Goal: Task Accomplishment & Management: Manage account settings

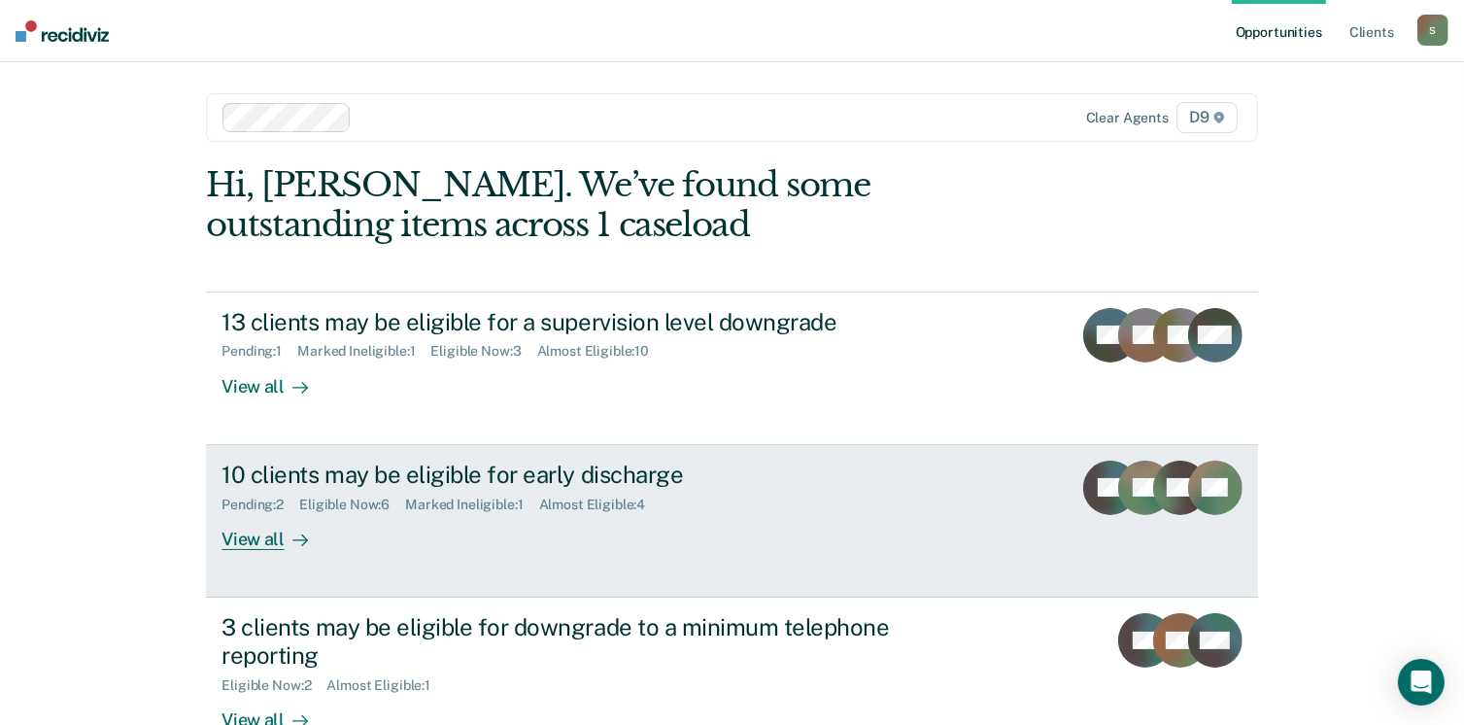
click at [231, 541] on div "View all" at bounding box center [275, 531] width 109 height 38
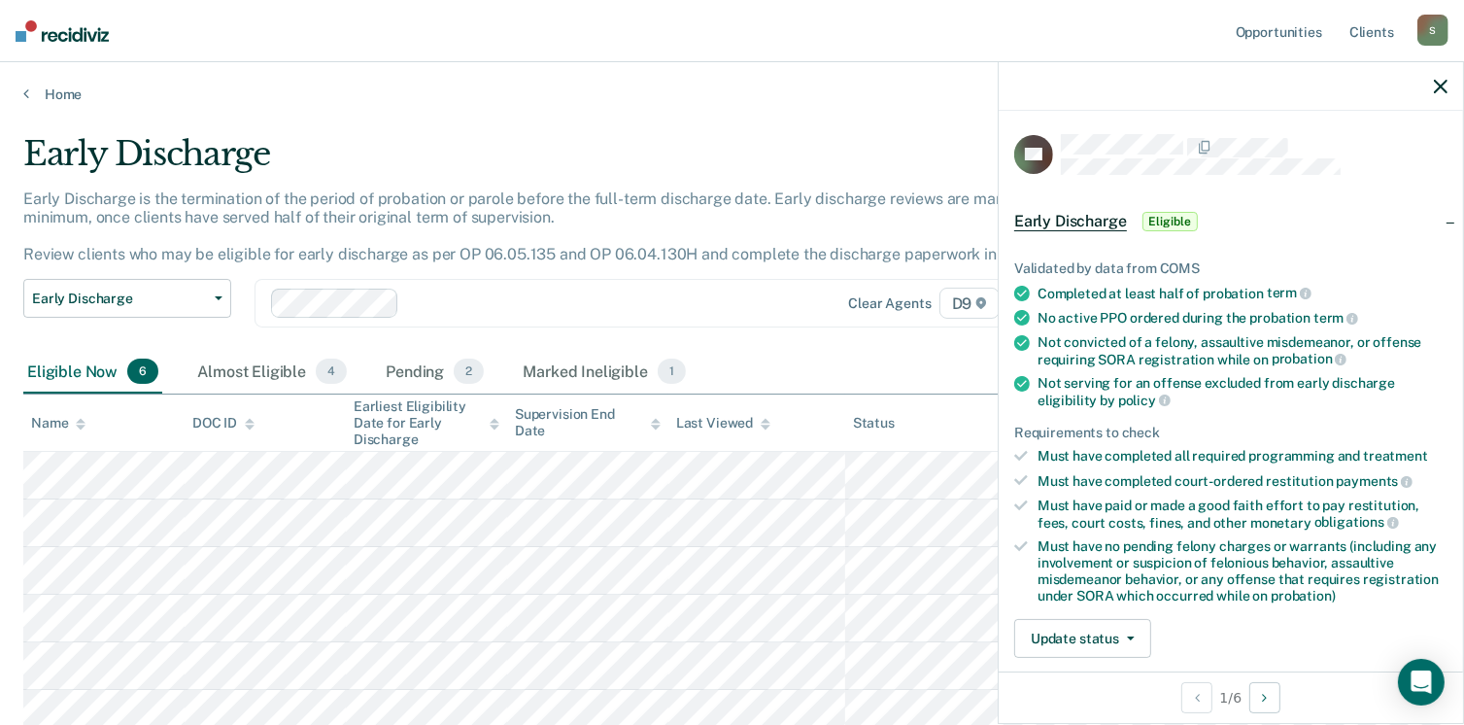
scroll to position [97, 0]
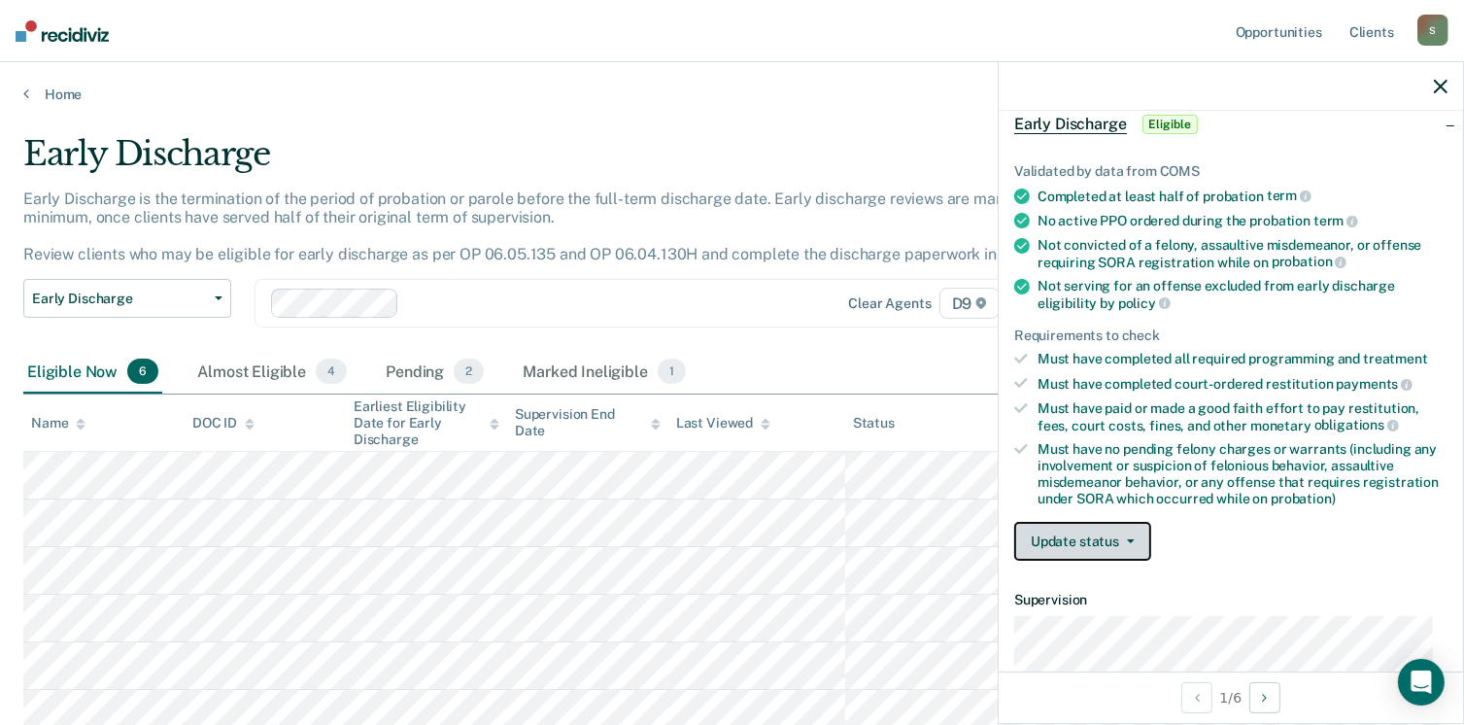
click at [1129, 537] on button "Update status" at bounding box center [1082, 541] width 137 height 39
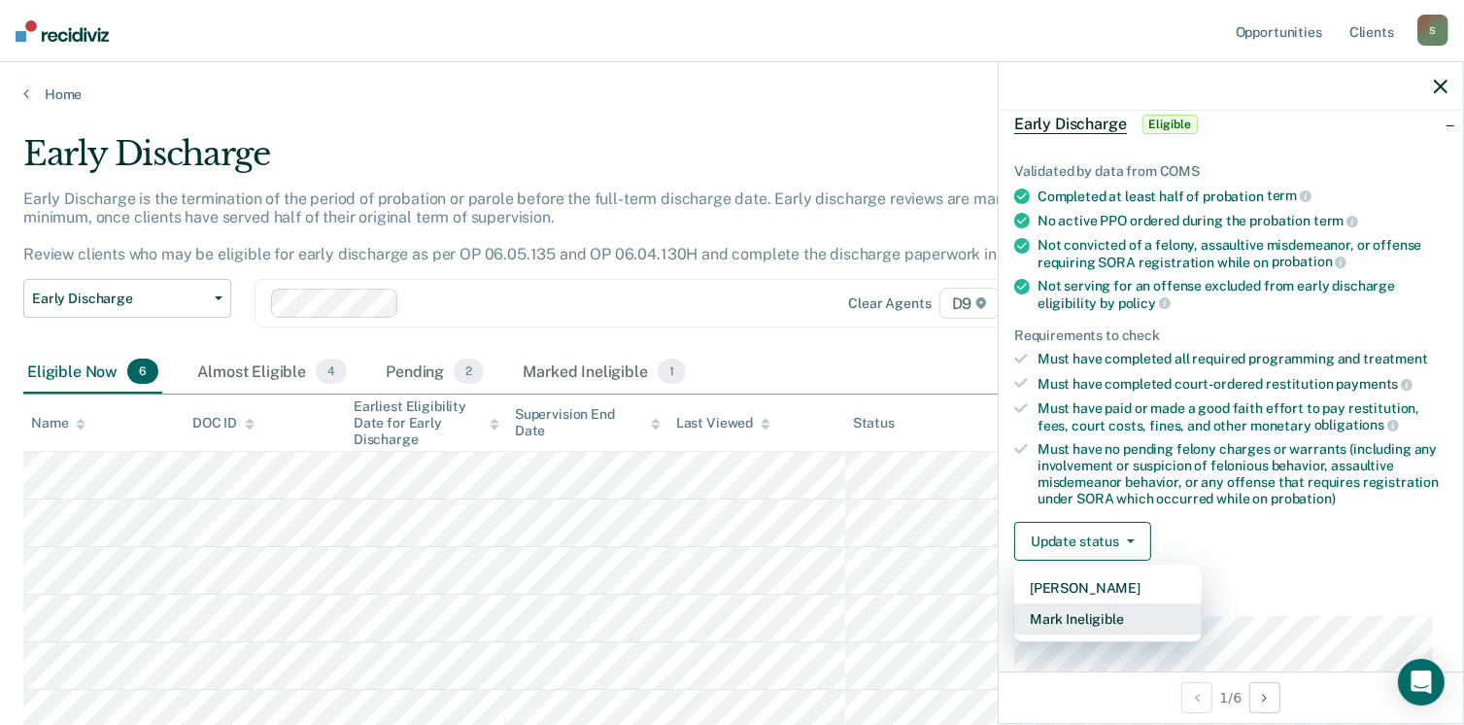
click at [1066, 624] on button "Mark Ineligible" at bounding box center [1107, 618] width 187 height 31
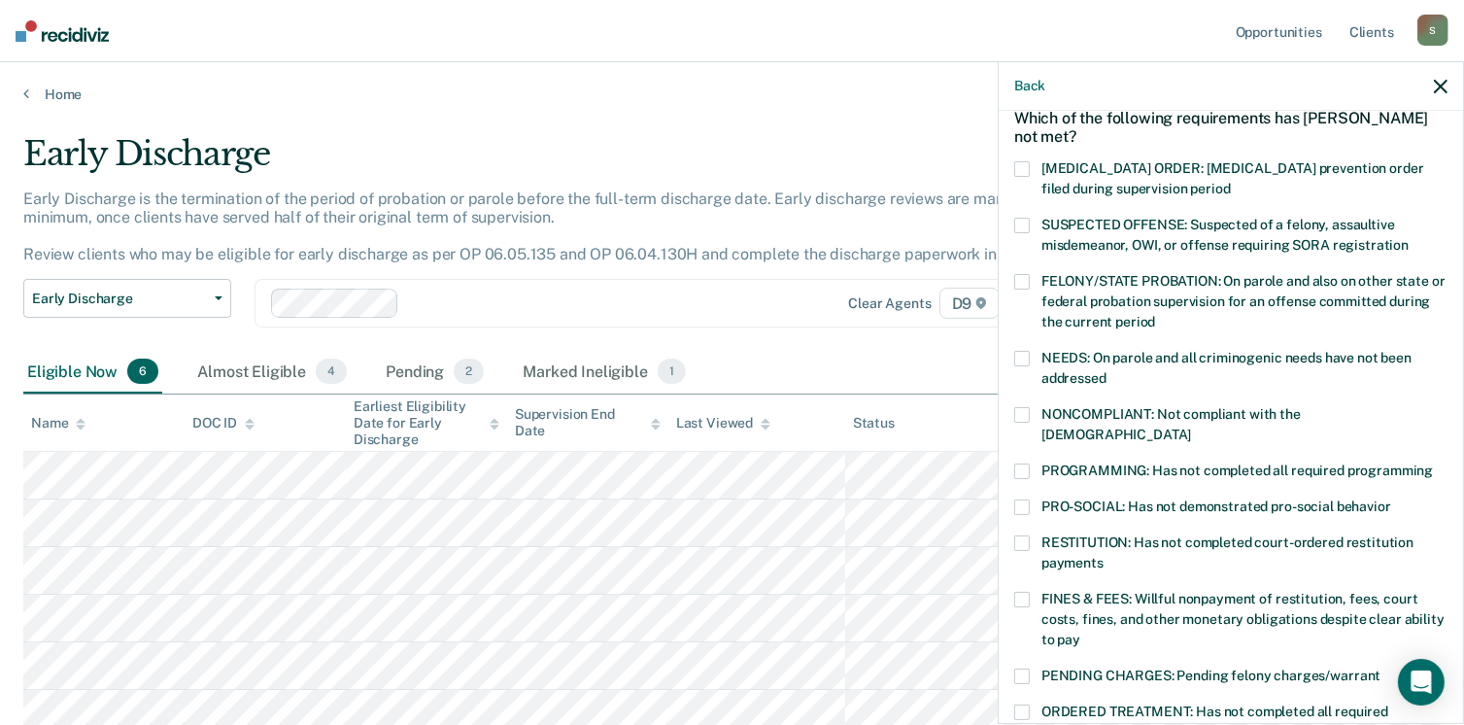
click at [1026, 463] on span at bounding box center [1022, 471] width 16 height 16
click at [1433, 463] on input "PROGRAMMING: Has not completed all required programming" at bounding box center [1433, 463] width 0 height 0
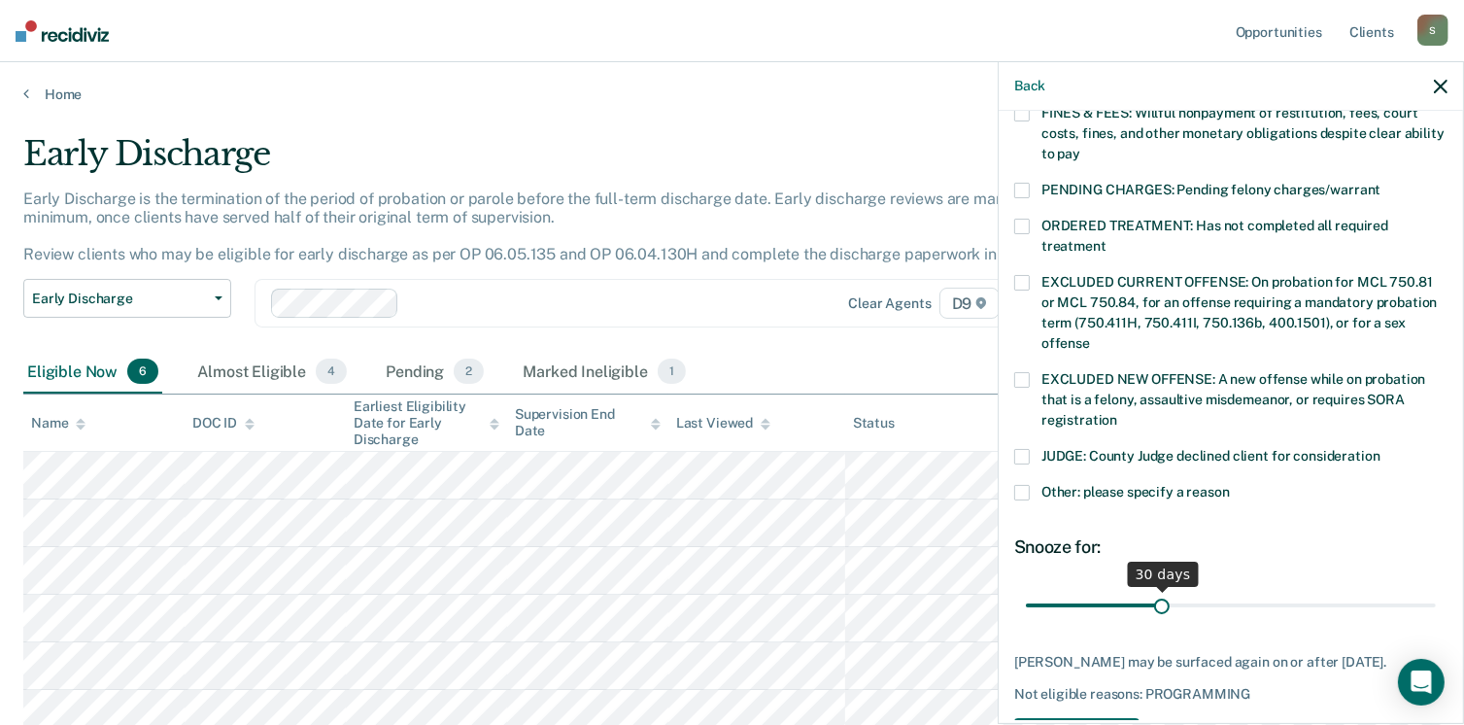
scroll to position [649, 0]
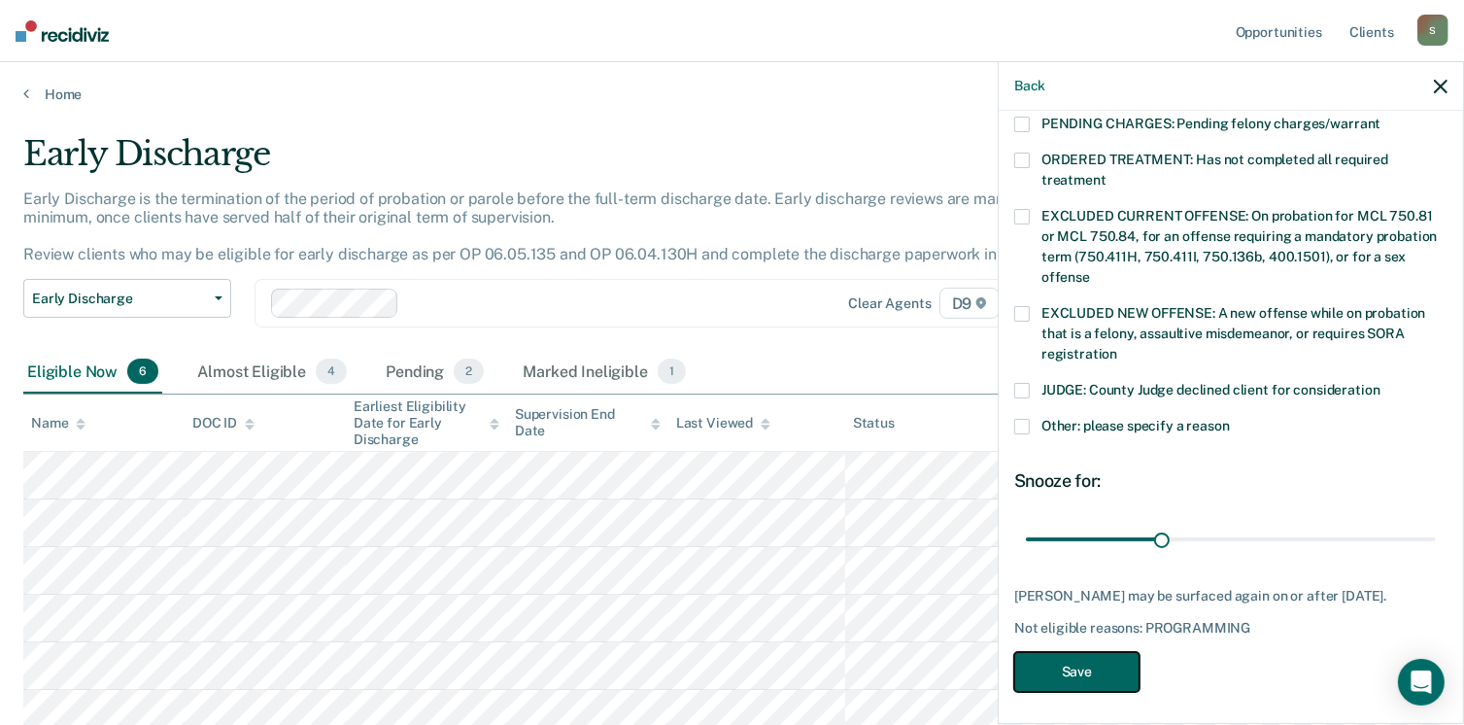
click at [1079, 672] on button "Save" at bounding box center [1076, 672] width 125 height 40
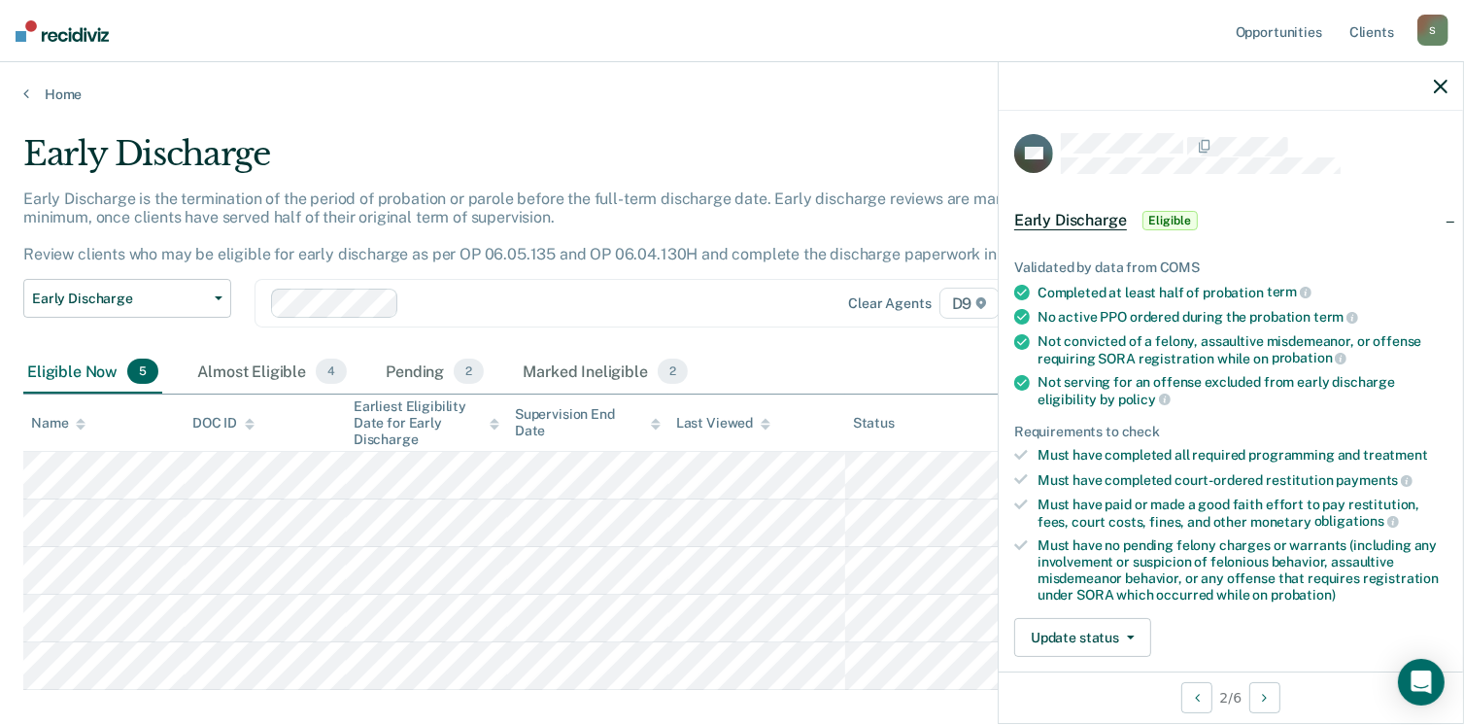
scroll to position [0, 0]
click at [1107, 633] on button "Update status" at bounding box center [1082, 638] width 137 height 39
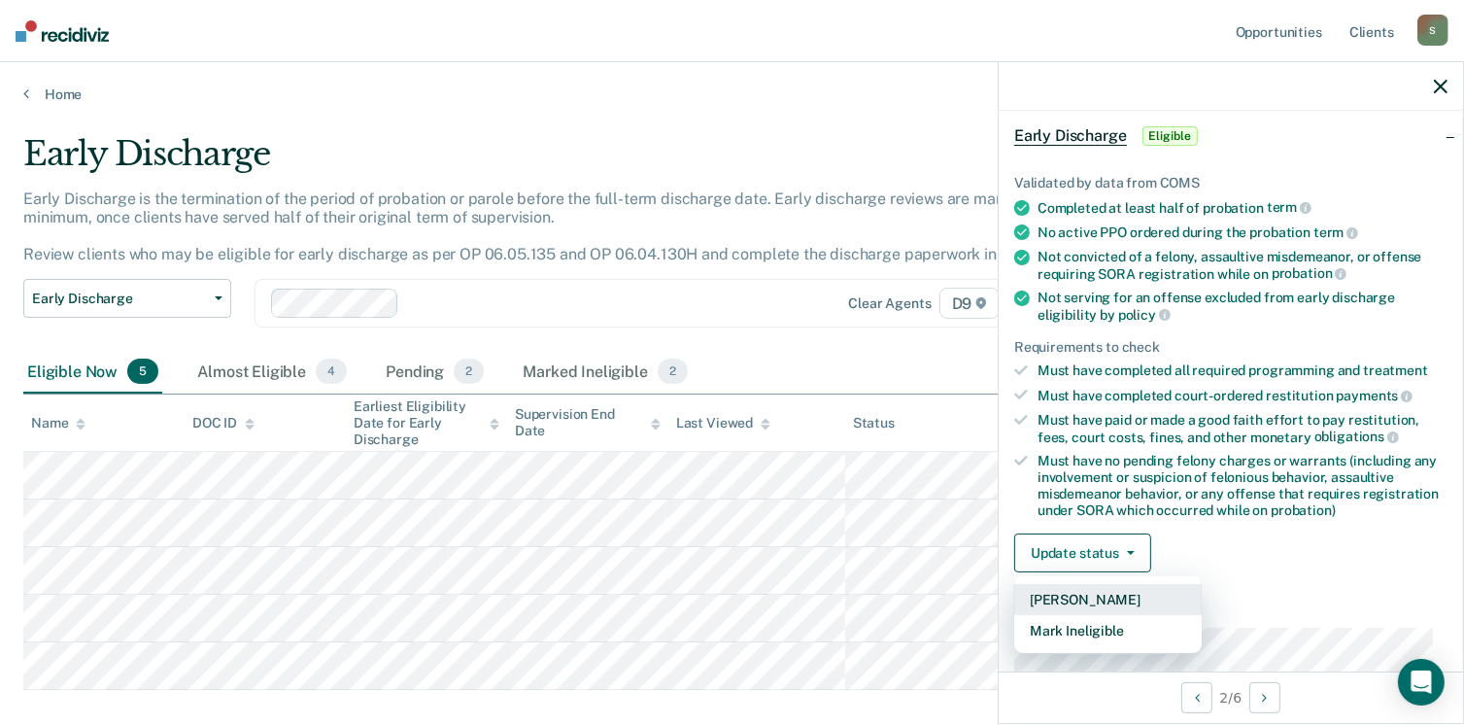
scroll to position [119, 0]
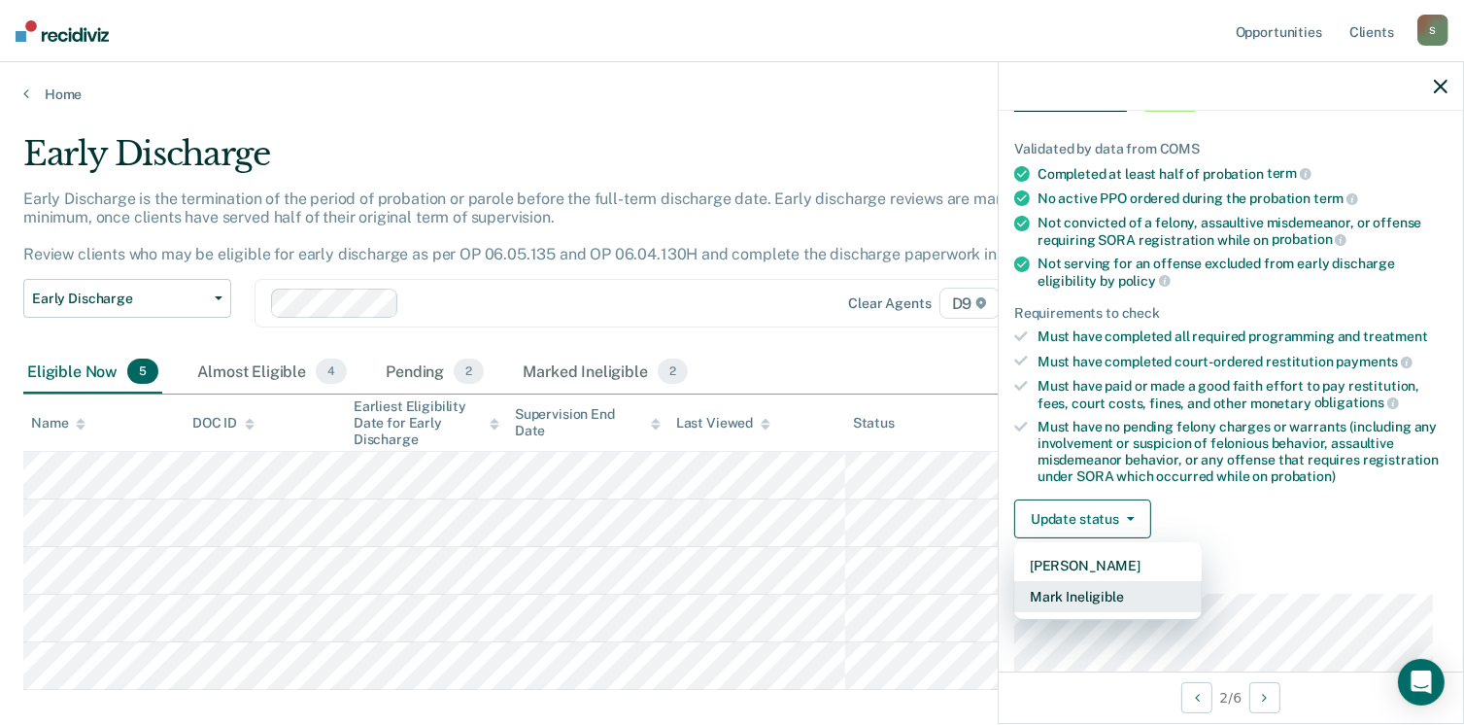
click at [1123, 594] on button "Mark Ineligible" at bounding box center [1107, 596] width 187 height 31
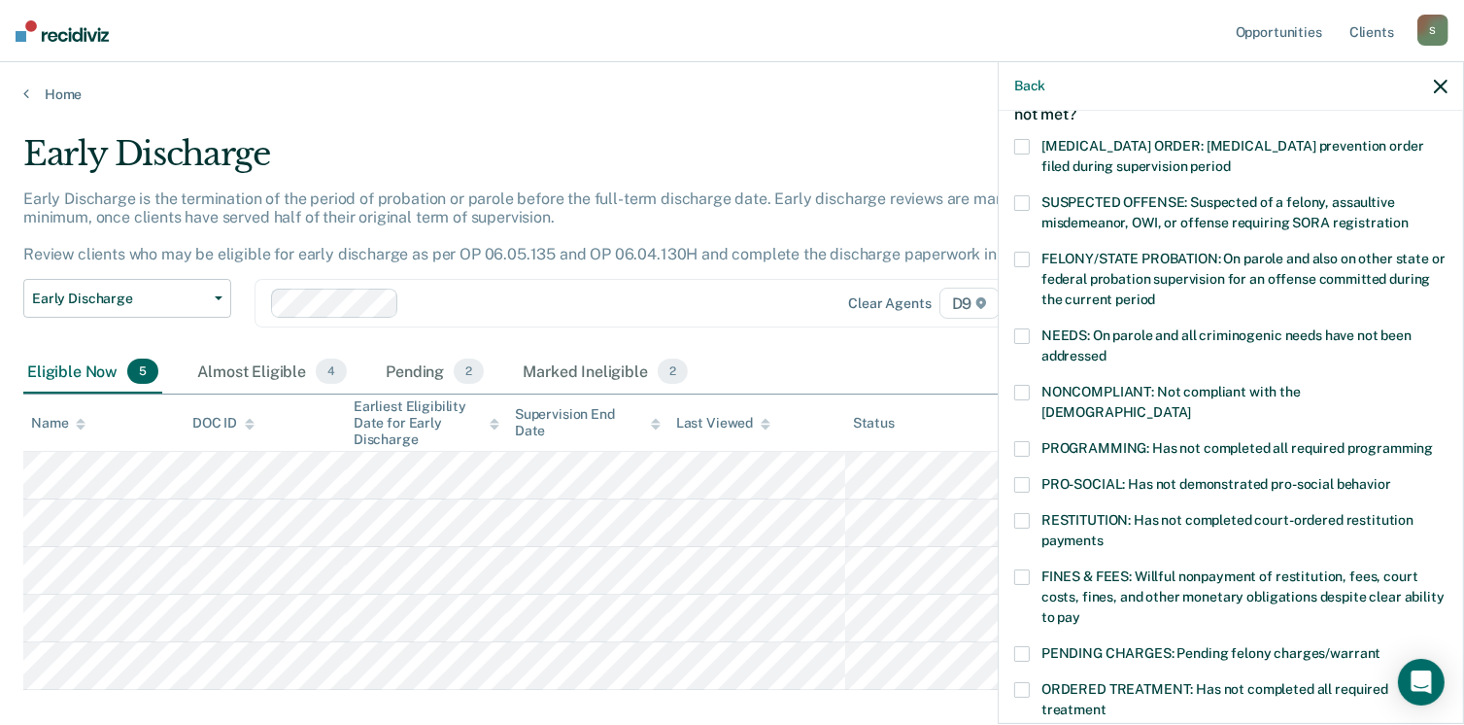
click at [1021, 441] on span at bounding box center [1022, 449] width 16 height 16
click at [1433, 441] on input "PROGRAMMING: Has not completed all required programming" at bounding box center [1433, 441] width 0 height 0
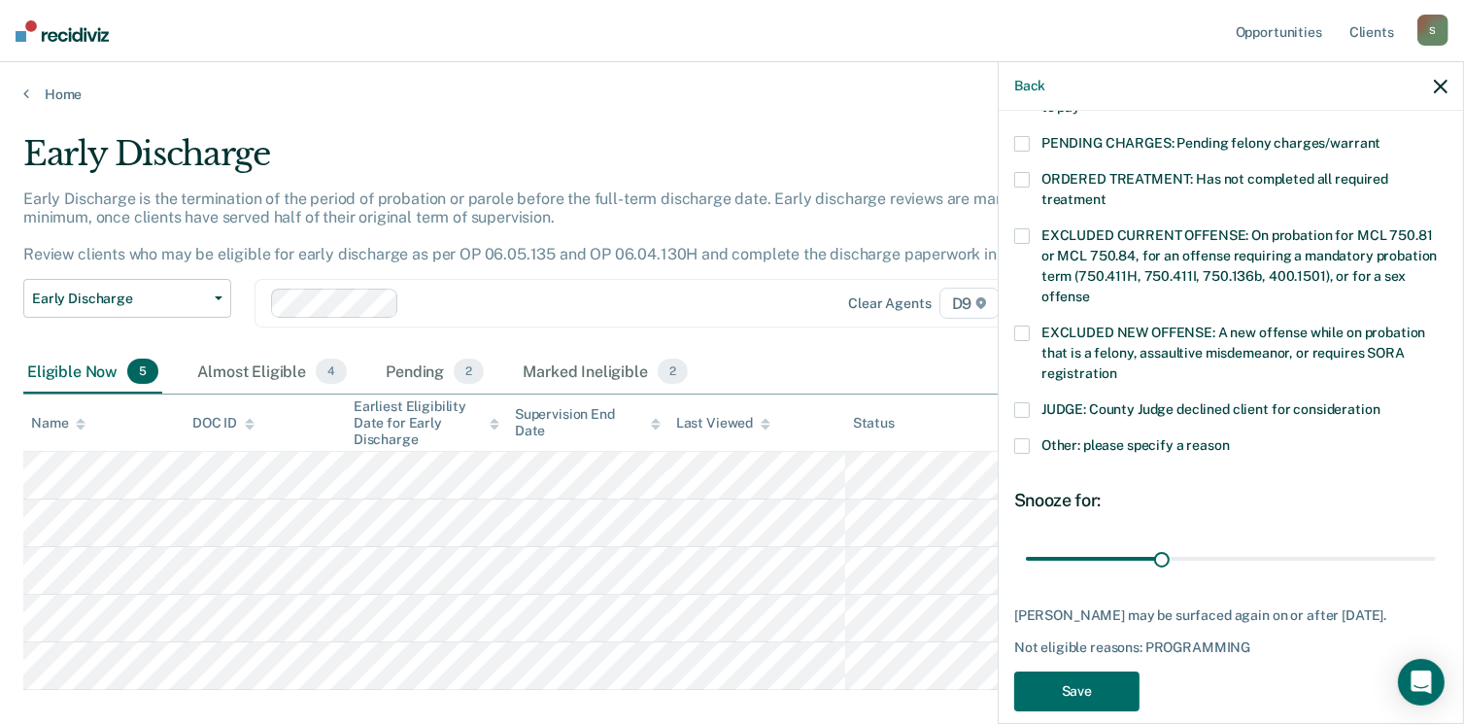
scroll to position [649, 0]
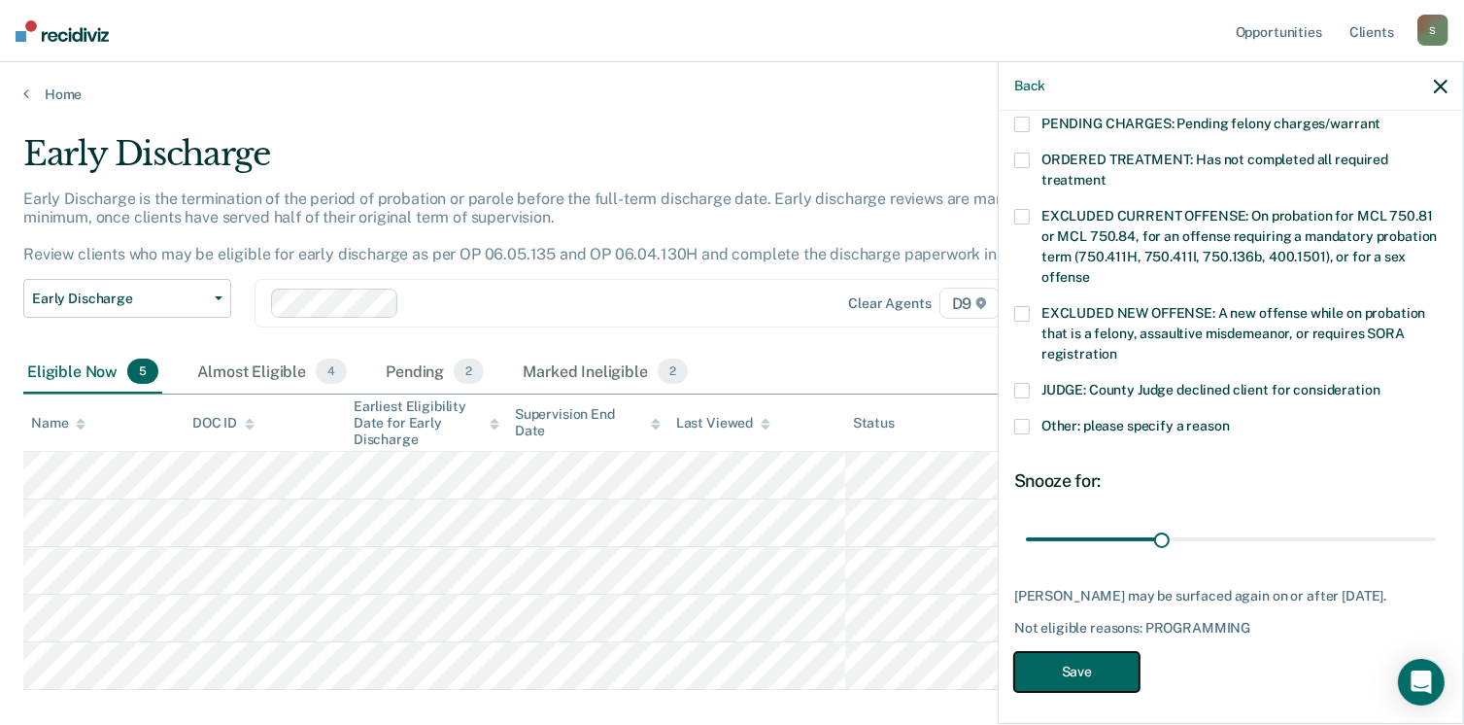
click at [1111, 656] on button "Save" at bounding box center [1076, 672] width 125 height 40
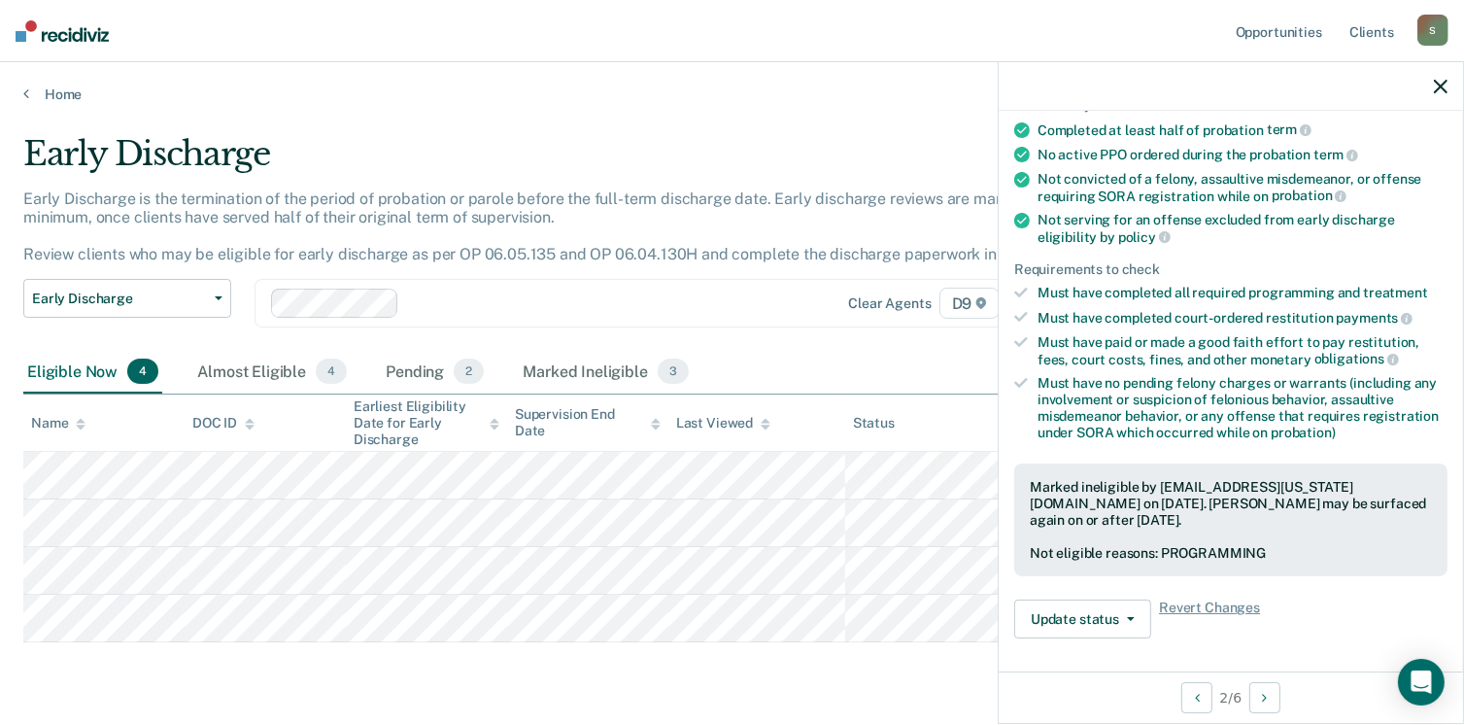
scroll to position [0, 0]
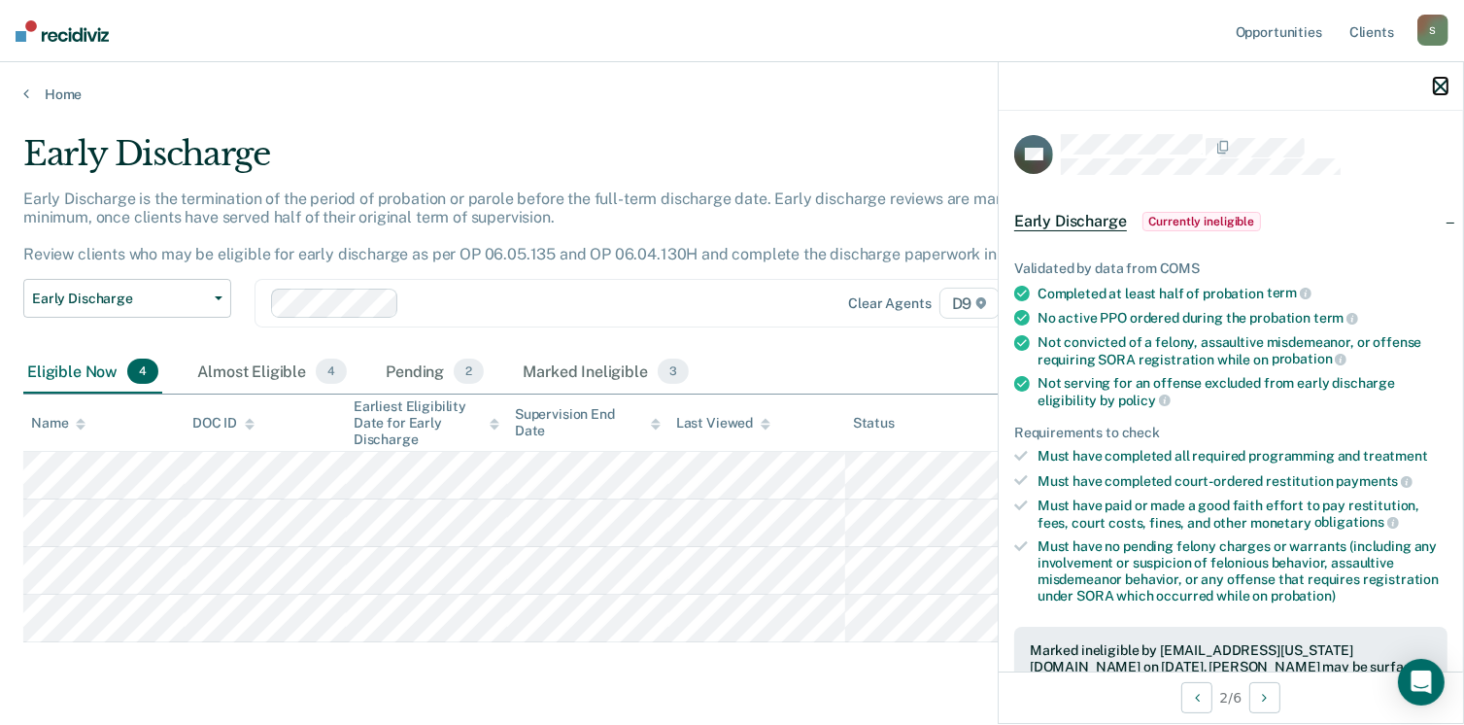
click at [1438, 81] on icon "button" at bounding box center [1440, 87] width 14 height 14
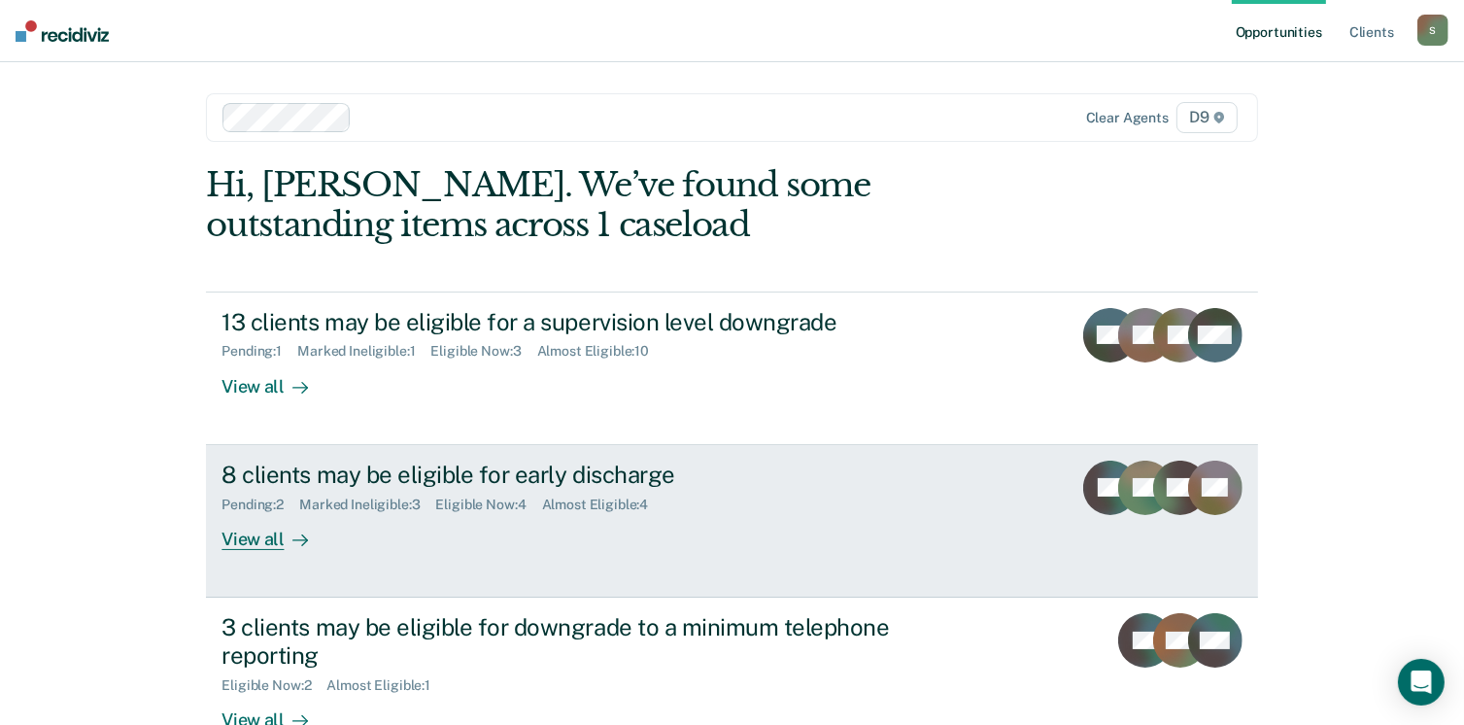
click at [256, 523] on div "View all" at bounding box center [275, 531] width 109 height 38
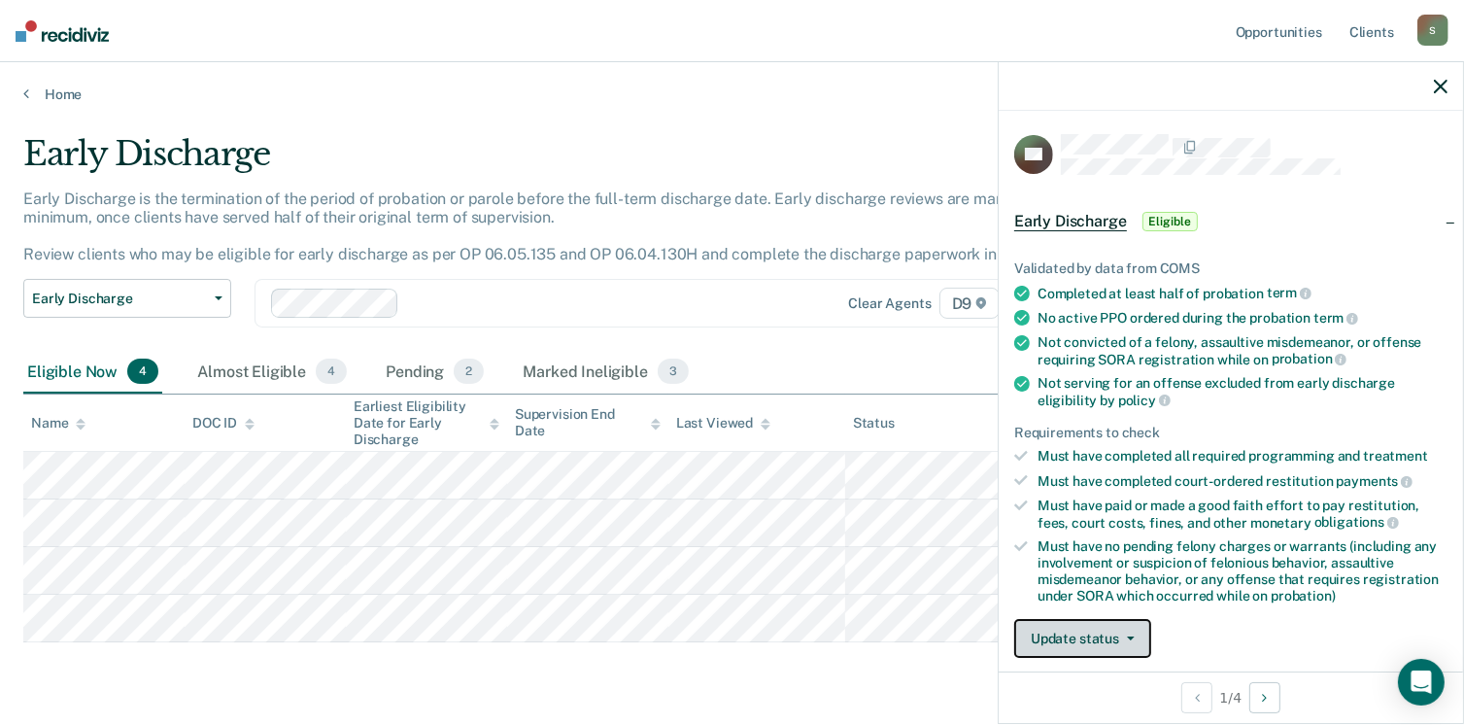
click at [1053, 638] on button "Update status" at bounding box center [1082, 638] width 137 height 39
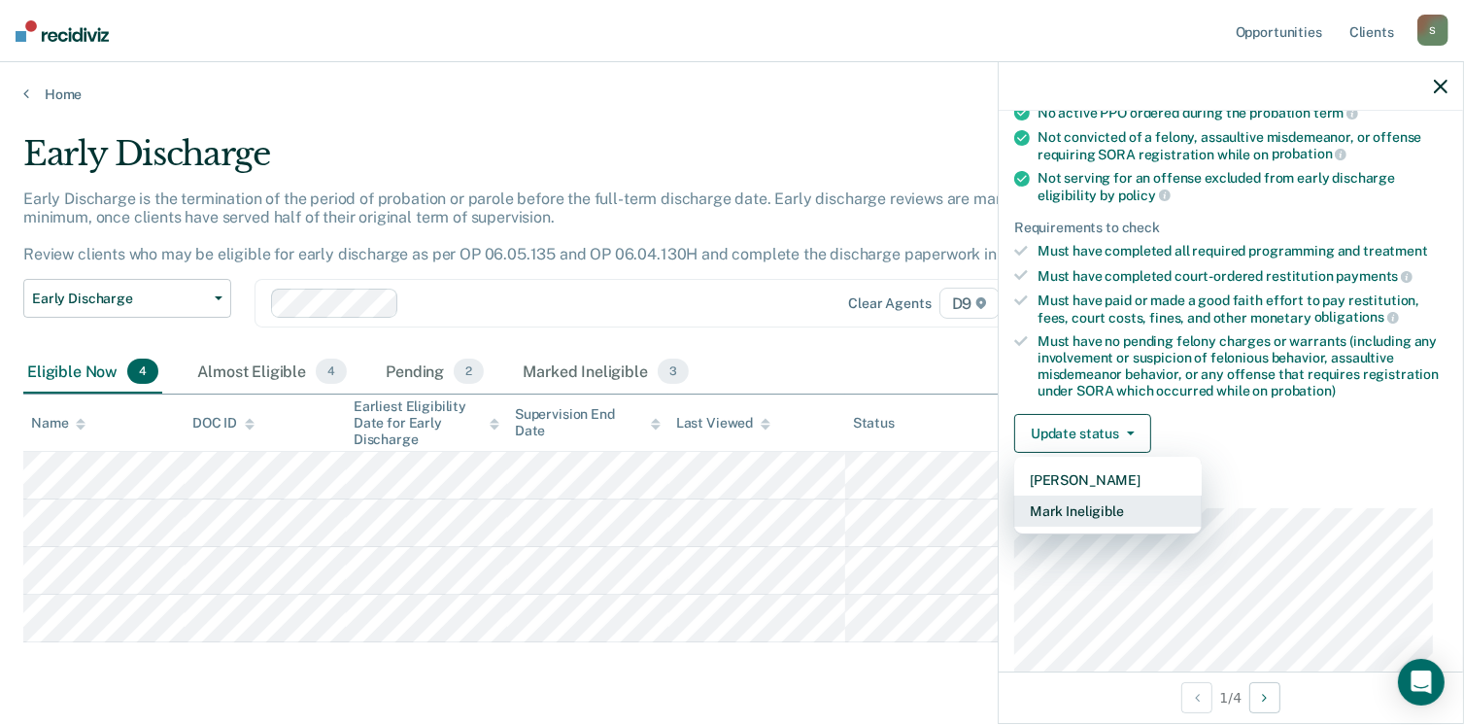
scroll to position [217, 0]
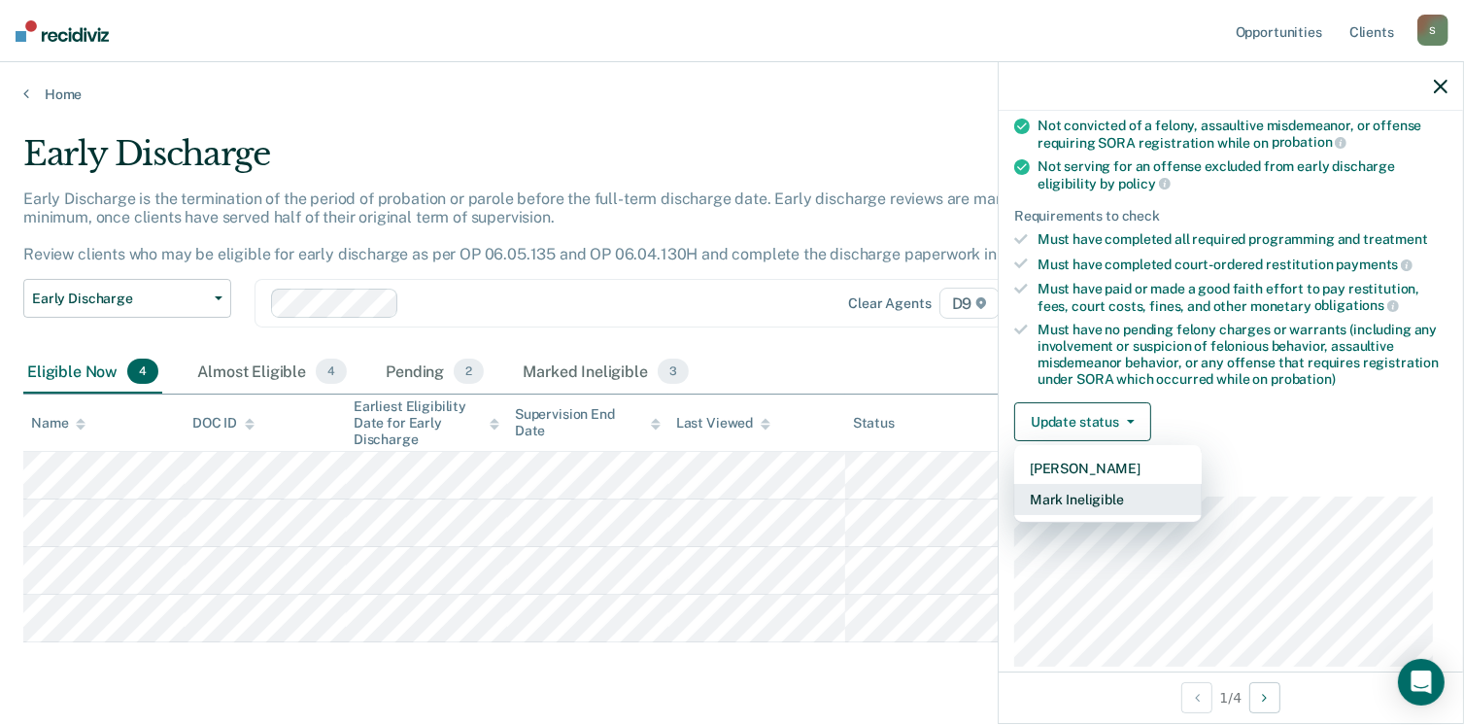
click at [1074, 490] on button "Mark Ineligible" at bounding box center [1107, 499] width 187 height 31
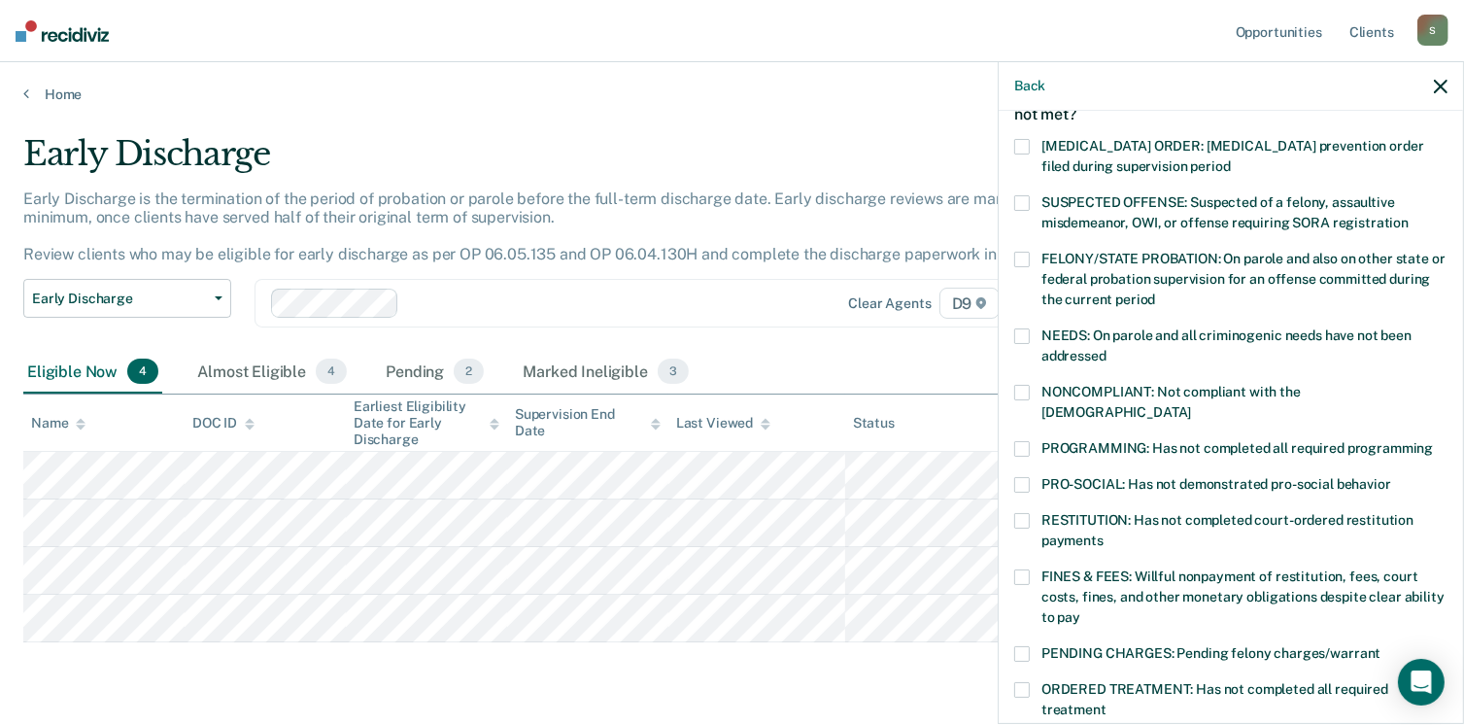
scroll to position [22, 0]
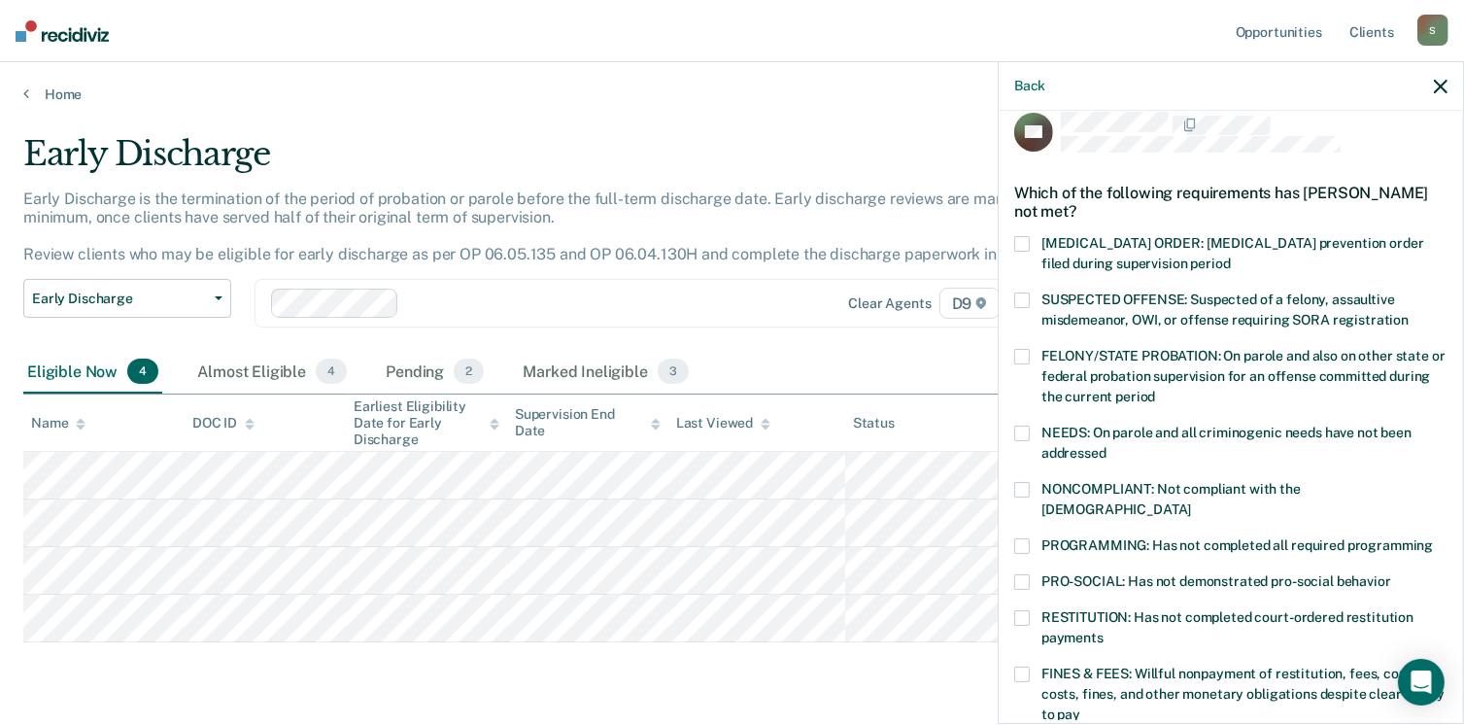
click at [1026, 538] on span at bounding box center [1022, 546] width 16 height 16
click at [1433, 538] on input "PROGRAMMING: Has not completed all required programming" at bounding box center [1433, 538] width 0 height 0
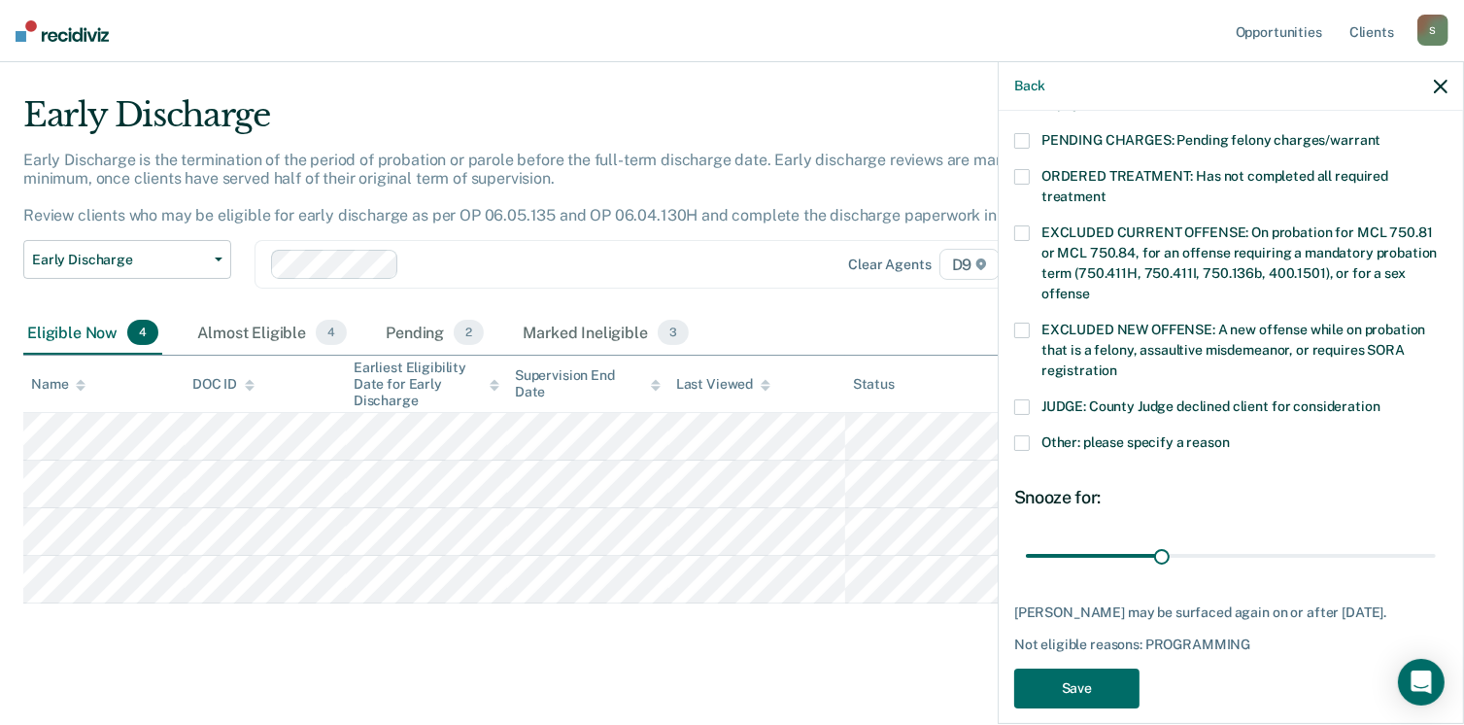
scroll to position [54, 0]
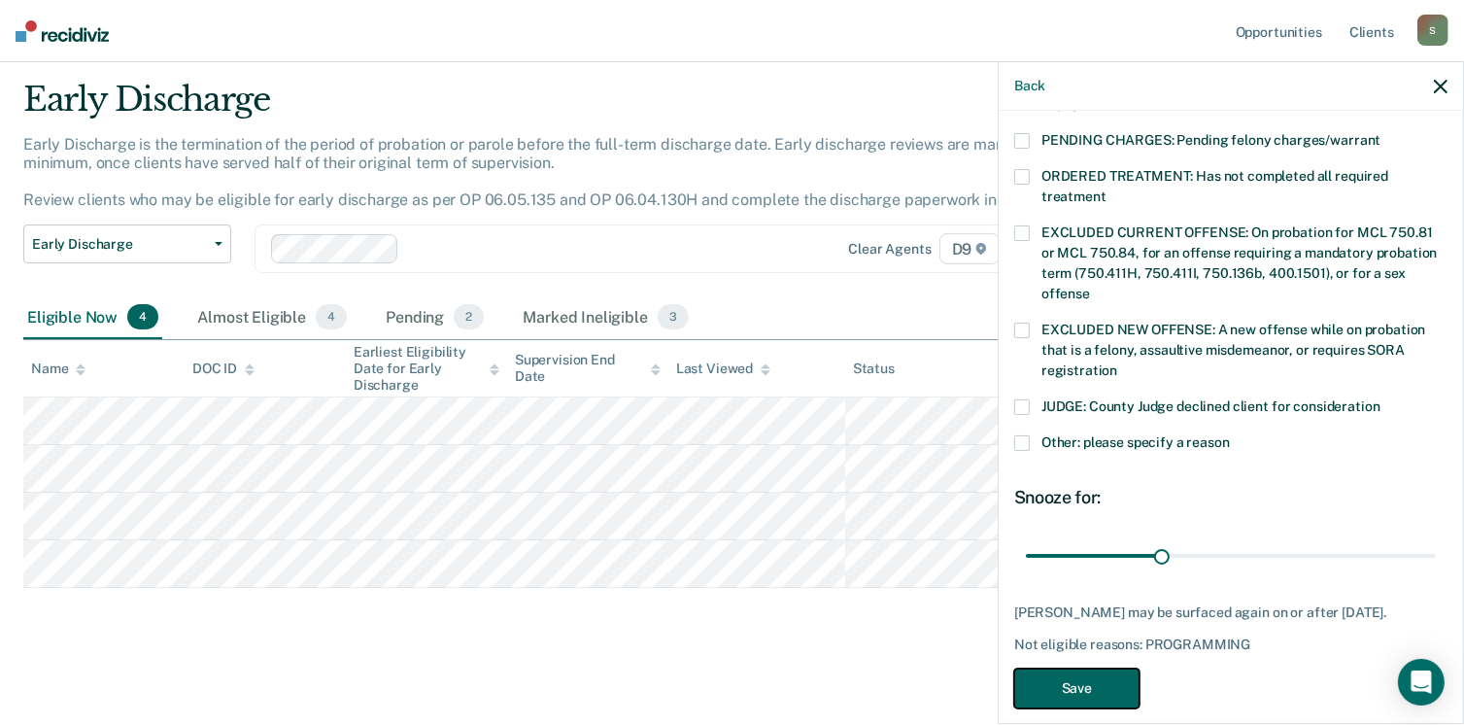
click at [1111, 668] on button "Save" at bounding box center [1076, 688] width 125 height 40
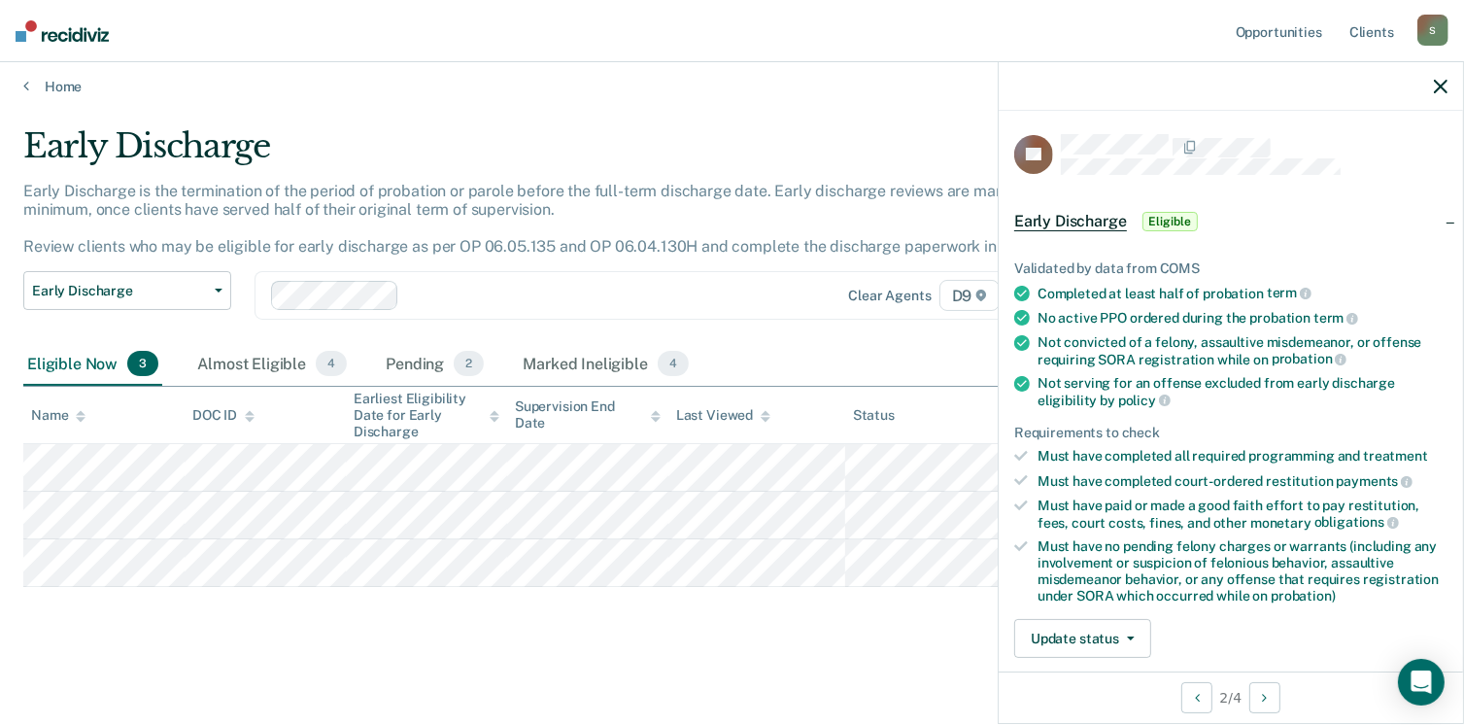
scroll to position [0, 0]
click at [1069, 624] on button "Update status" at bounding box center [1082, 638] width 137 height 39
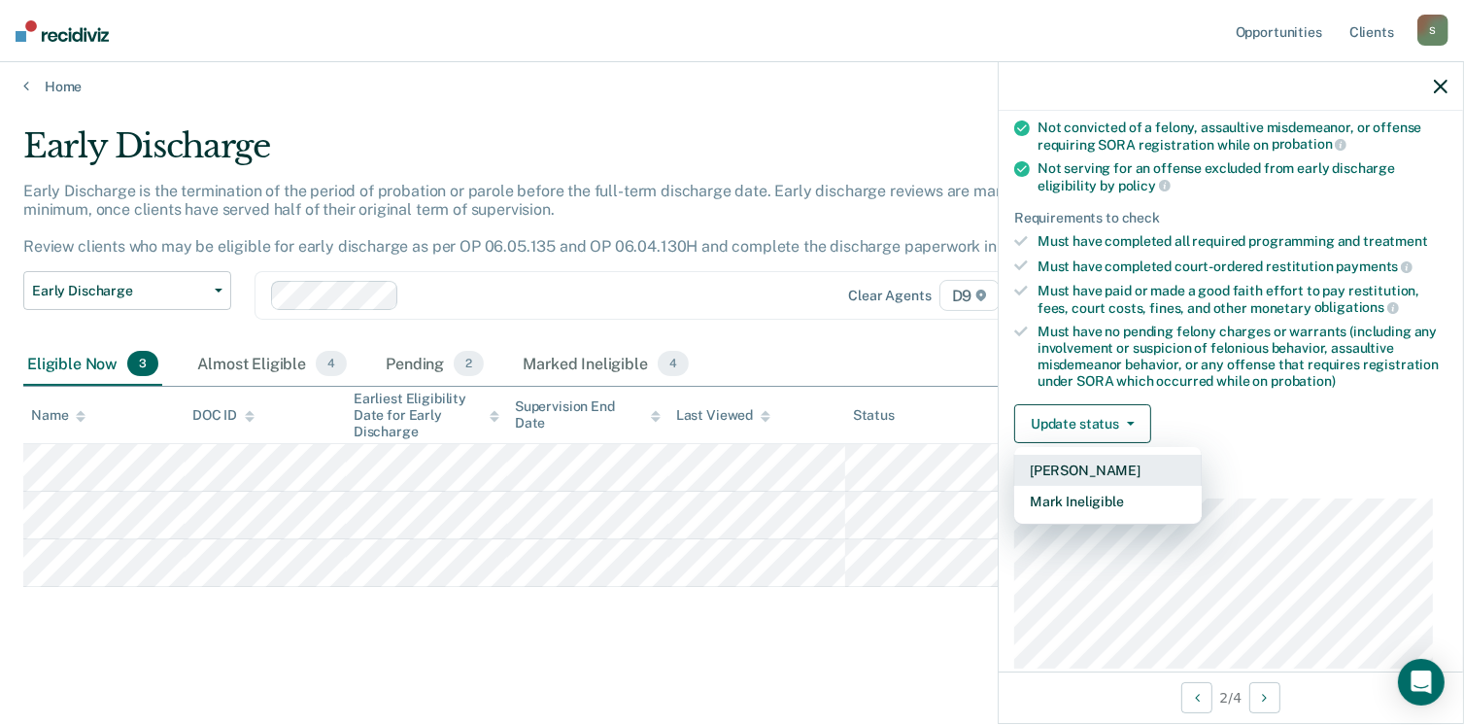
scroll to position [217, 0]
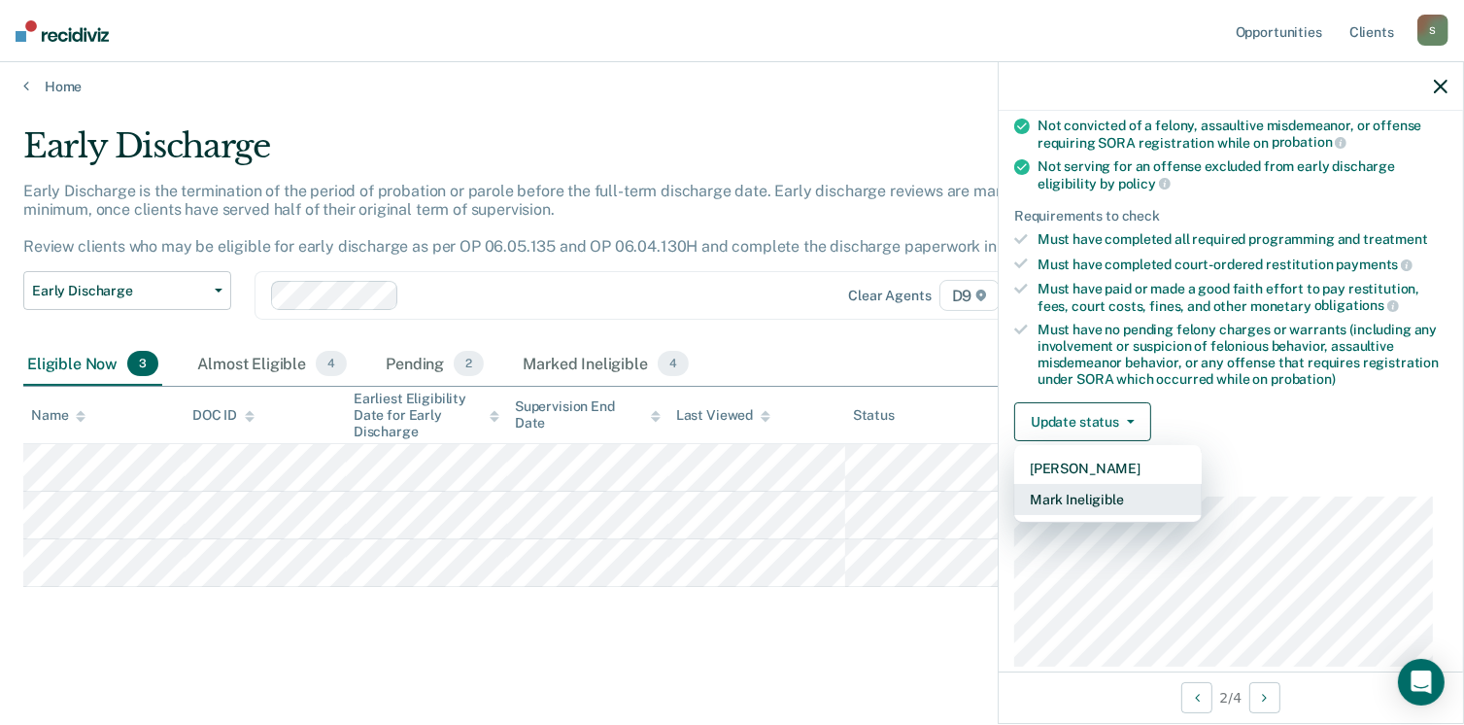
click at [1073, 498] on button "Mark Ineligible" at bounding box center [1107, 499] width 187 height 31
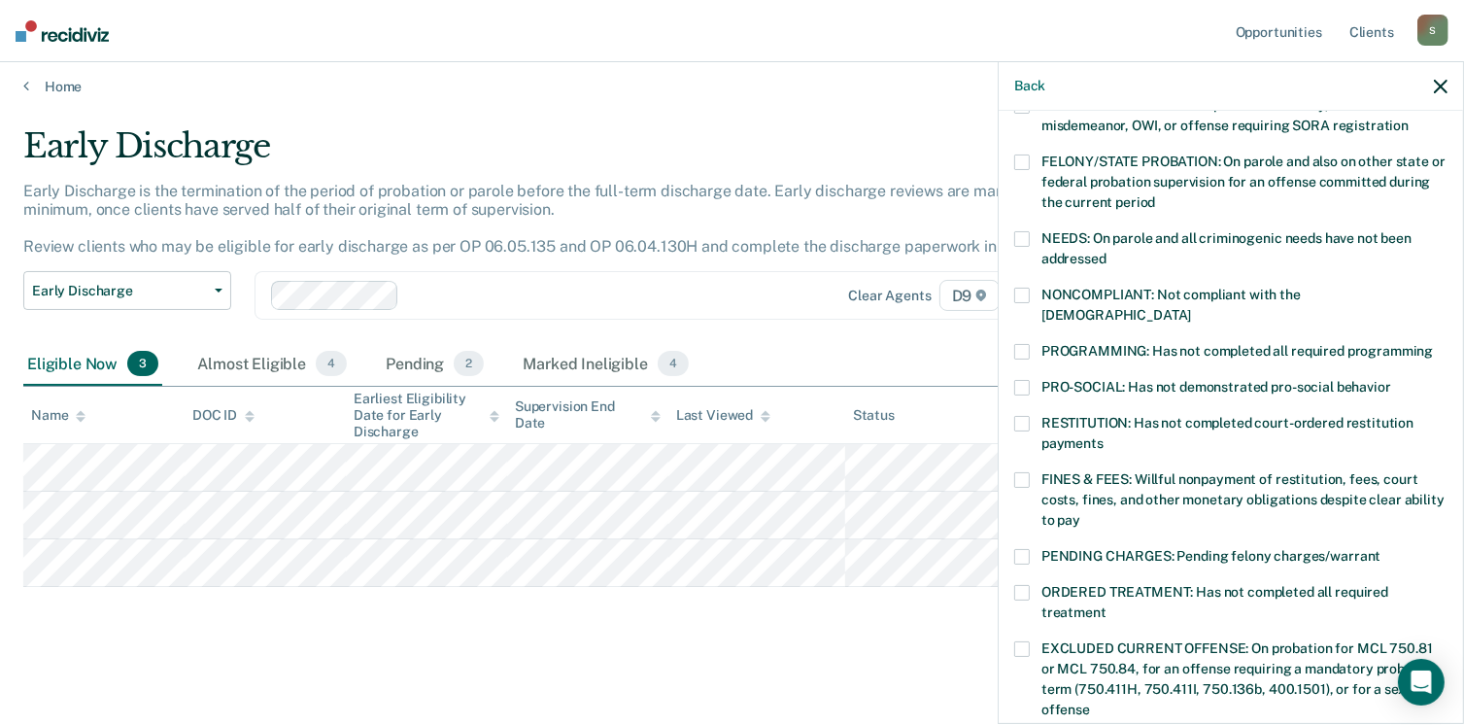
click at [1018, 344] on span at bounding box center [1022, 352] width 16 height 16
click at [1433, 344] on input "PROGRAMMING: Has not completed all required programming" at bounding box center [1433, 344] width 0 height 0
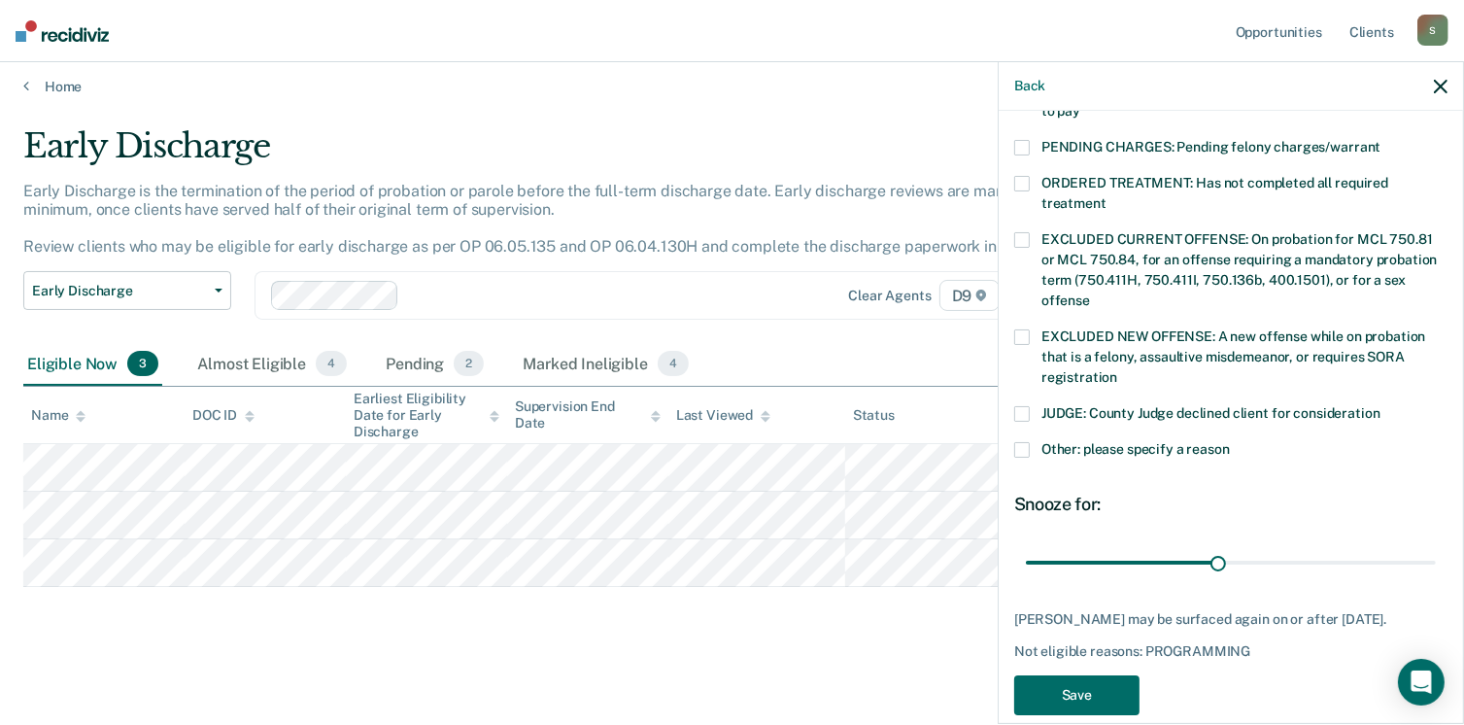
scroll to position [632, 0]
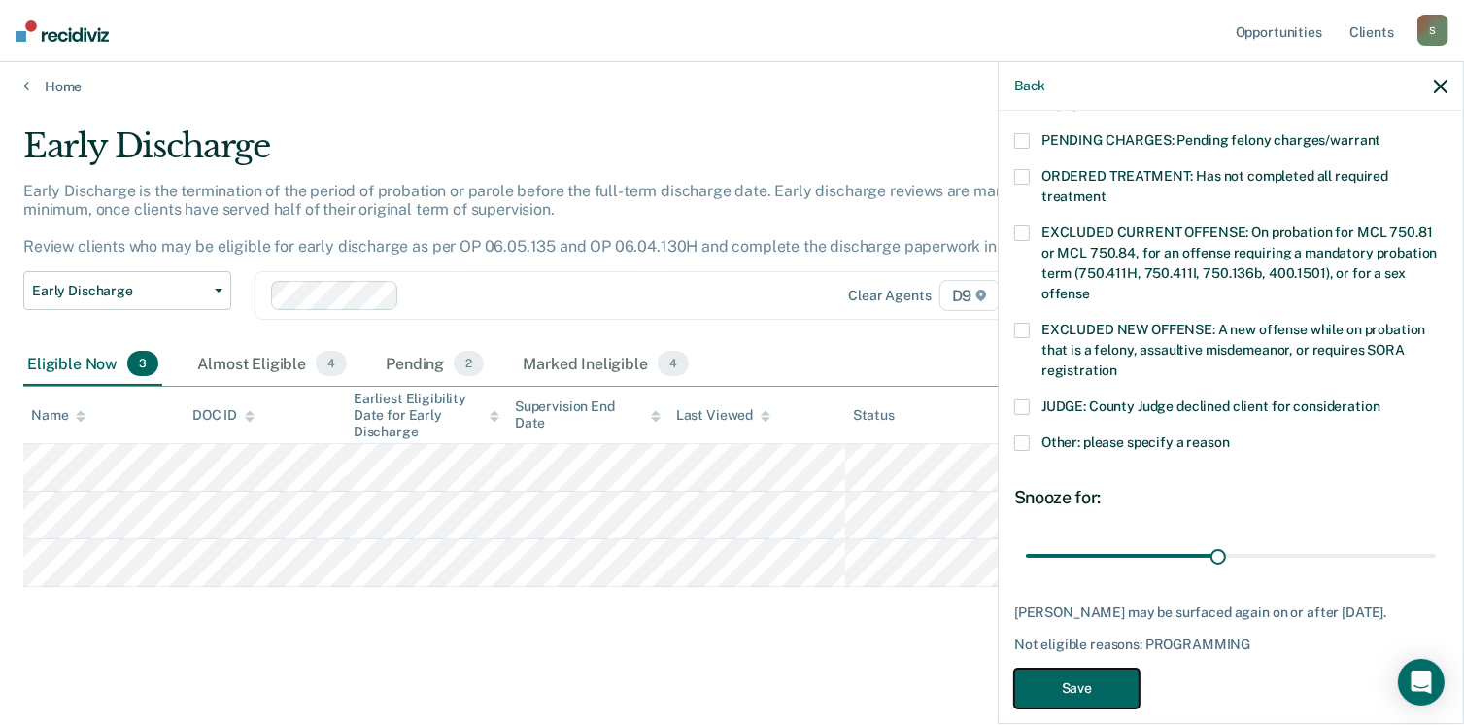
click at [1104, 668] on button "Save" at bounding box center [1076, 688] width 125 height 40
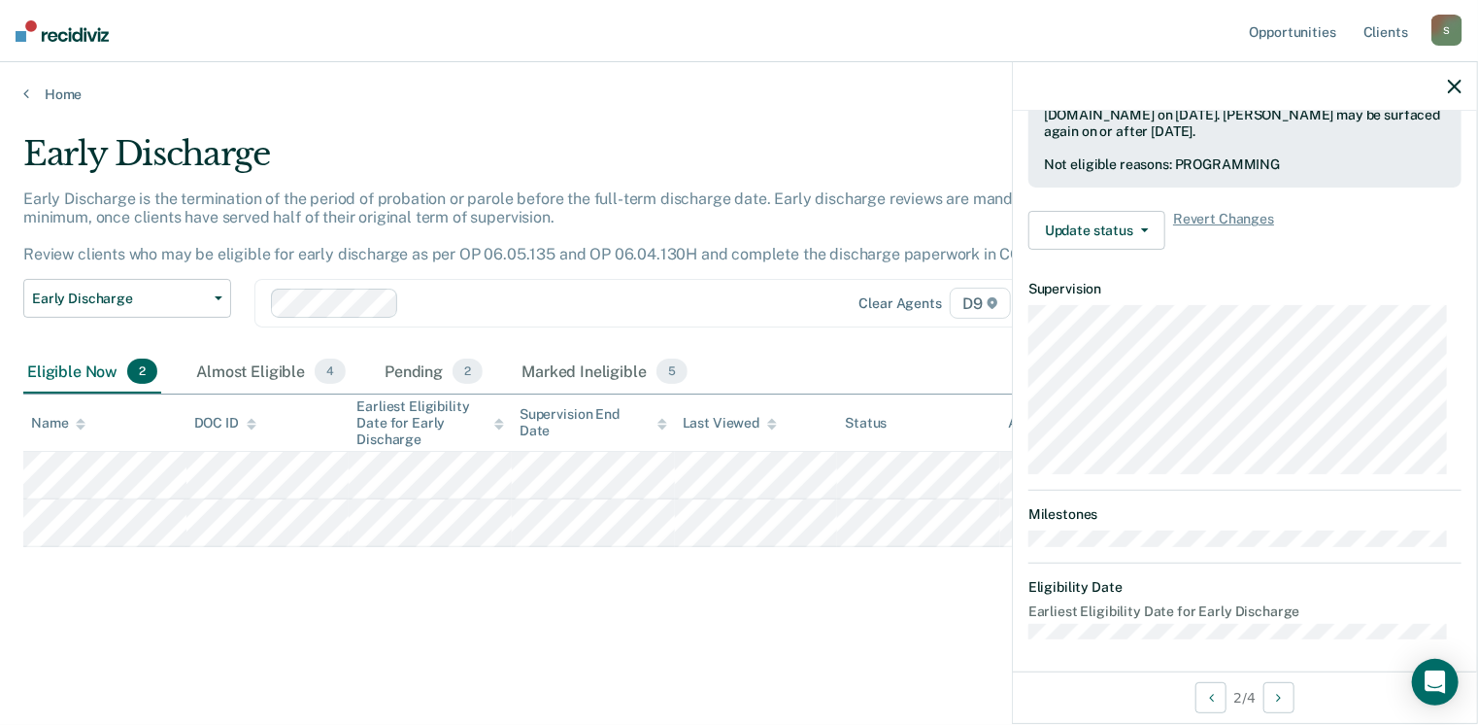
scroll to position [408, 0]
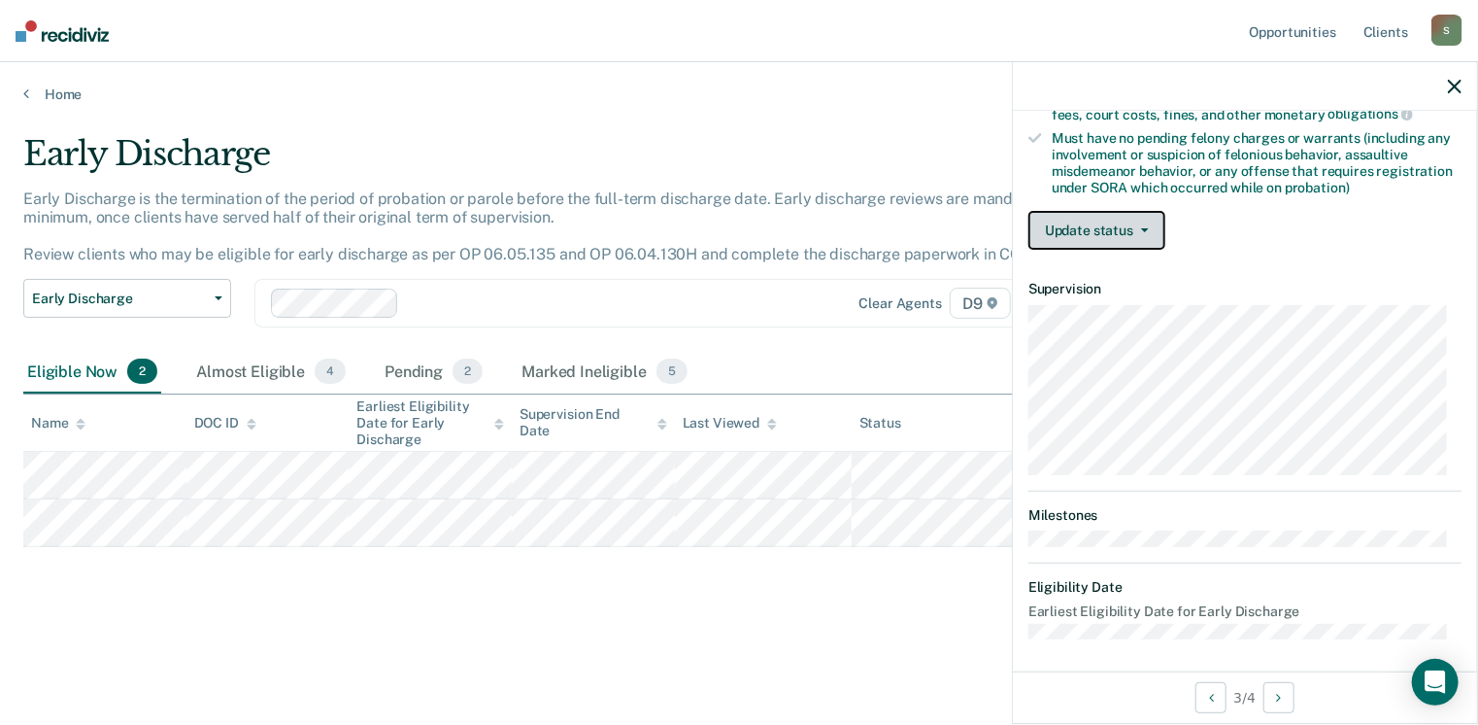
click at [1143, 211] on button "Update status" at bounding box center [1096, 230] width 137 height 39
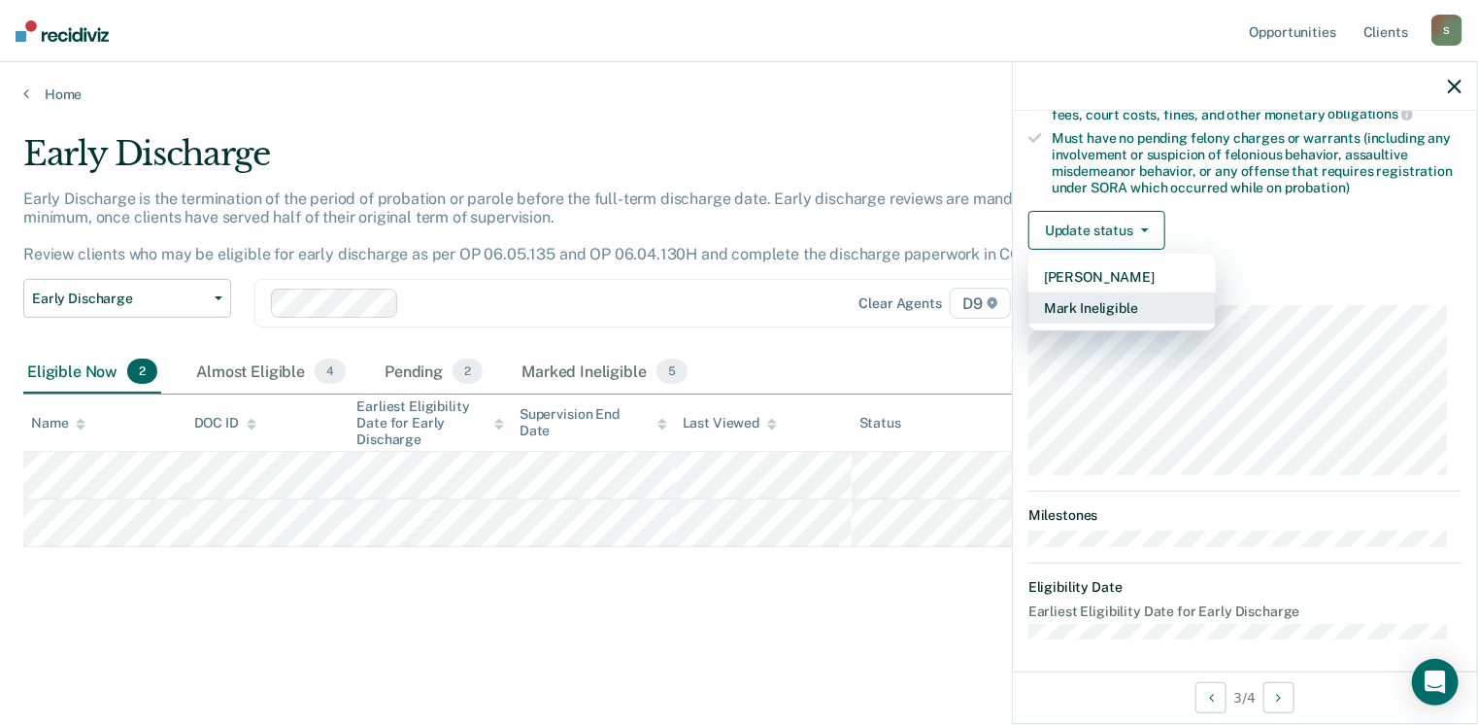
click at [1099, 308] on button "Mark Ineligible" at bounding box center [1121, 307] width 187 height 31
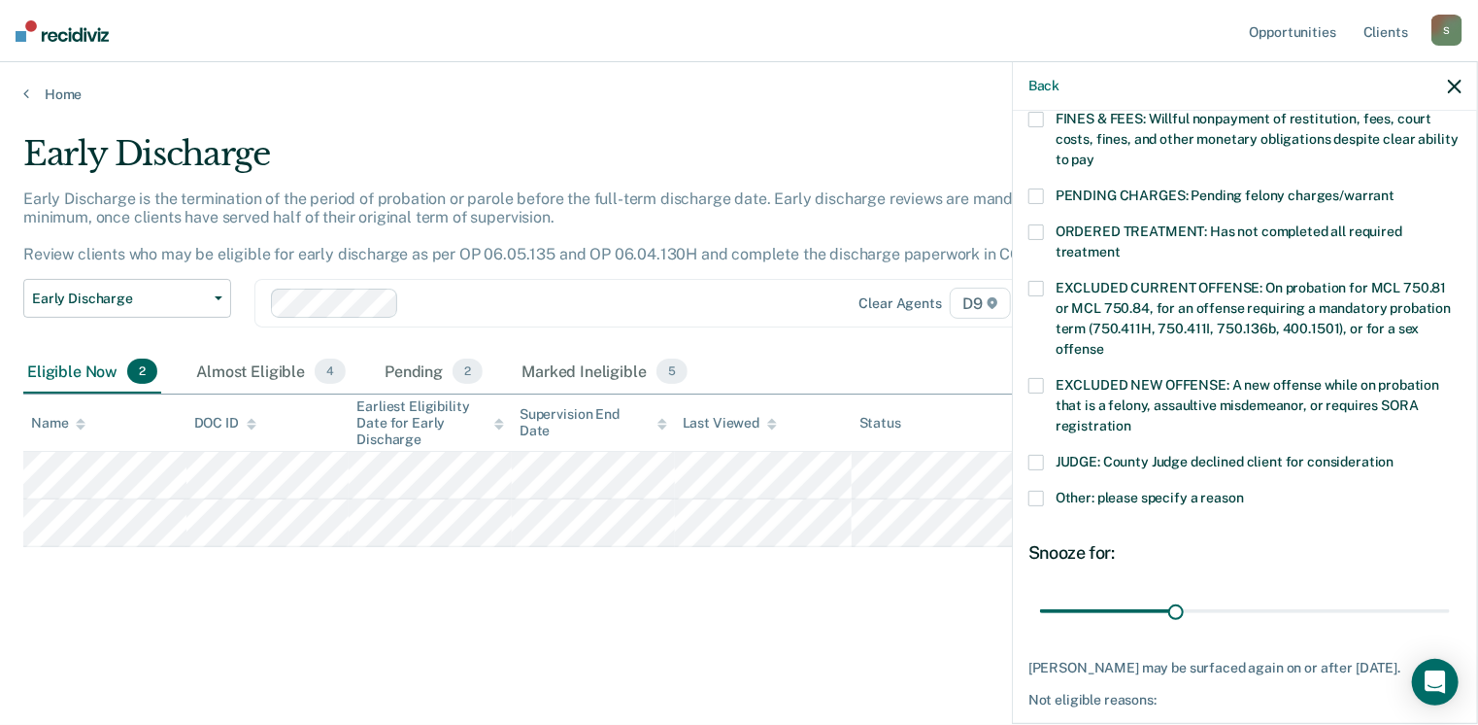
scroll to position [535, 0]
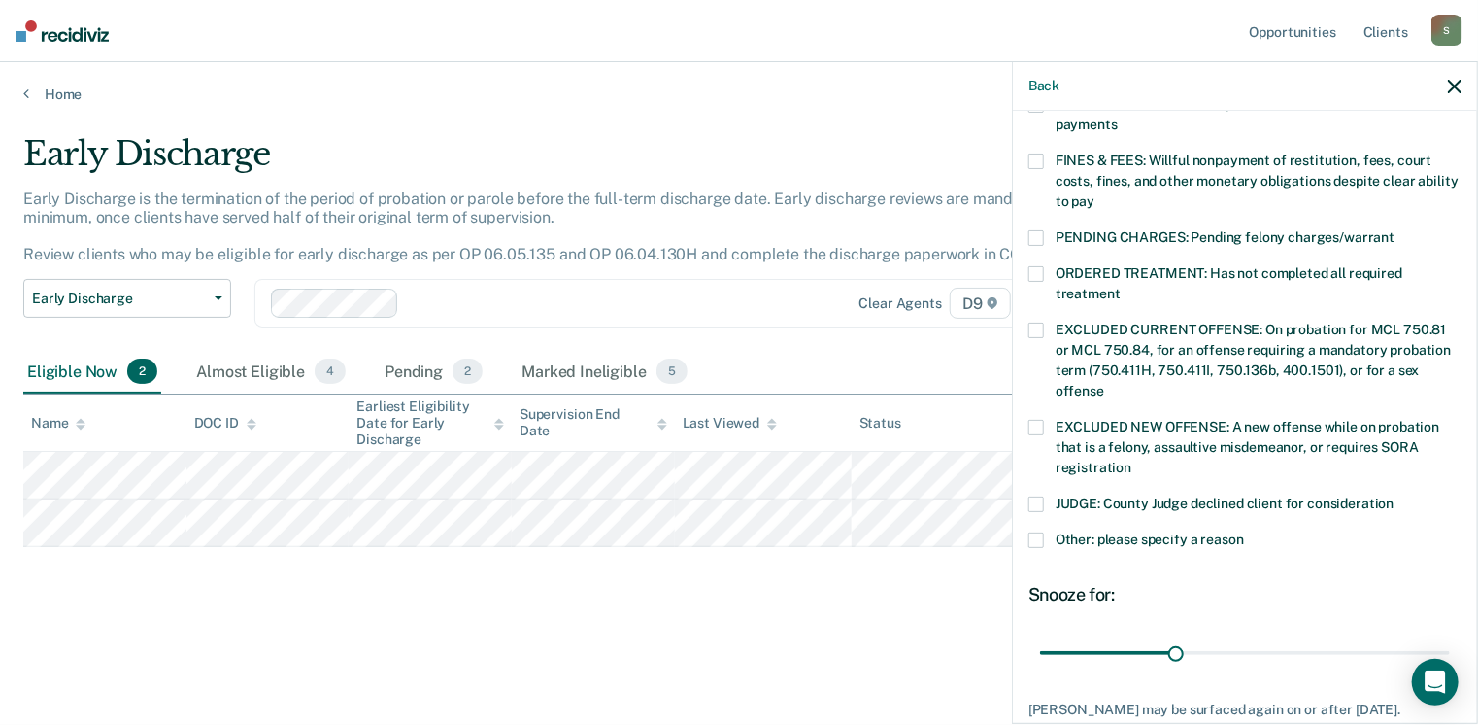
click at [1035, 266] on span at bounding box center [1036, 274] width 16 height 16
click at [1121, 287] on input "ORDERED TREATMENT: Has not completed all required treatment" at bounding box center [1121, 287] width 0 height 0
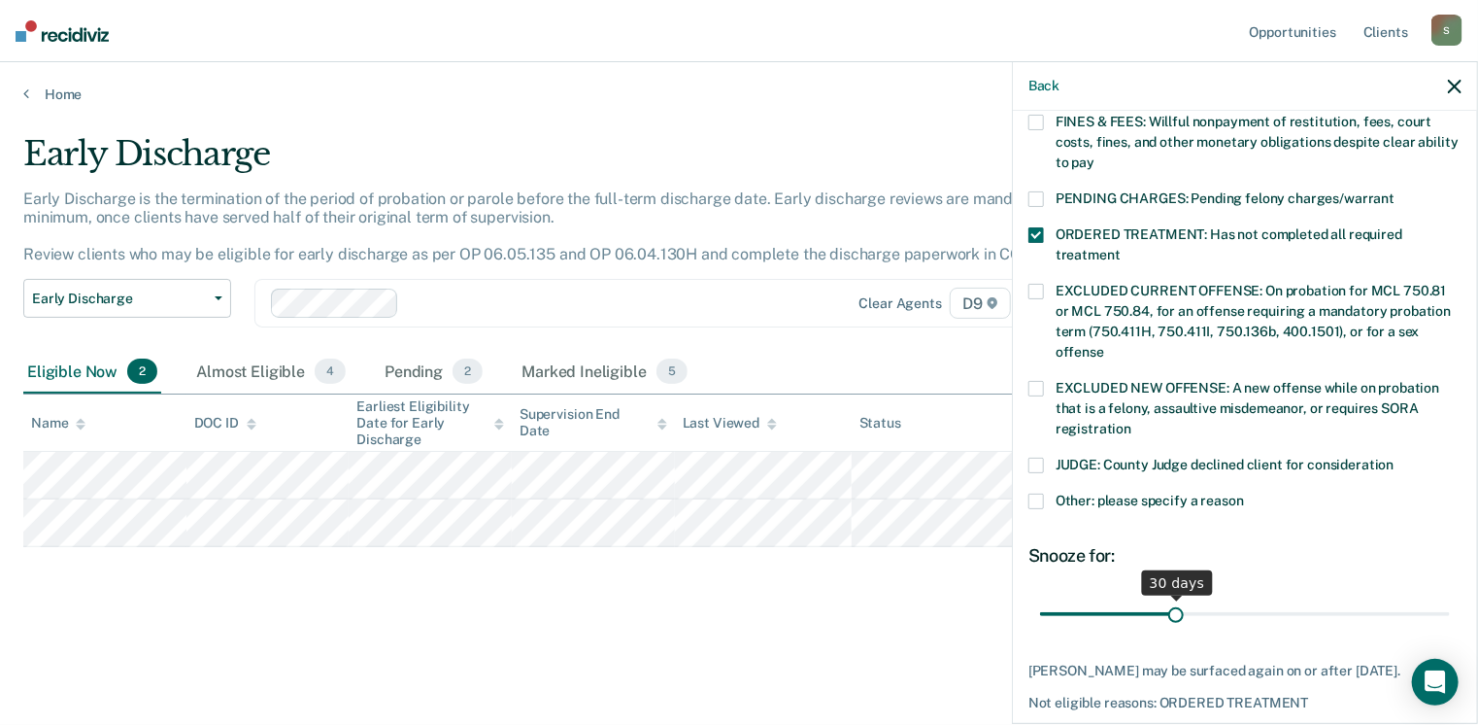
scroll to position [632, 0]
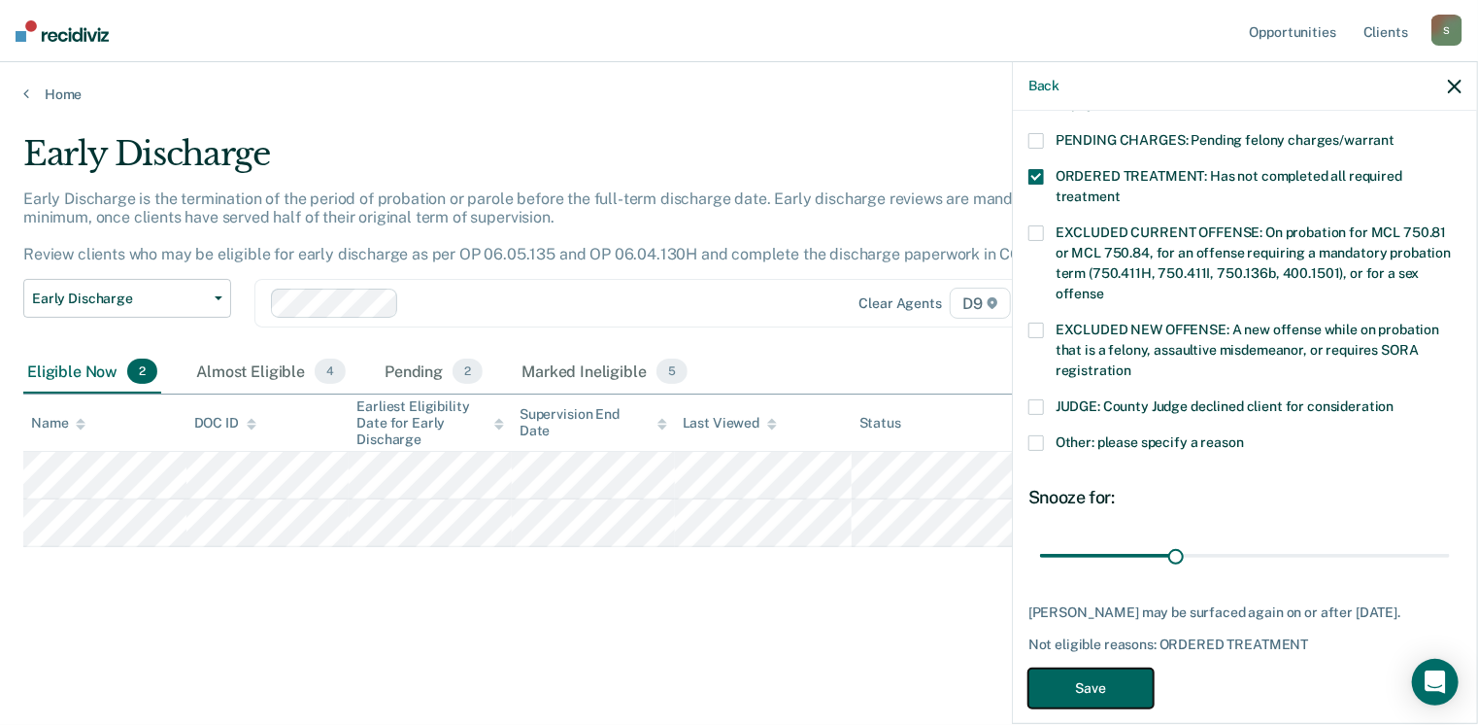
click at [1065, 668] on button "Save" at bounding box center [1090, 688] width 125 height 40
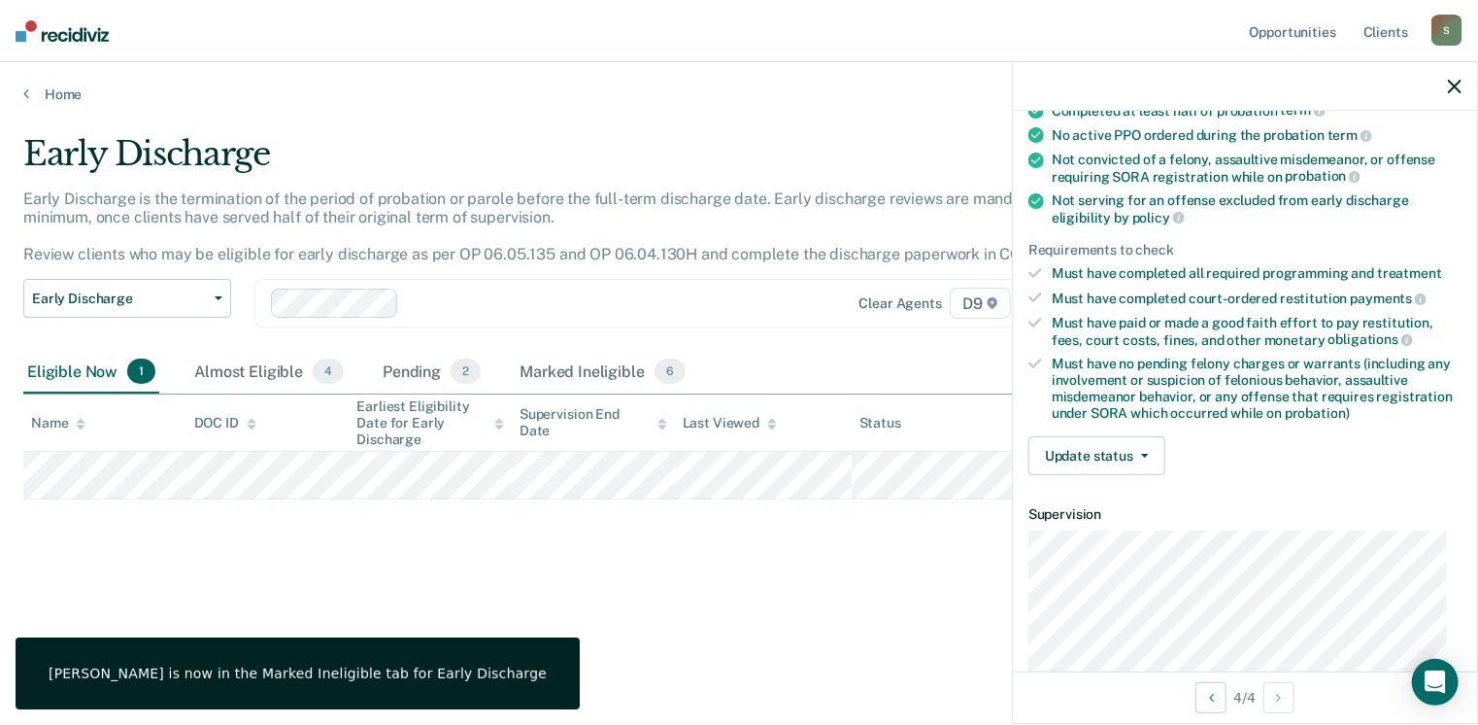
scroll to position [117, 0]
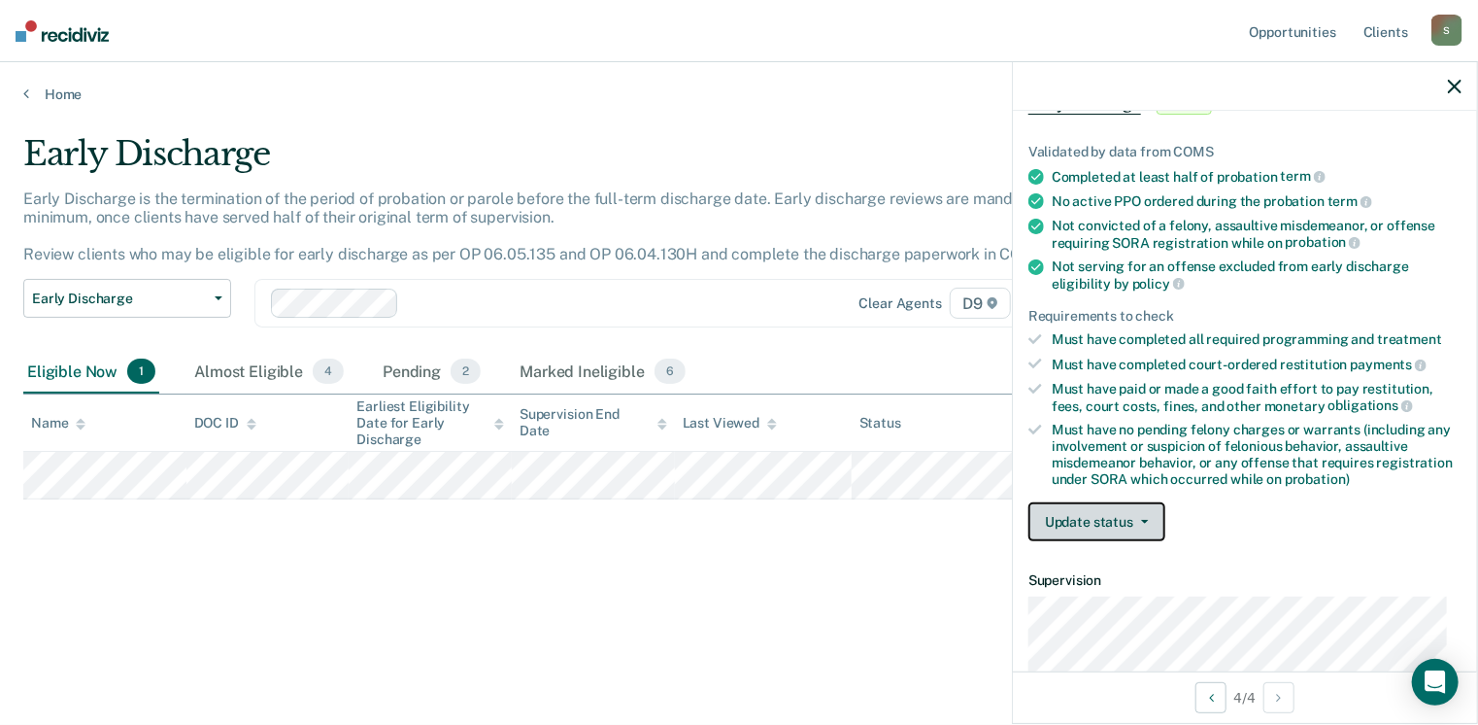
click at [1162, 507] on button "Update status" at bounding box center [1096, 521] width 137 height 39
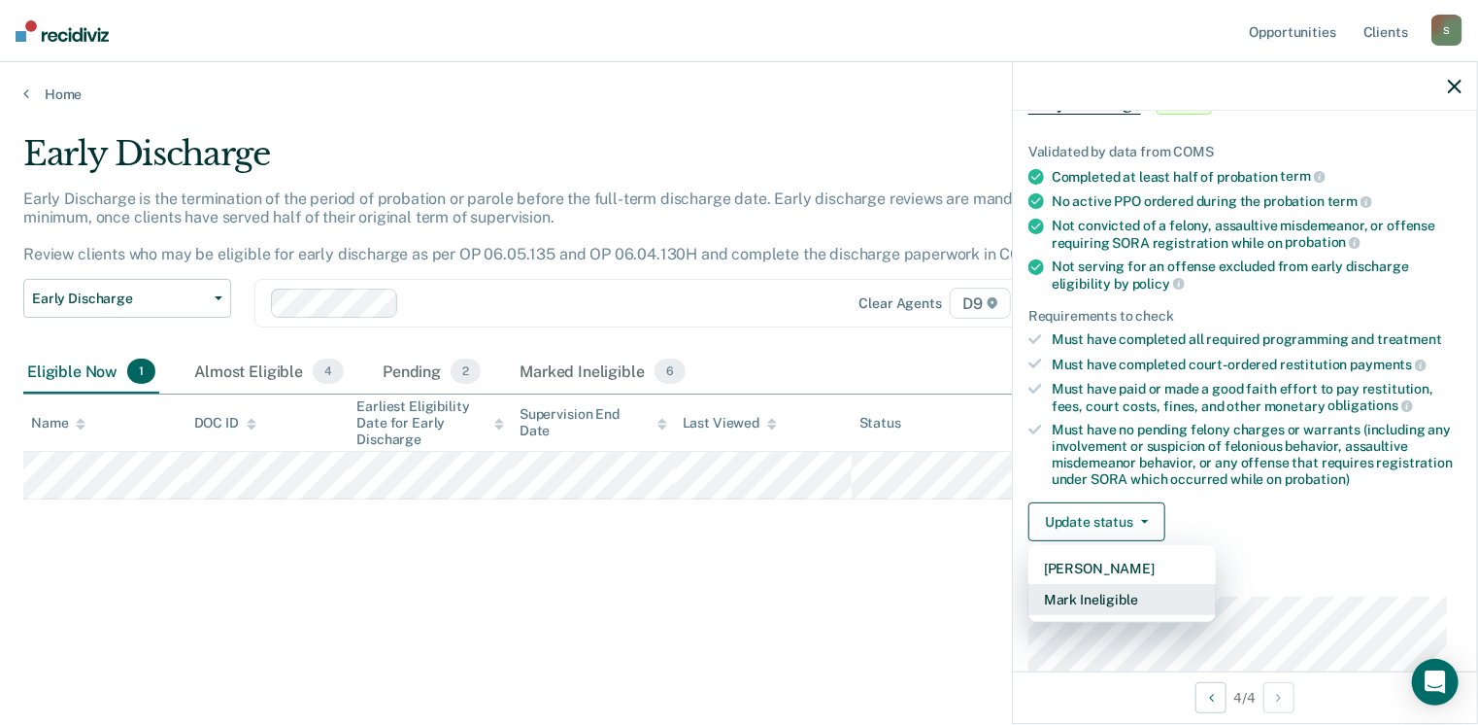
click at [1138, 591] on button "Mark Ineligible" at bounding box center [1121, 599] width 187 height 31
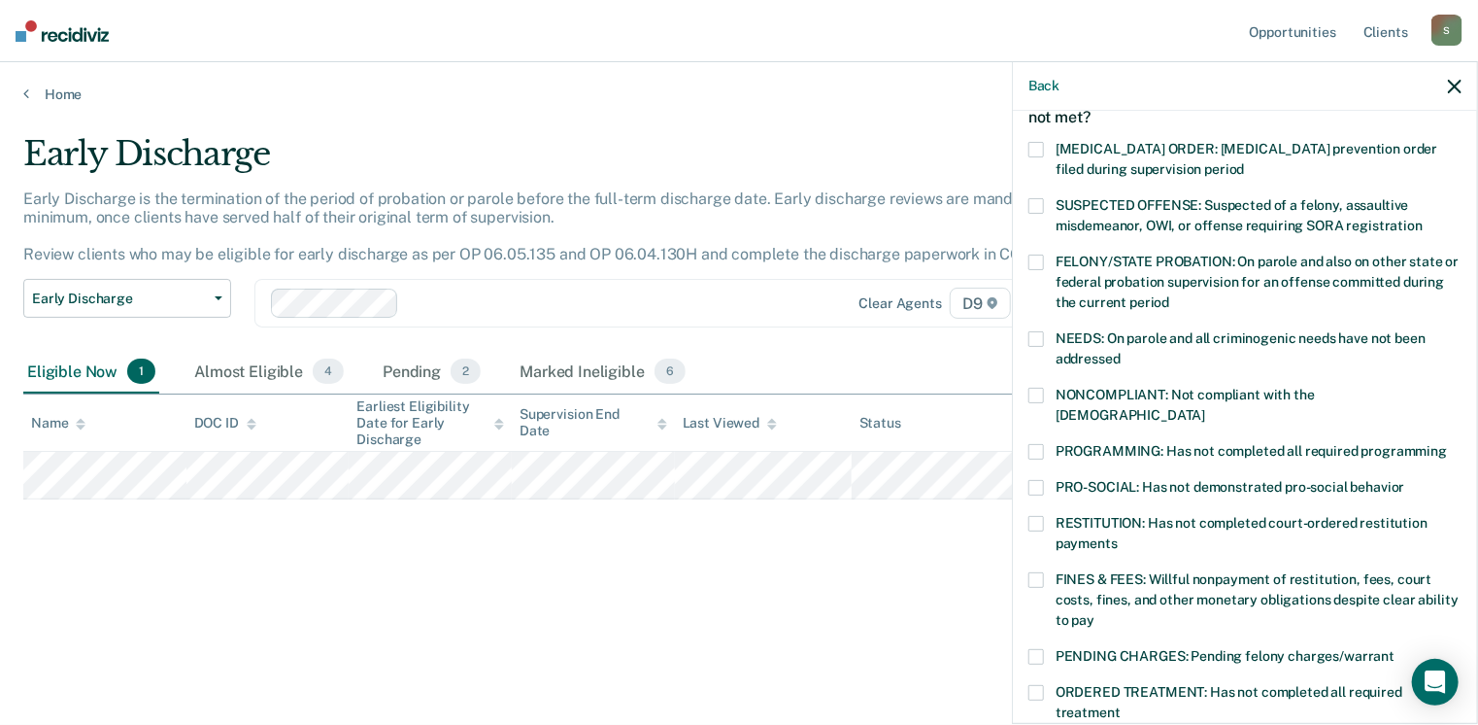
click at [1035, 389] on span at bounding box center [1036, 396] width 16 height 16
click at [1205, 408] on input "NONCOMPLIANT: Not compliant with the [DEMOGRAPHIC_DATA]" at bounding box center [1205, 408] width 0 height 0
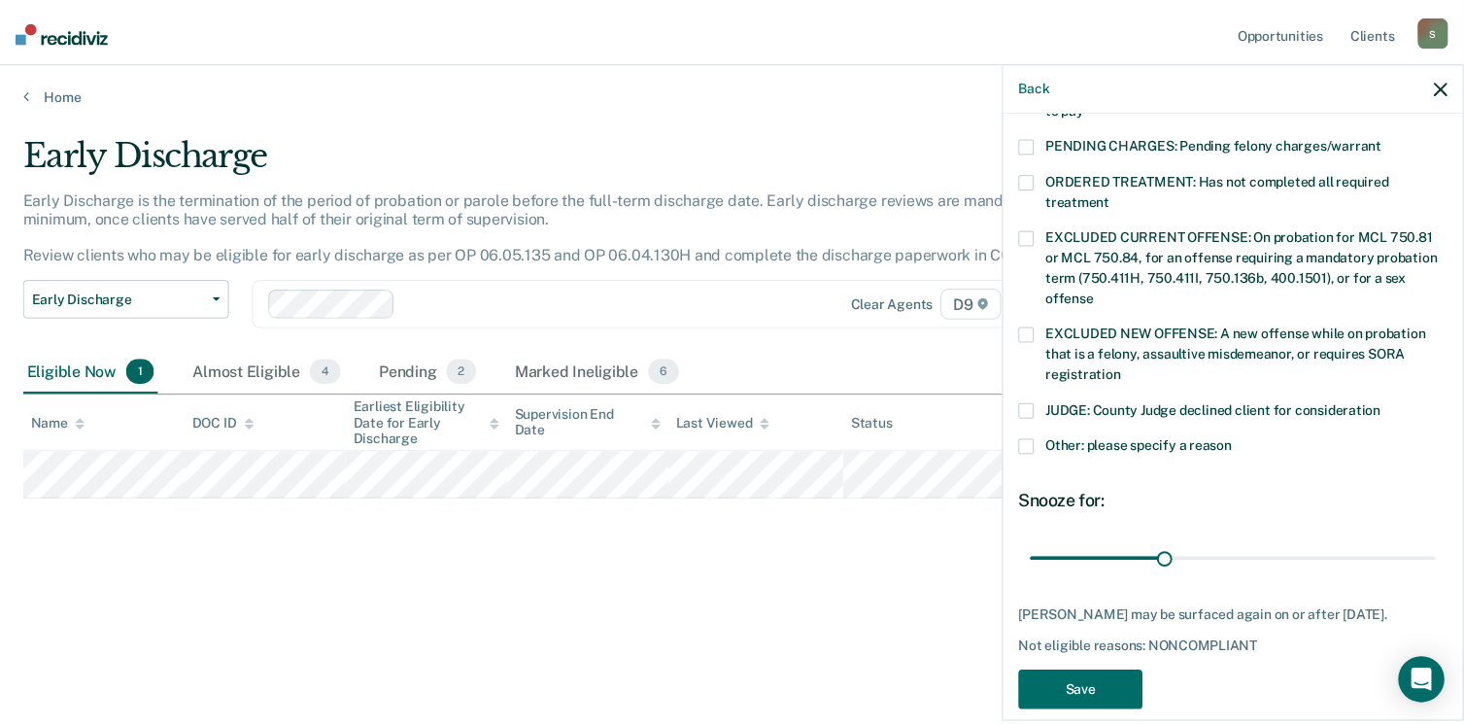
scroll to position [632, 0]
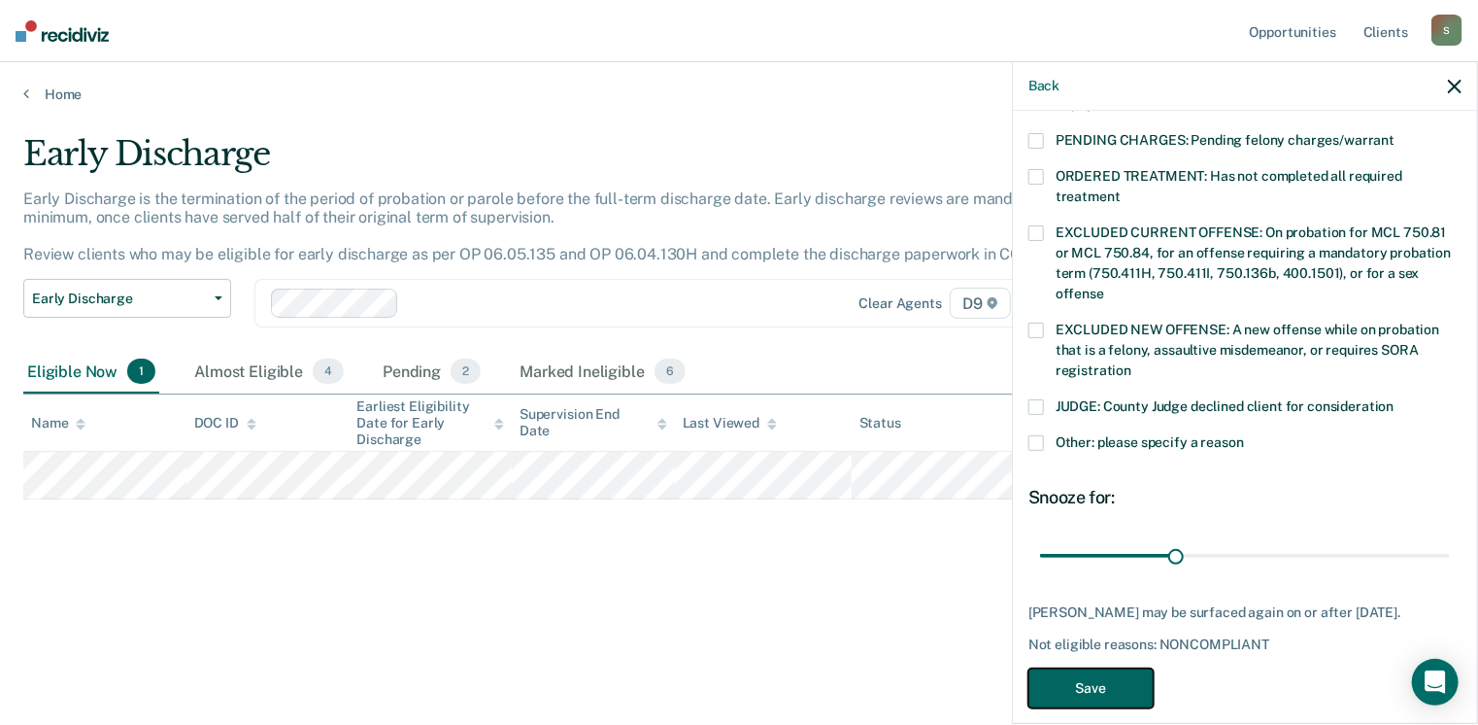
click at [1115, 668] on button "Save" at bounding box center [1090, 688] width 125 height 40
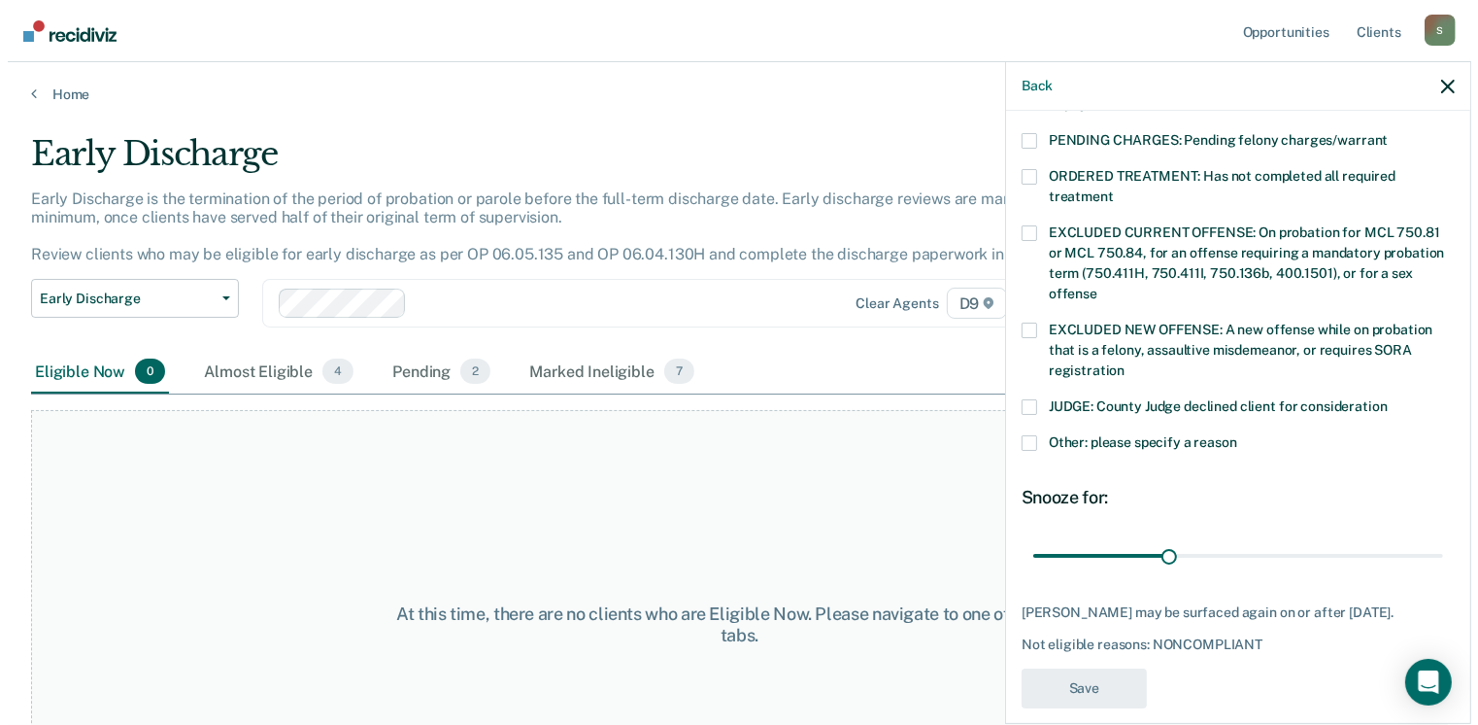
scroll to position [552, 0]
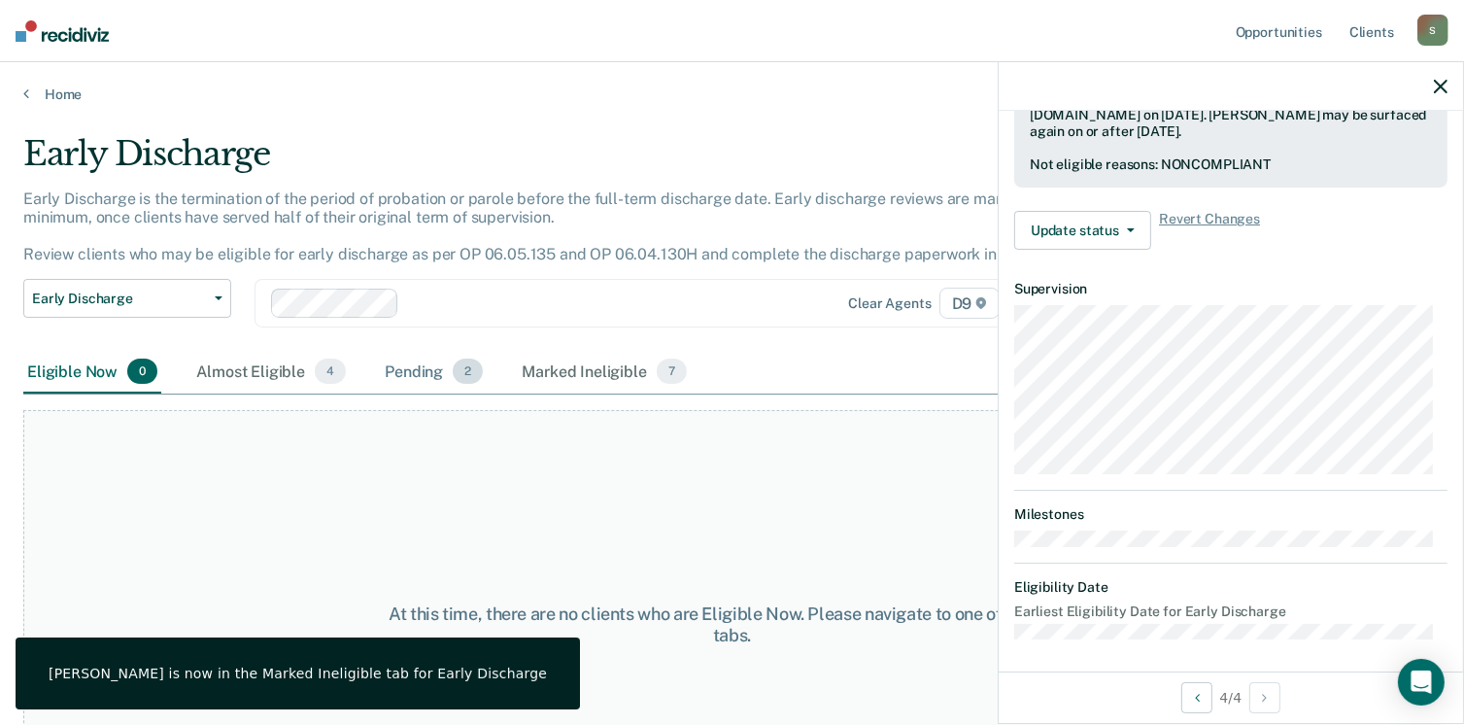
click at [447, 378] on div "Pending 2" at bounding box center [434, 372] width 106 height 43
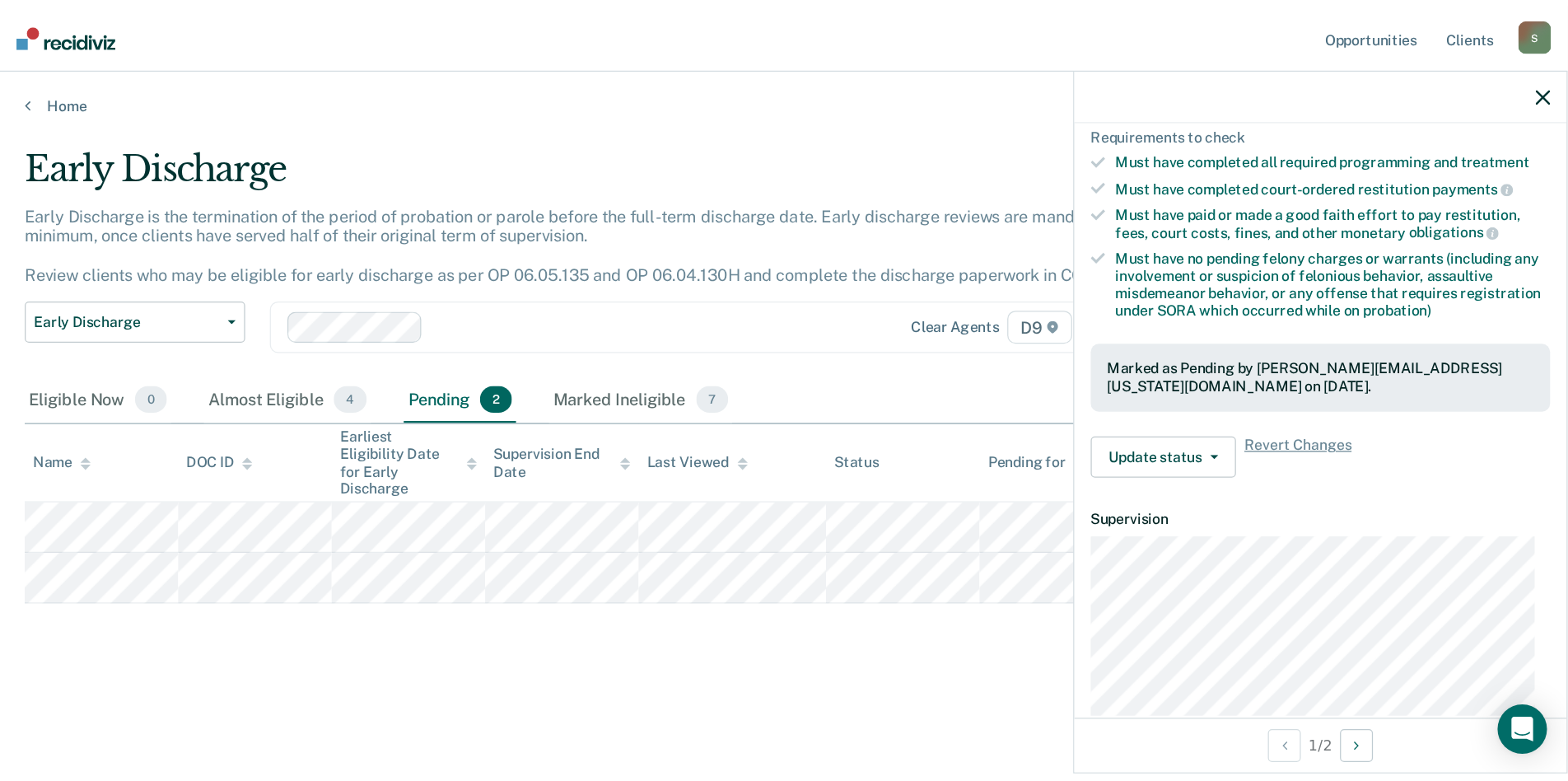
scroll to position [179, 0]
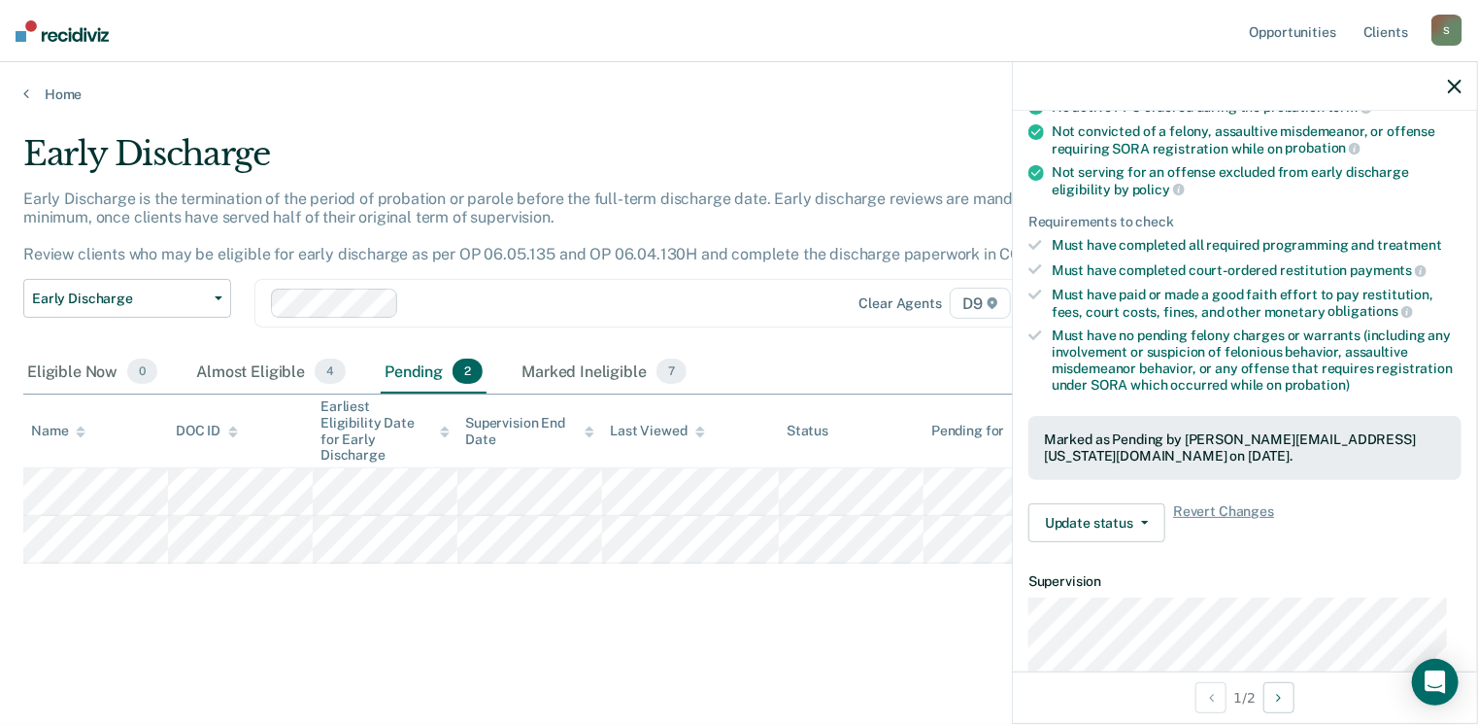
click at [520, 630] on div "Early Discharge Early Discharge is the termination of the period of probation o…" at bounding box center [739, 387] width 1432 height 507
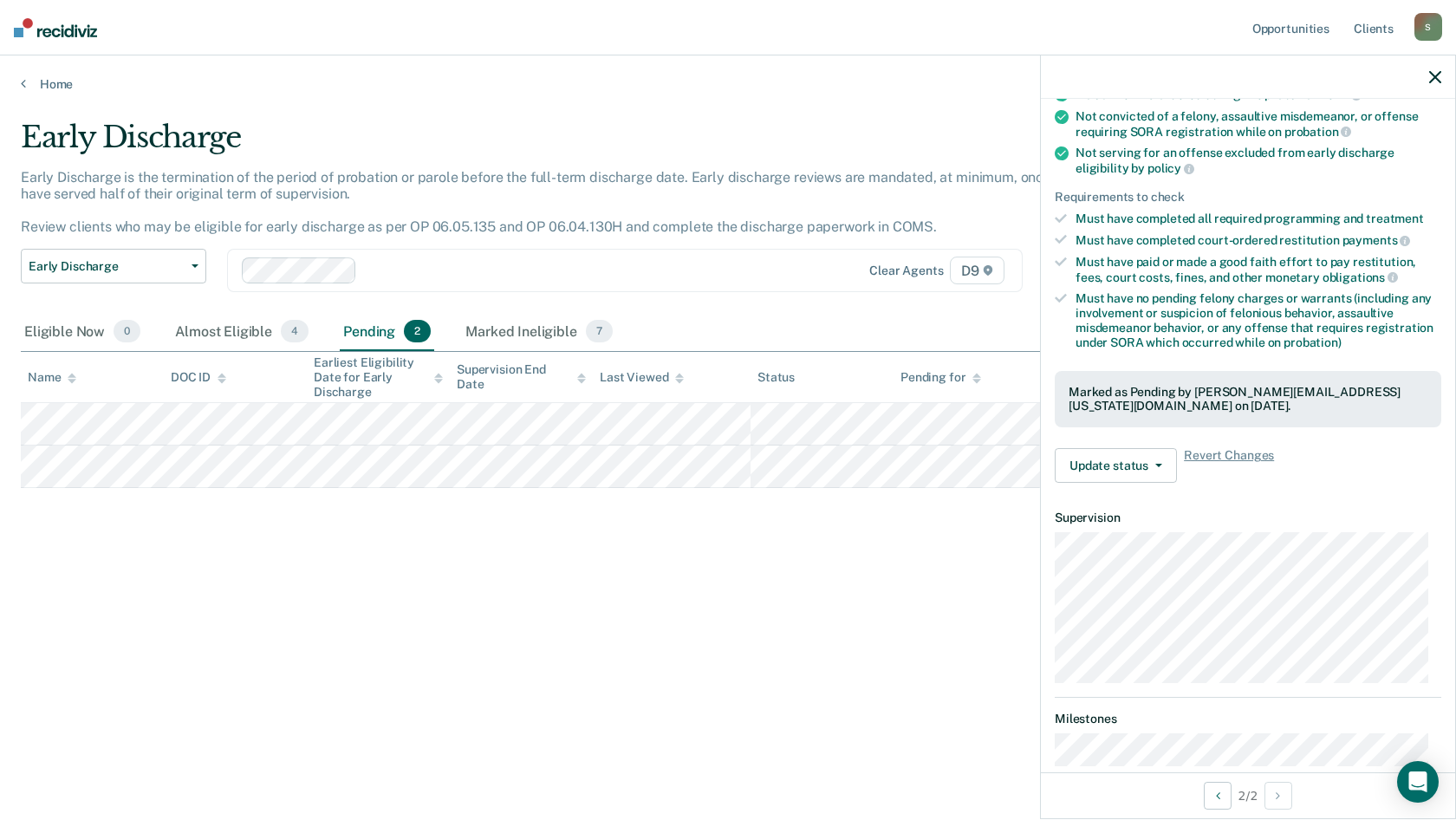
click at [666, 646] on div "Early Discharge Early Discharge is the termination of the period of probation o…" at bounding box center [727, 404] width 1414 height 570
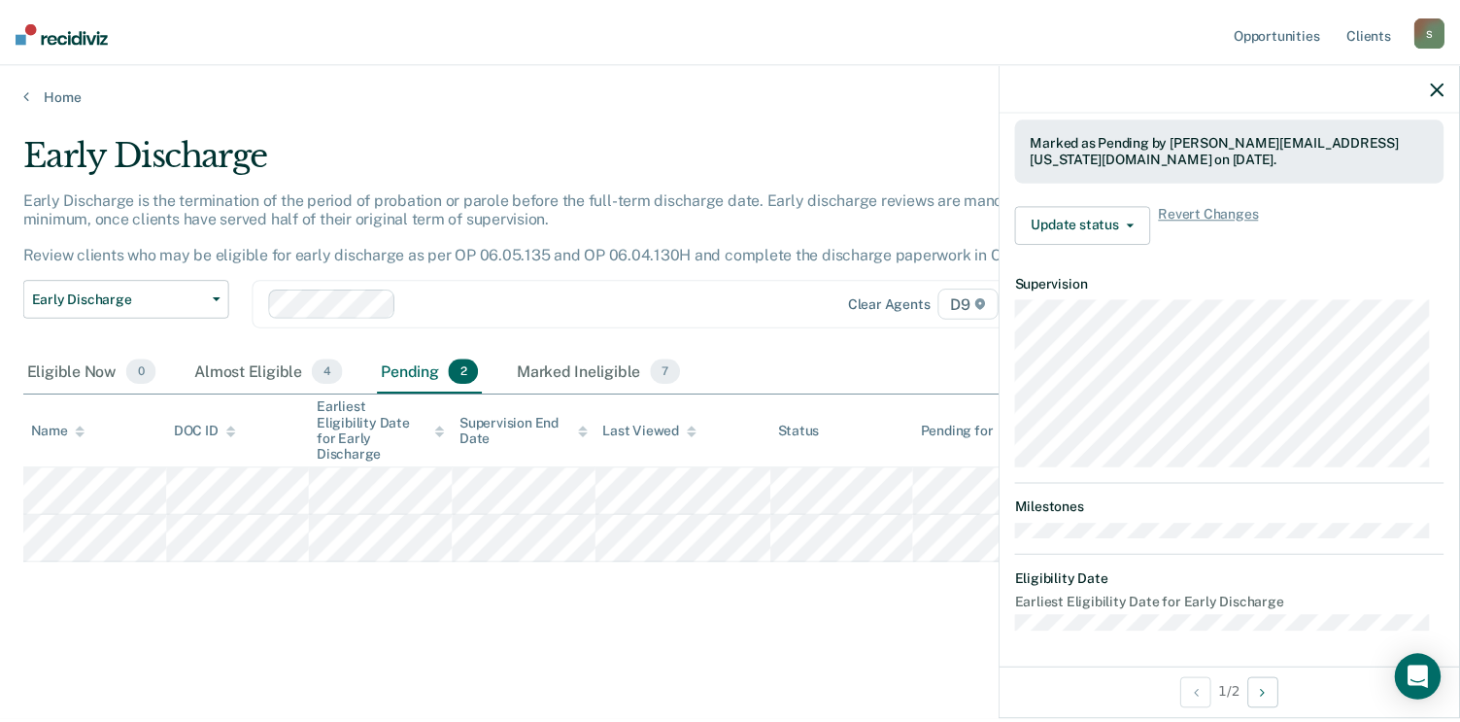
scroll to position [511, 0]
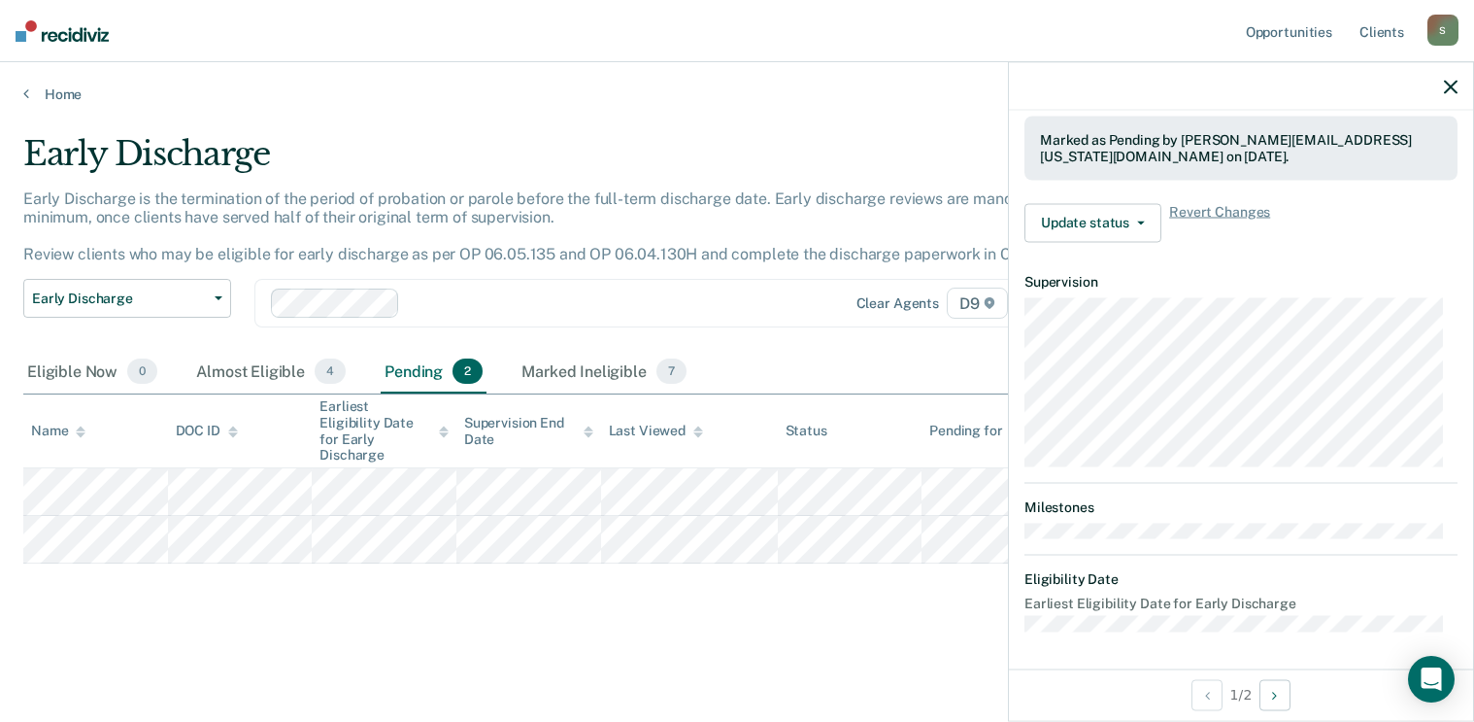
click at [49, 84] on div "Home" at bounding box center [737, 82] width 1474 height 41
click at [44, 92] on link "Home" at bounding box center [737, 93] width 1428 height 17
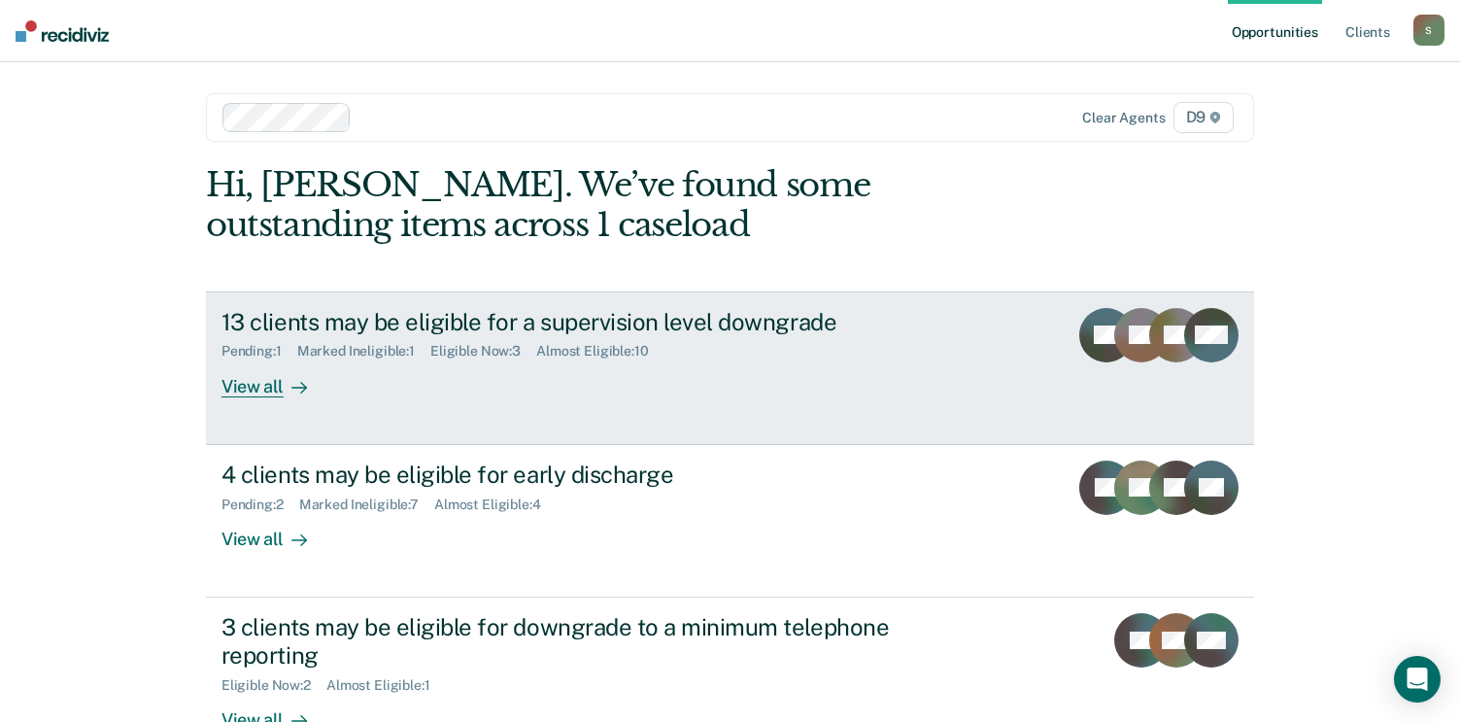
click at [246, 388] on div "View all" at bounding box center [275, 378] width 109 height 38
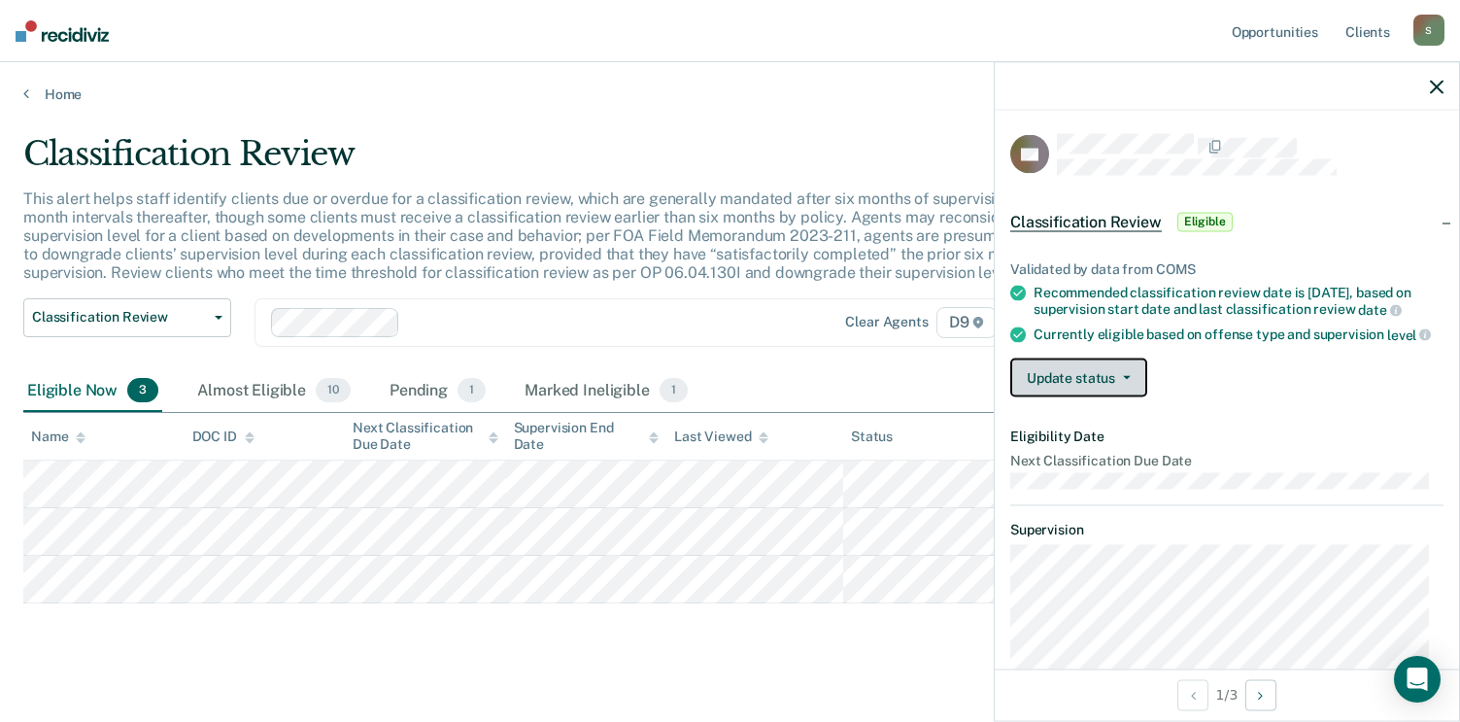
click at [1103, 394] on button "Update status" at bounding box center [1078, 377] width 137 height 39
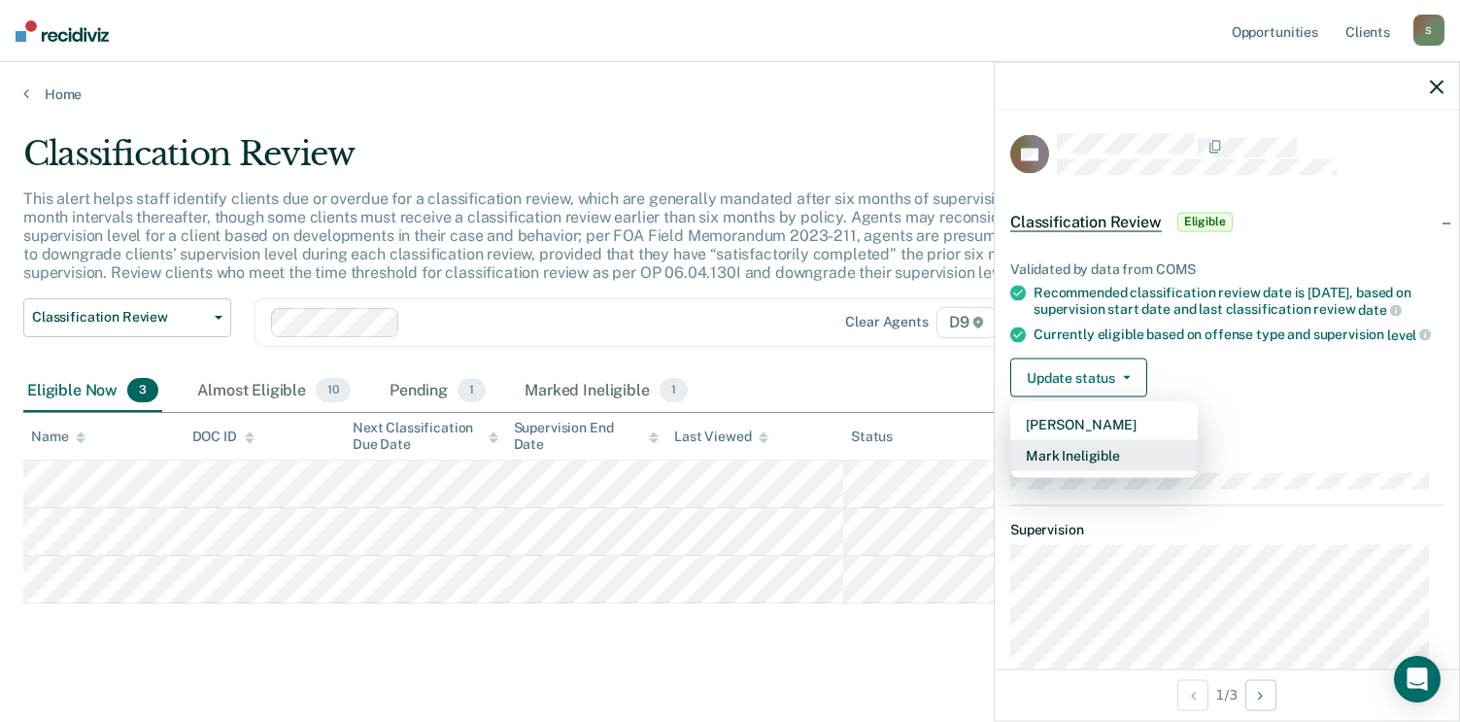
click at [1083, 466] on button "Mark Ineligible" at bounding box center [1103, 455] width 187 height 31
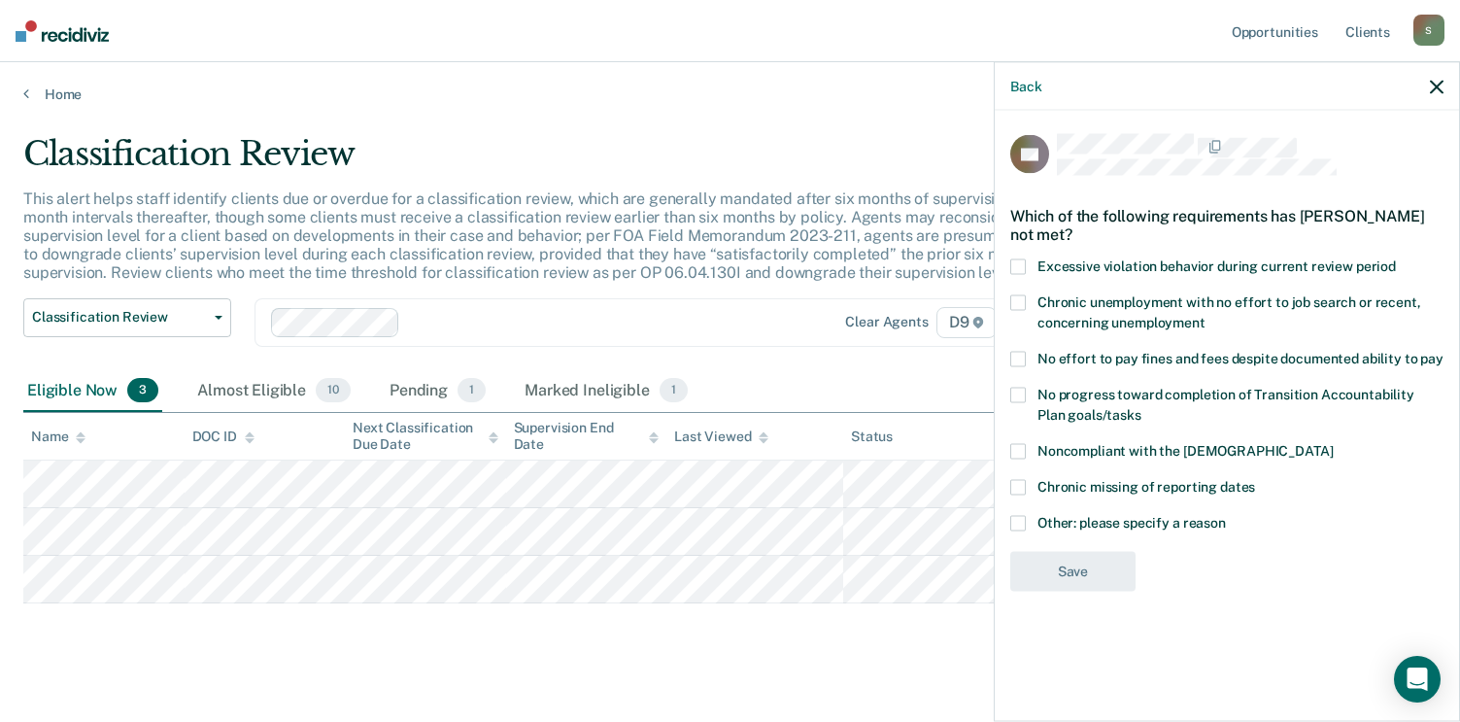
click at [1024, 453] on span at bounding box center [1018, 451] width 16 height 16
click at [1332, 443] on input "Noncompliant with the order of supervision" at bounding box center [1332, 443] width 0 height 0
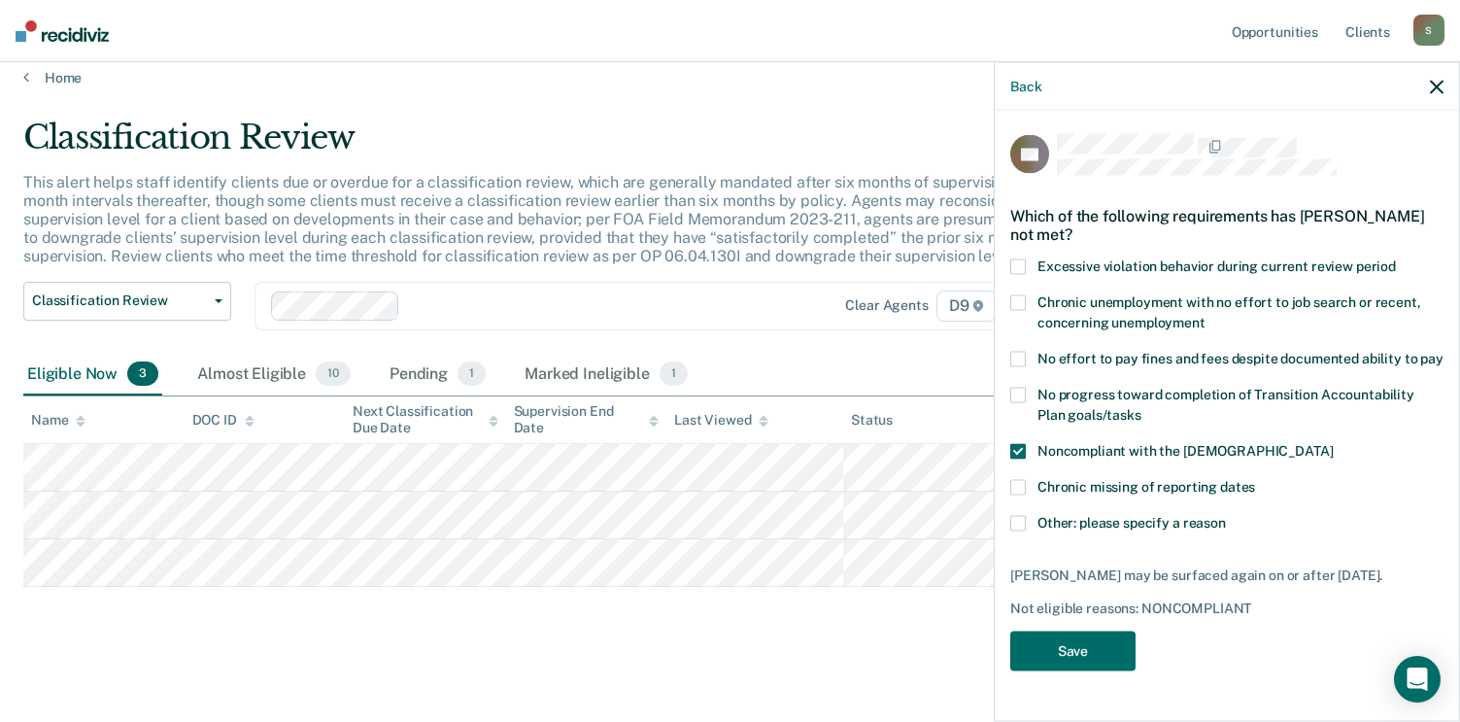
scroll to position [21, 0]
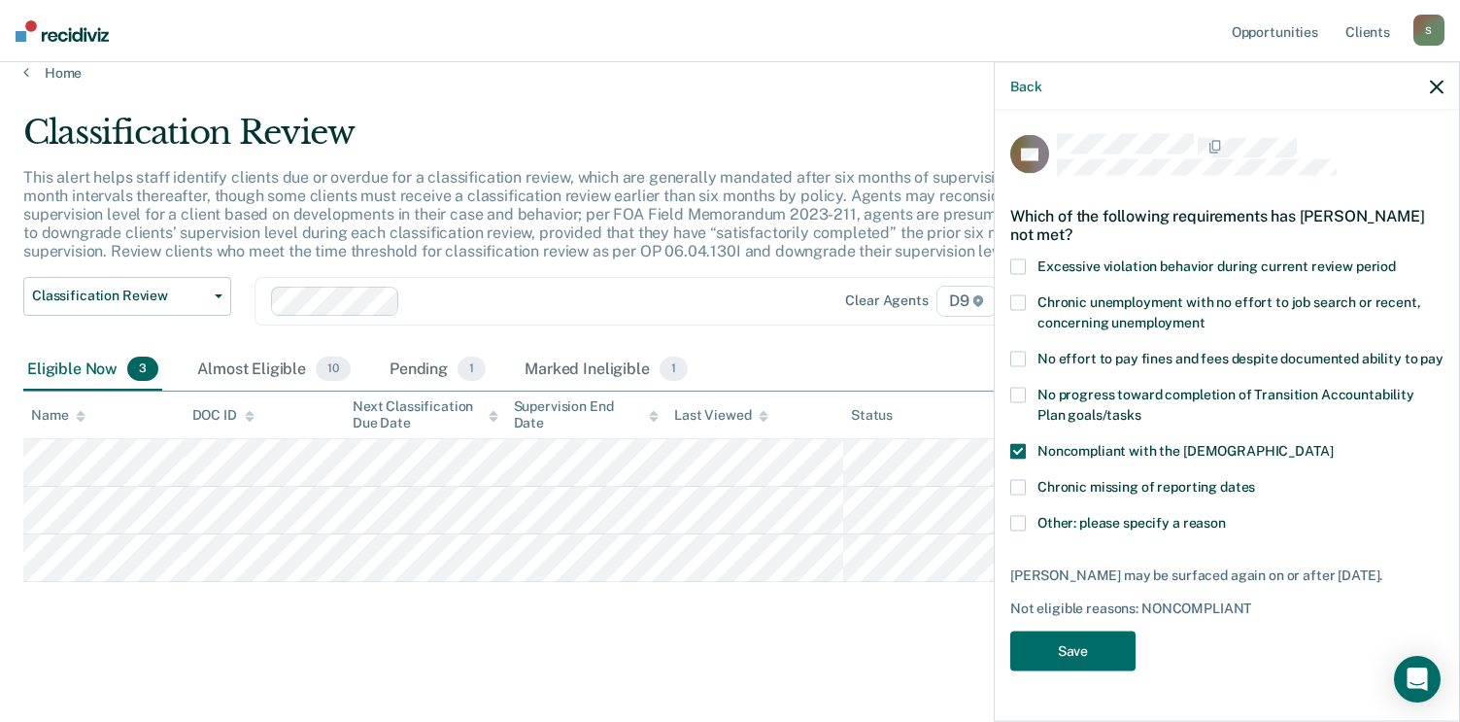
click at [1016, 515] on span at bounding box center [1018, 523] width 16 height 16
click at [1226, 515] on input "Other: please specify a reason" at bounding box center [1226, 515] width 0 height 0
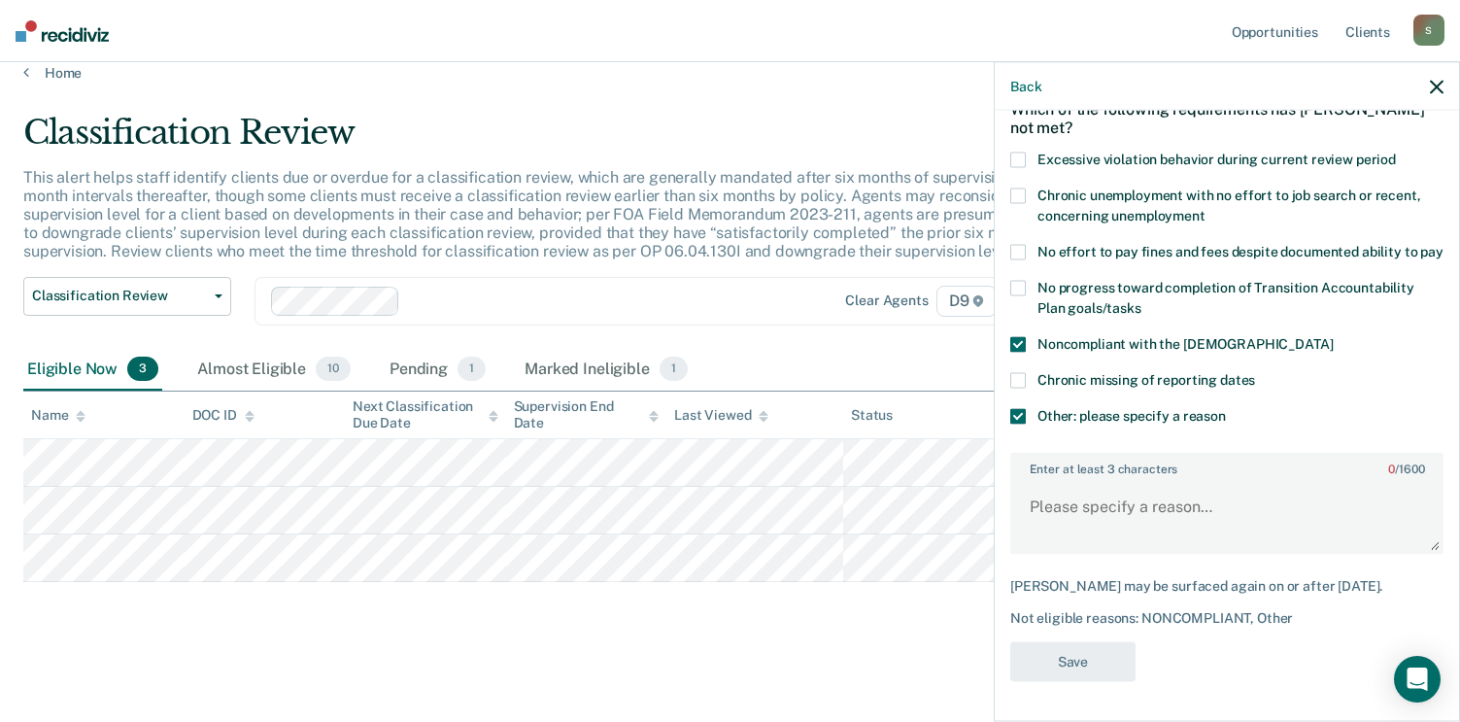
scroll to position [141, 0]
click at [1080, 496] on textarea "Enter at least 3 characters 0 / 1600" at bounding box center [1226, 516] width 429 height 72
type textarea "active warrant"
click at [1062, 642] on button "Save" at bounding box center [1072, 662] width 125 height 40
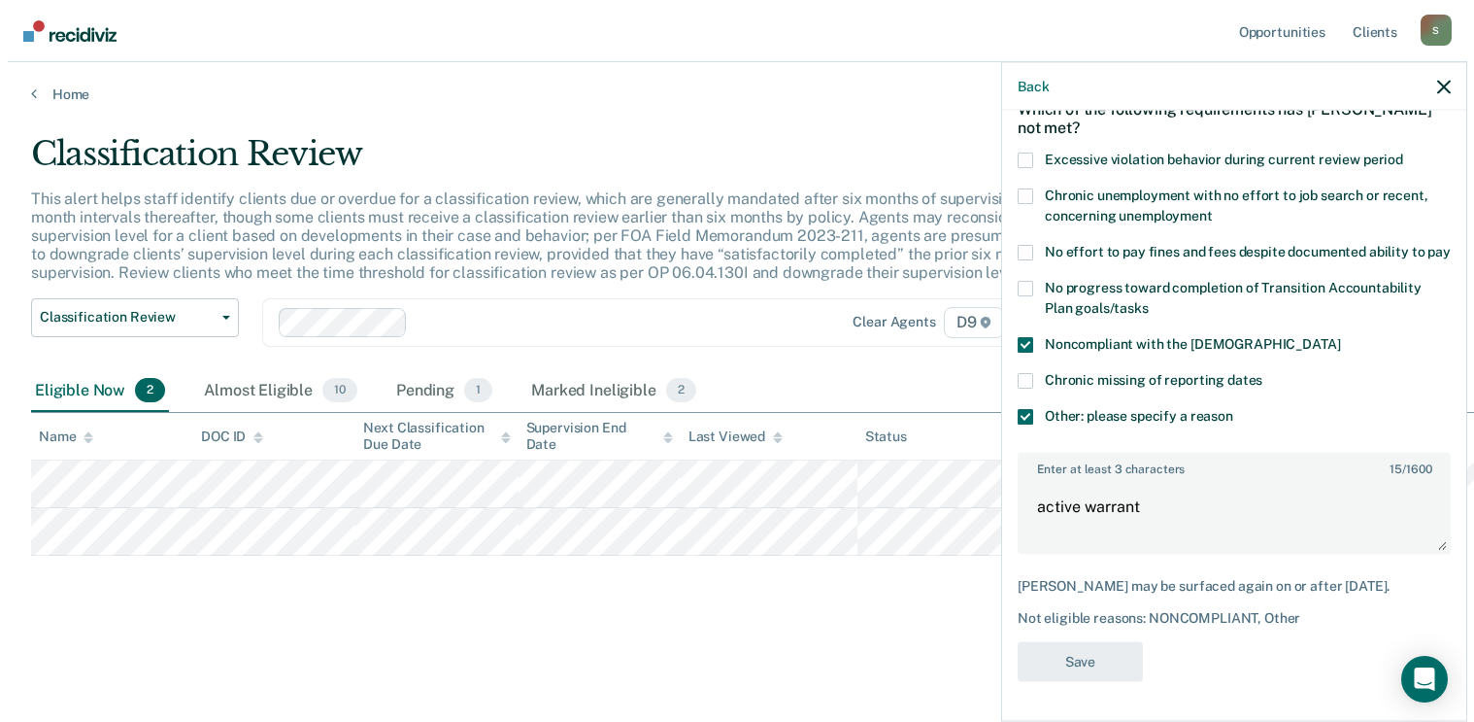
scroll to position [0, 0]
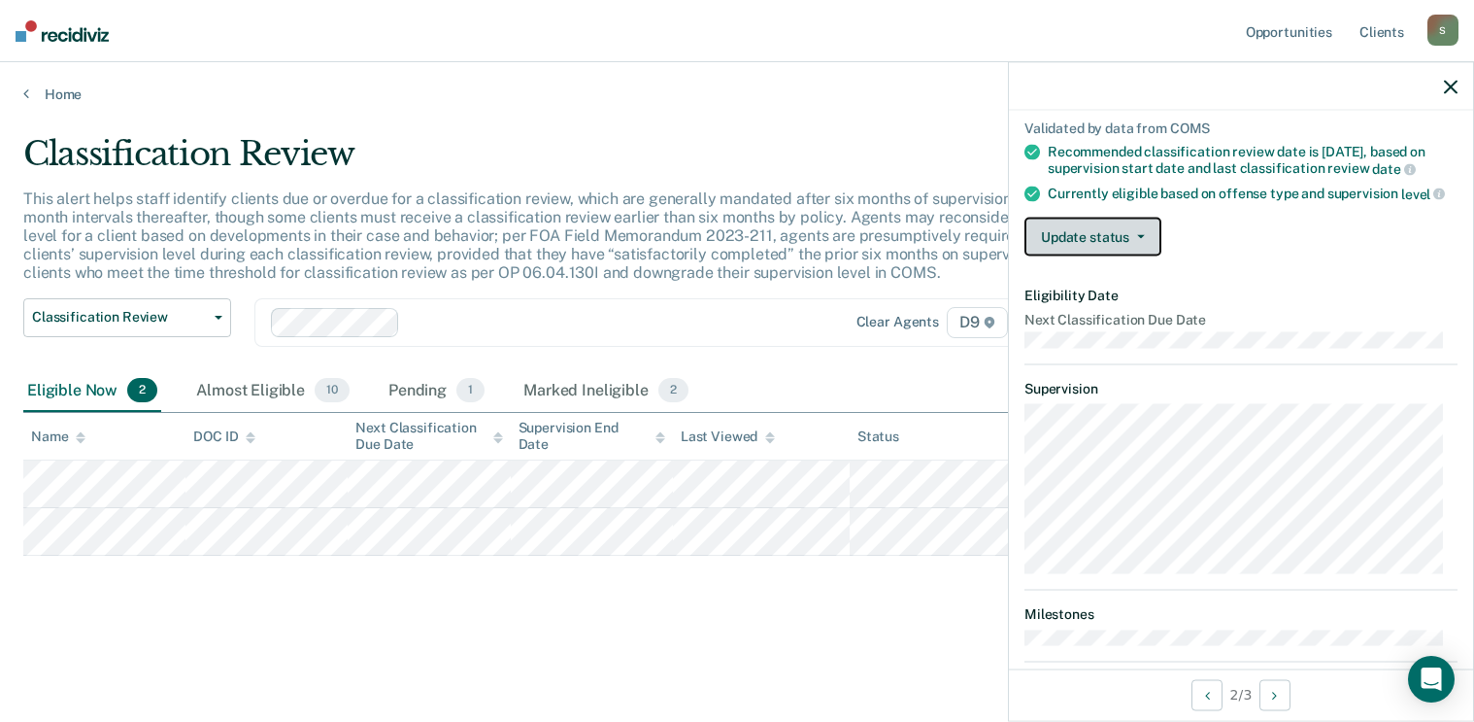
click at [1144, 235] on button "Update status" at bounding box center [1093, 237] width 137 height 39
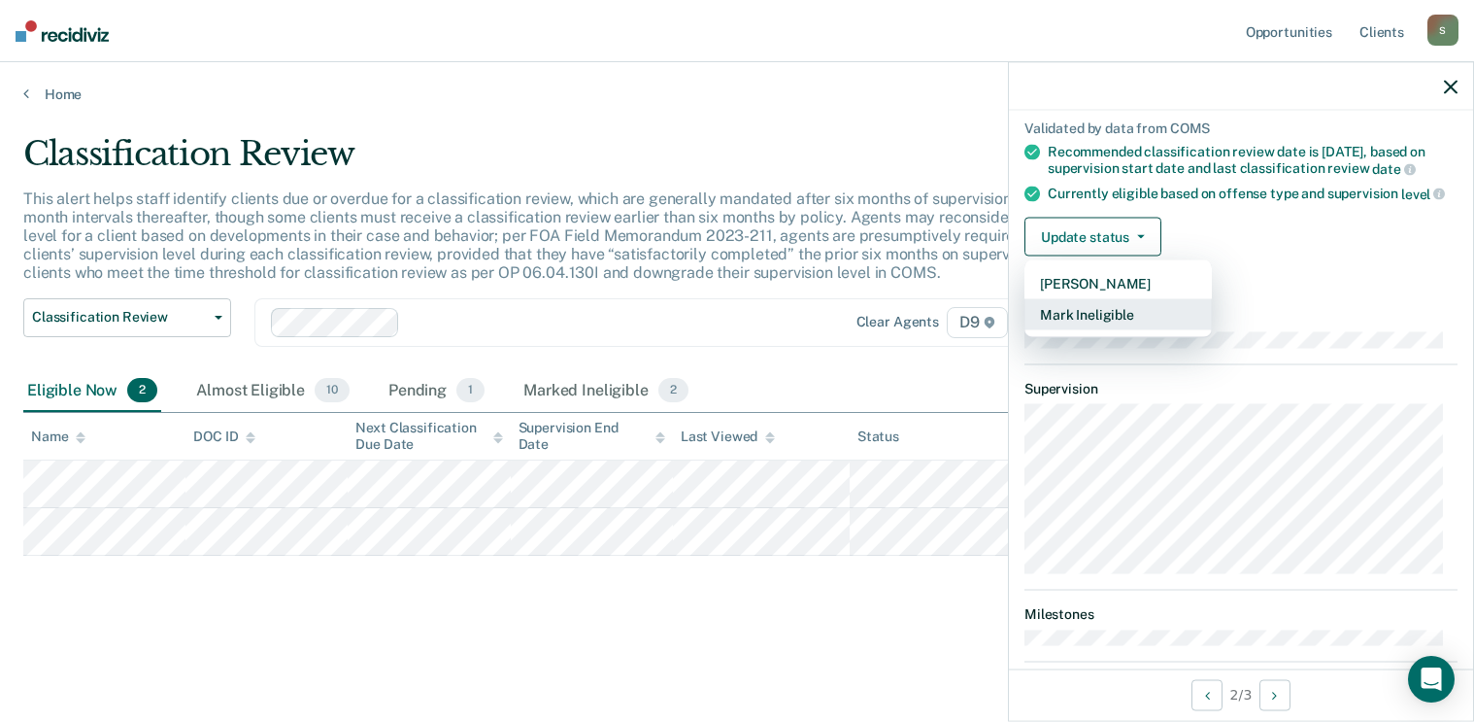
click at [1074, 330] on button "Mark Ineligible" at bounding box center [1118, 314] width 187 height 31
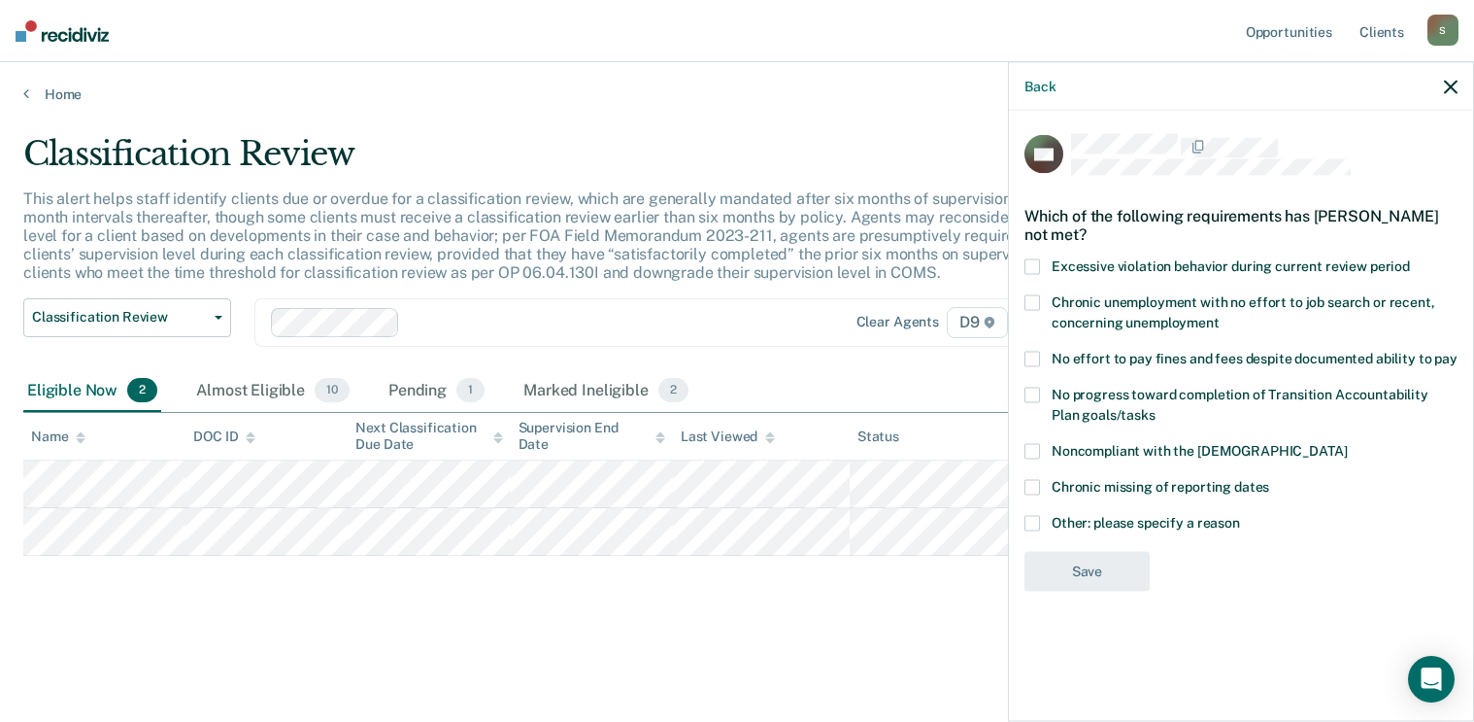
click at [1047, 519] on label "Other: please specify a reason" at bounding box center [1241, 525] width 433 height 20
click at [1240, 515] on input "Other: please specify a reason" at bounding box center [1240, 515] width 0 height 0
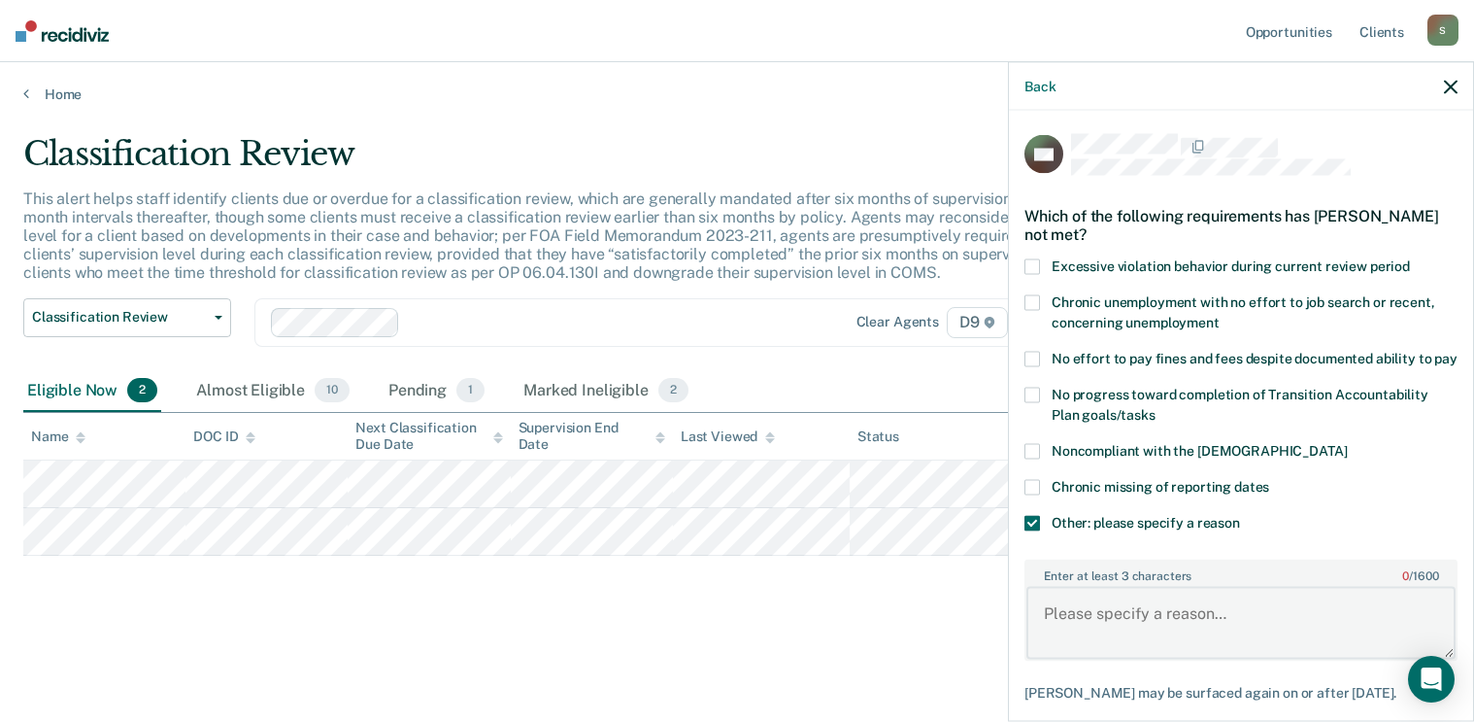
click at [1087, 630] on textarea "Enter at least 3 characters 0 / 1600" at bounding box center [1241, 623] width 429 height 72
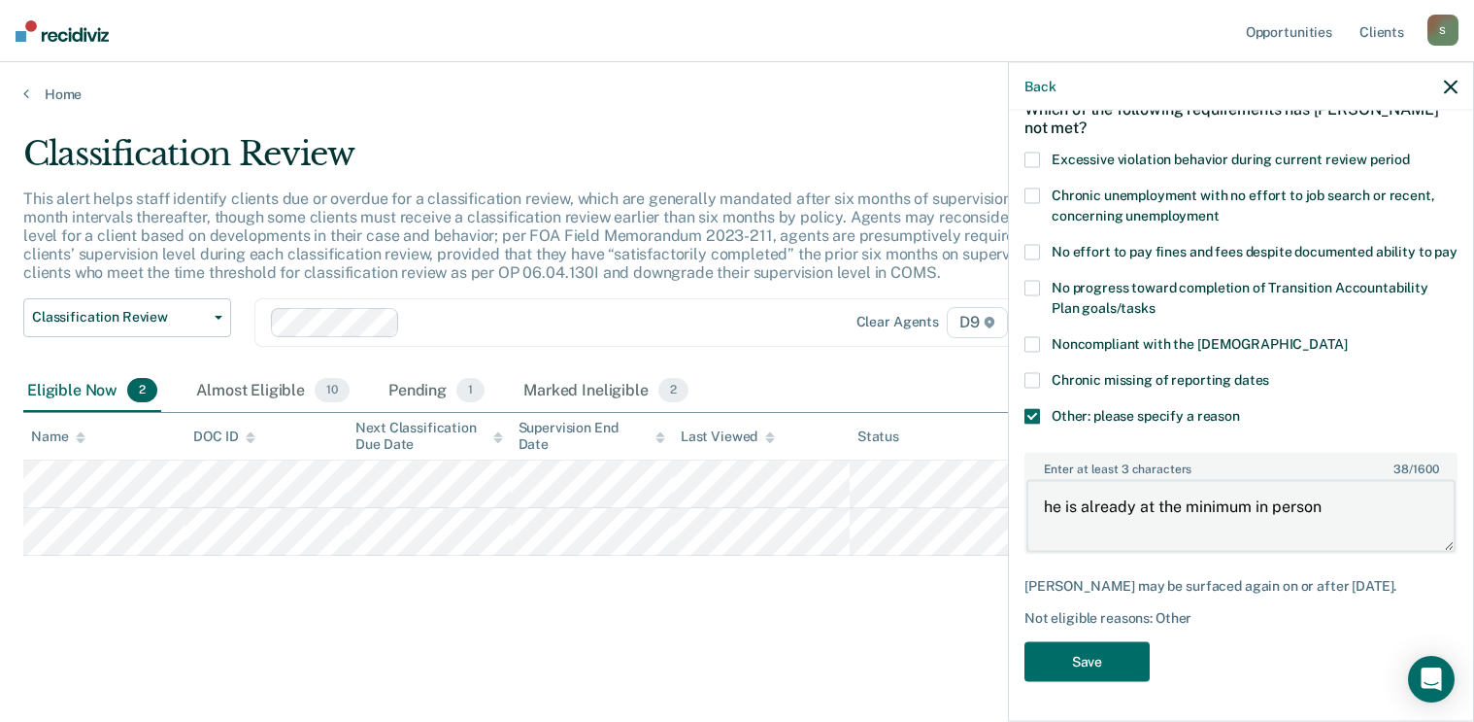
scroll to position [124, 0]
type textarea "he is already at the minimum in person"
click at [1129, 648] on button "Save" at bounding box center [1087, 662] width 125 height 40
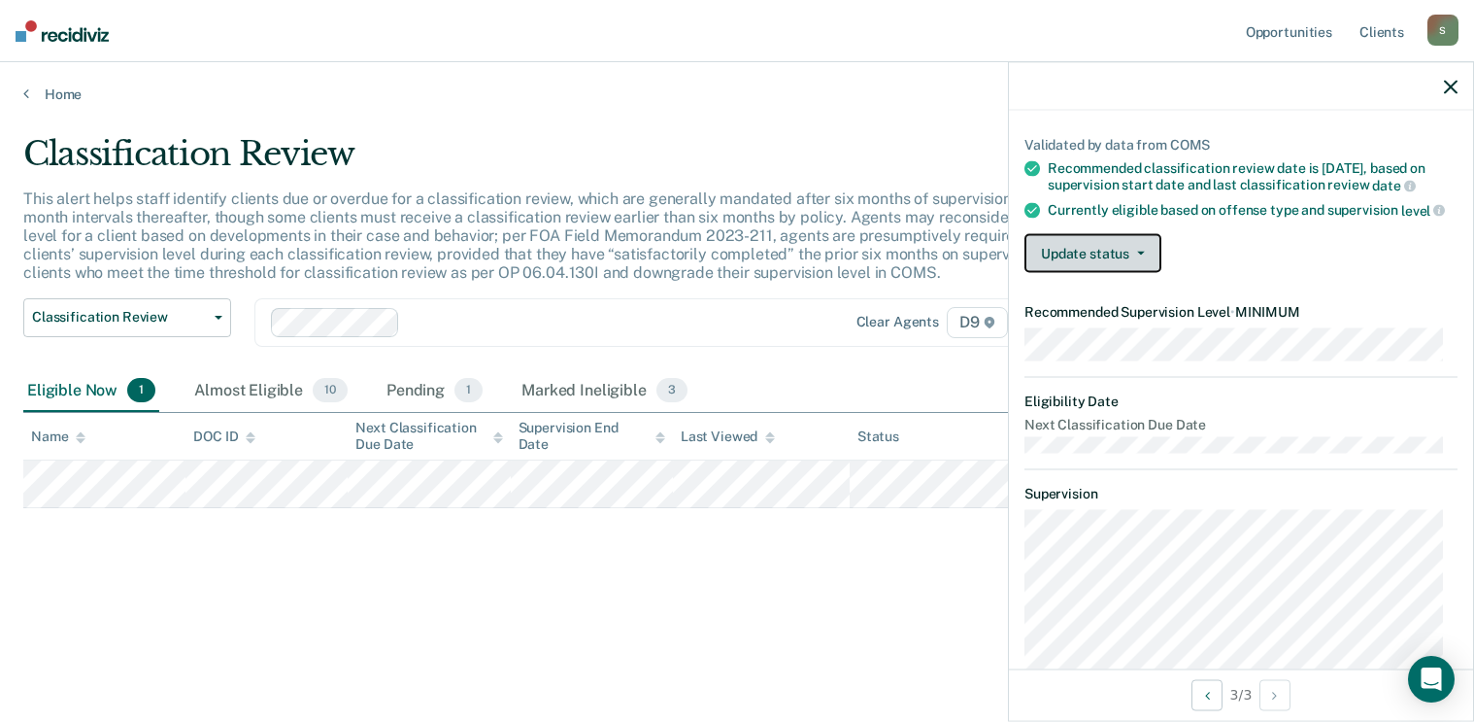
click at [1116, 273] on button "Update status" at bounding box center [1093, 253] width 137 height 39
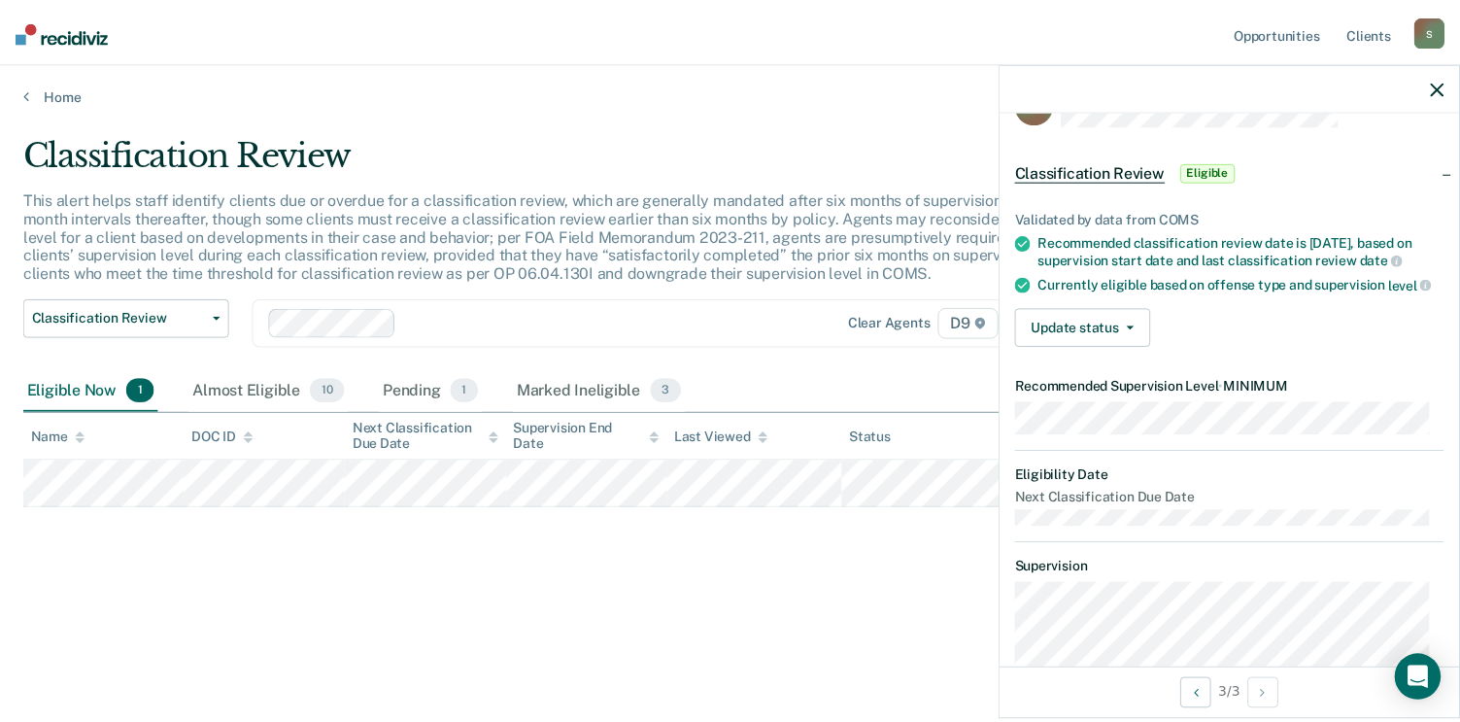
scroll to position [0, 0]
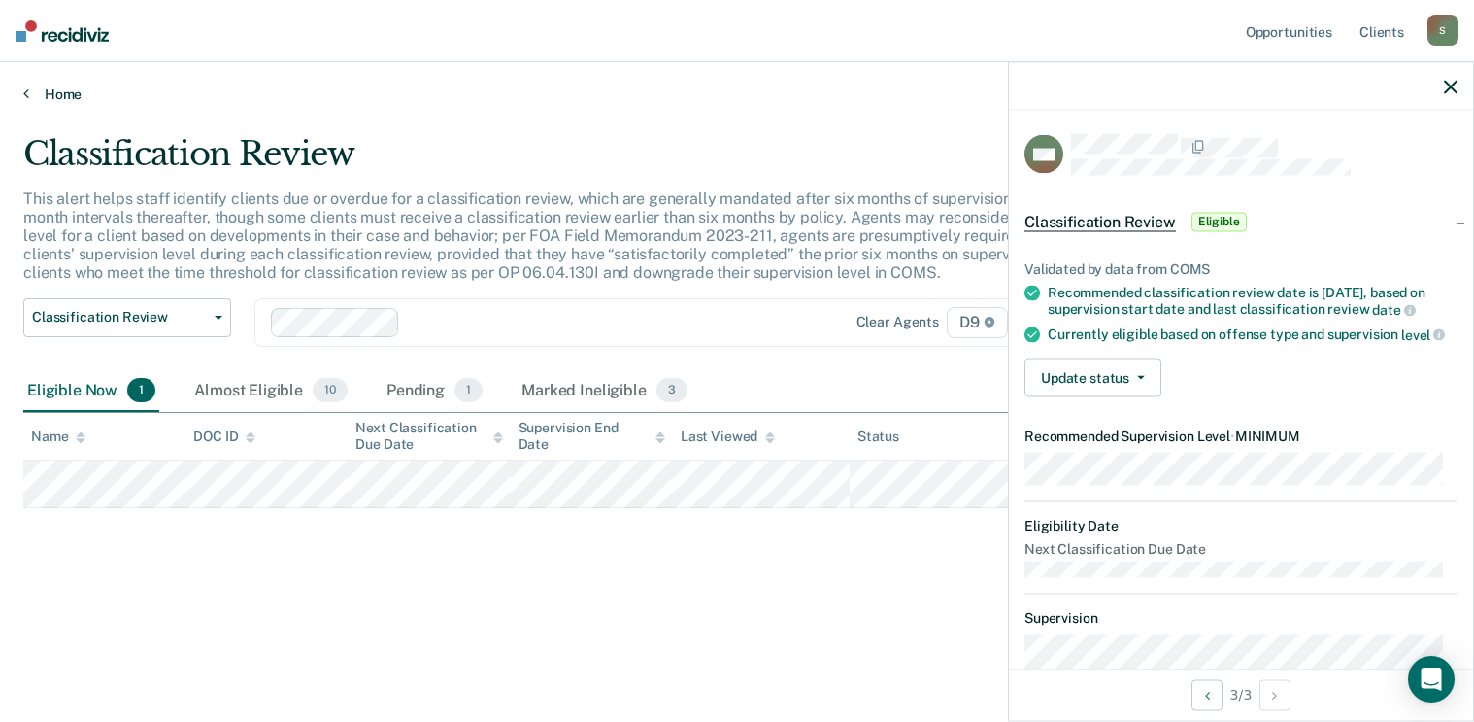
click at [68, 87] on link "Home" at bounding box center [737, 93] width 1428 height 17
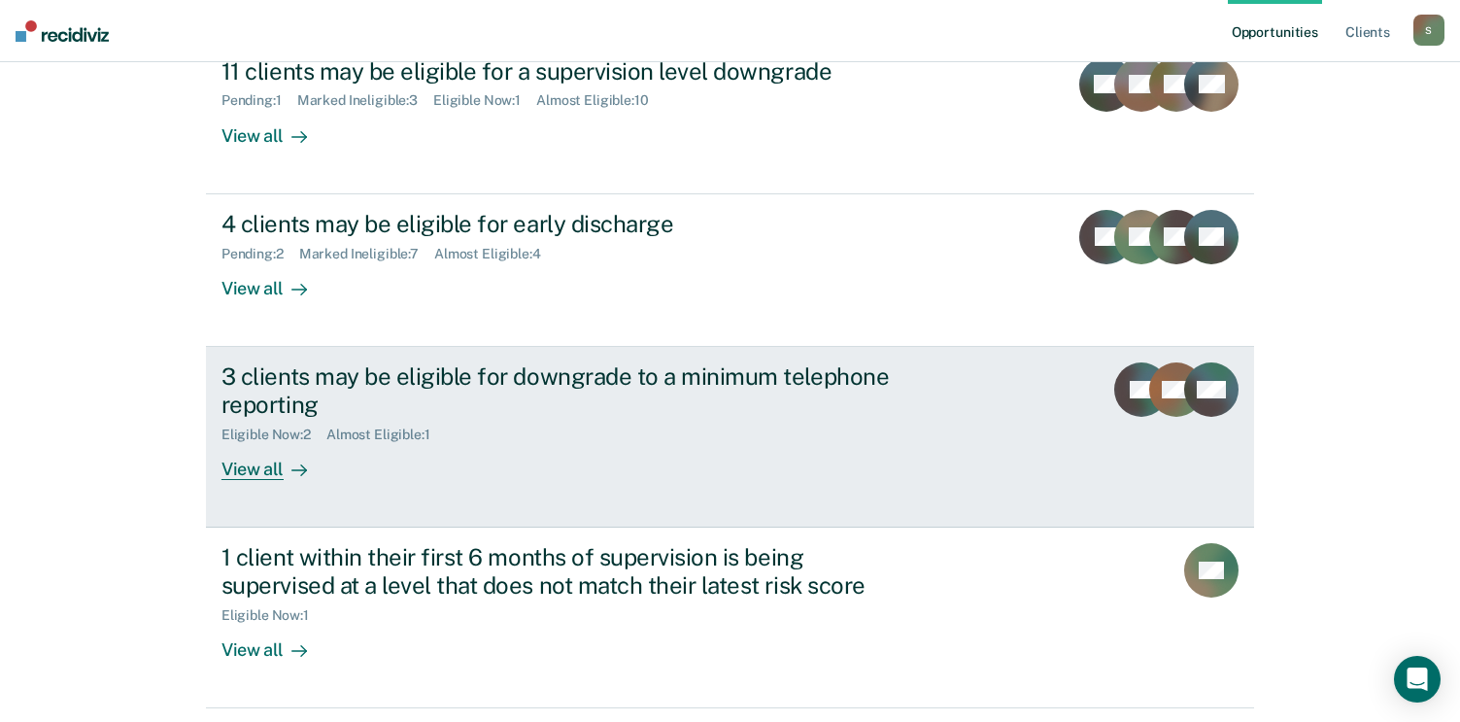
scroll to position [291, 0]
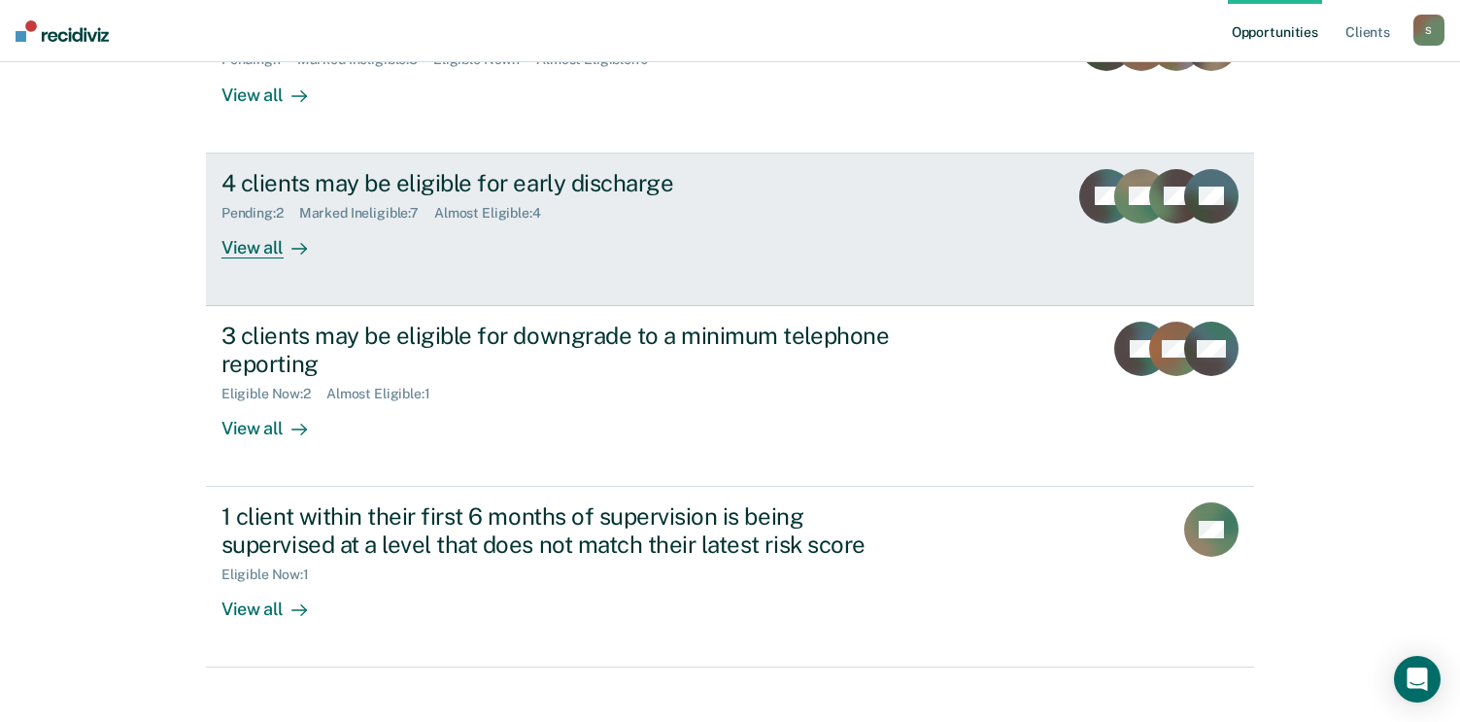
click at [252, 261] on link "4 clients may be eligible for early discharge Pending : 2 Marked Ineligible : 7…" at bounding box center [730, 229] width 1048 height 152
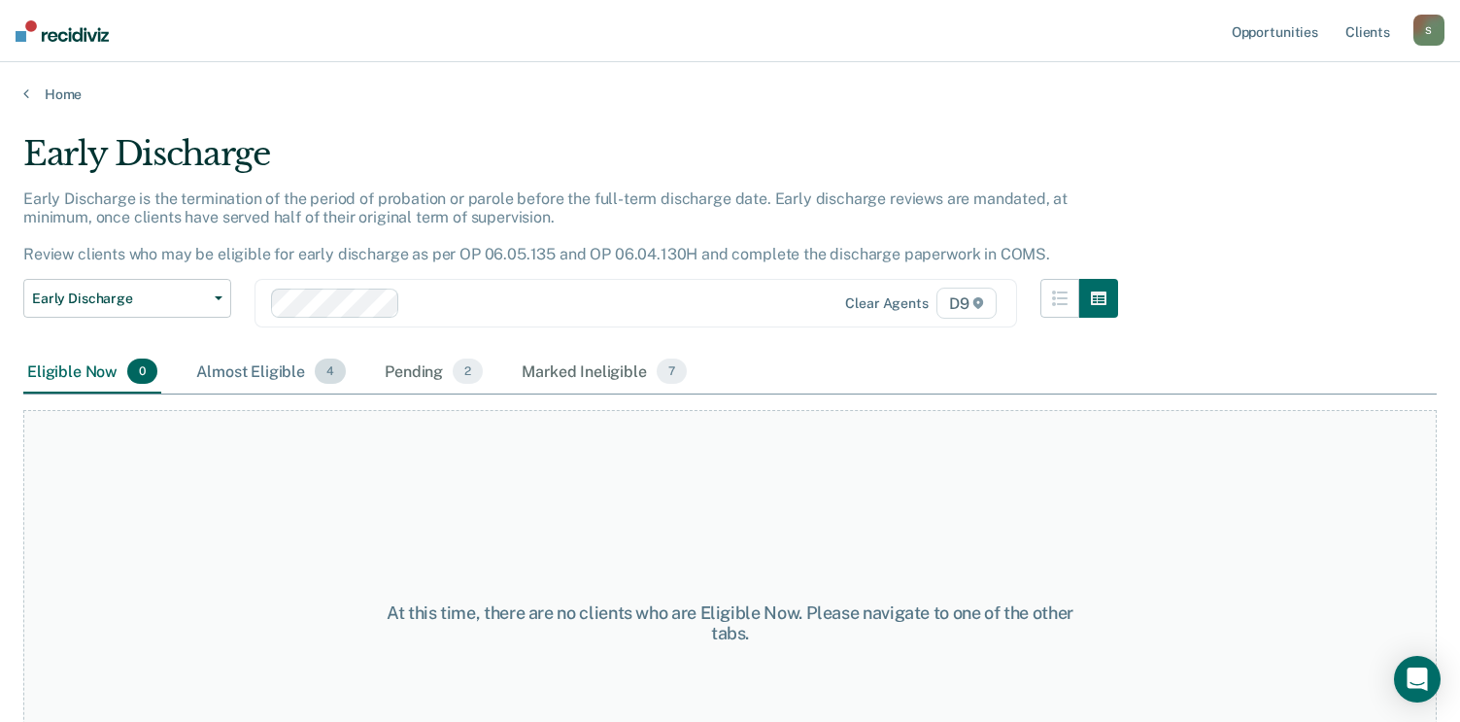
click at [235, 362] on div "Almost Eligible 4" at bounding box center [270, 372] width 157 height 43
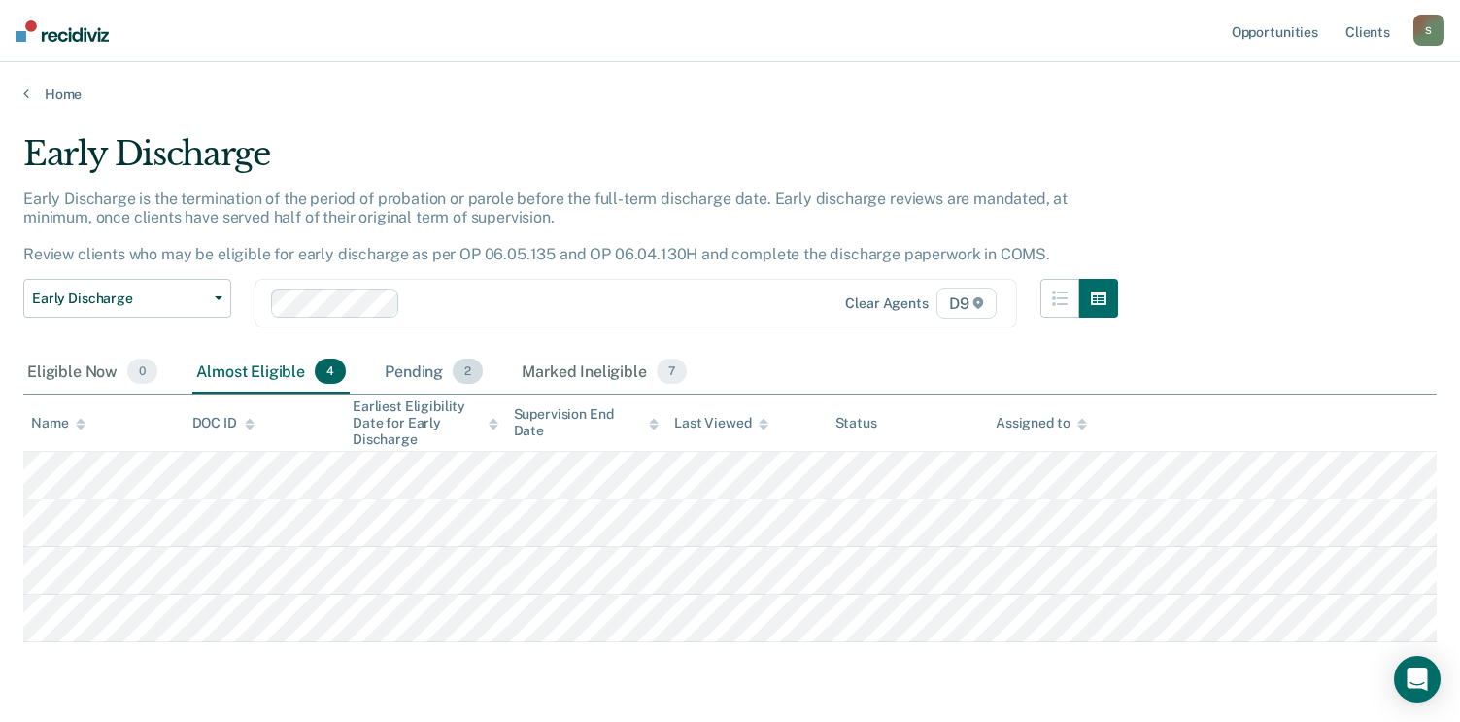
click at [436, 363] on div "Pending 2" at bounding box center [434, 372] width 106 height 43
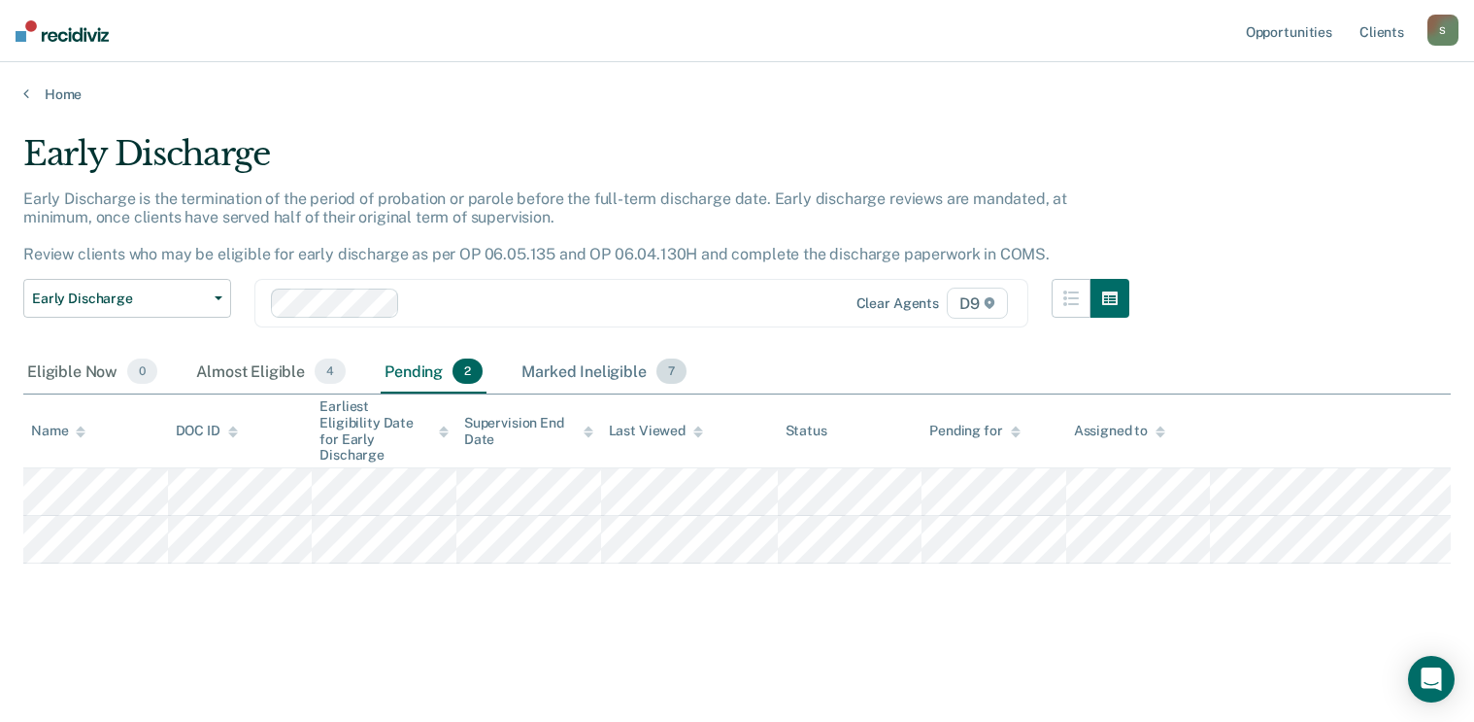
click at [564, 367] on div "Marked Ineligible 7" at bounding box center [604, 372] width 173 height 43
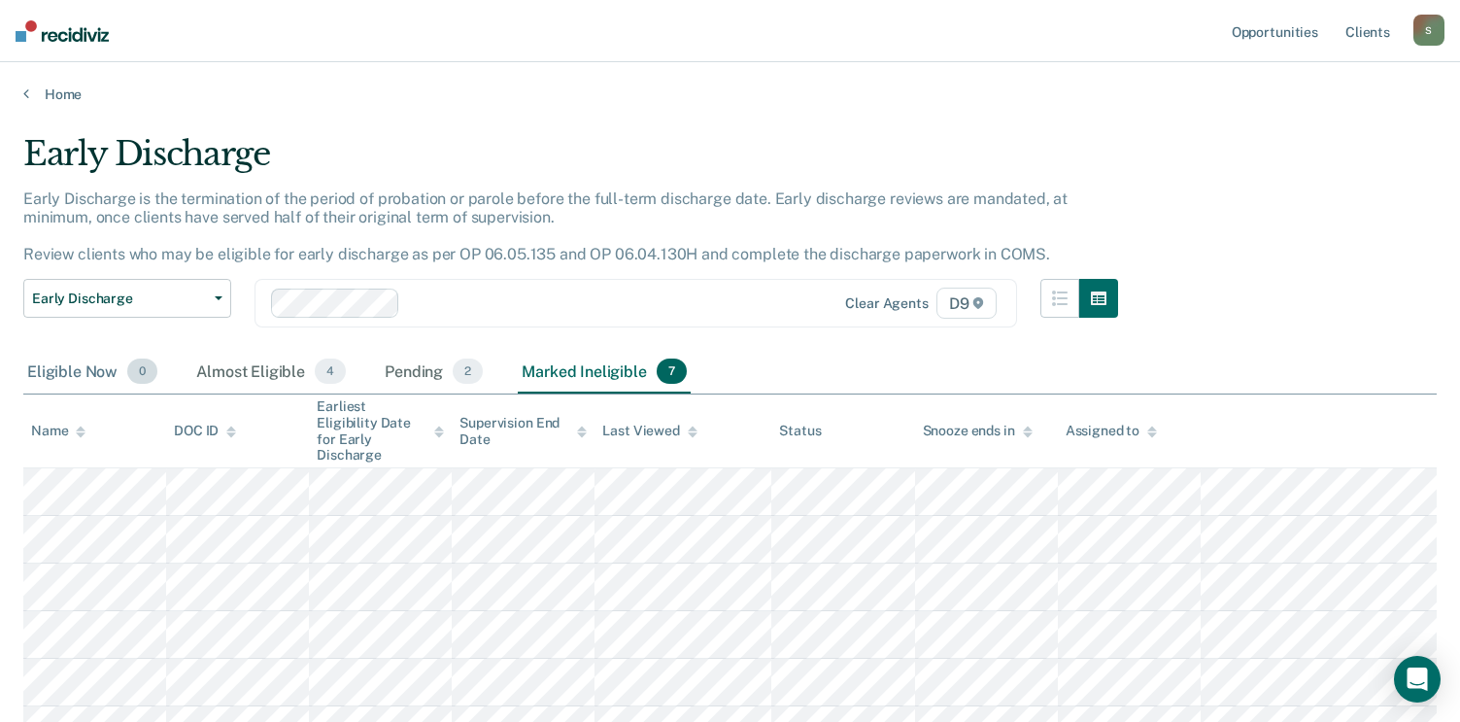
click at [60, 368] on div "Eligible Now 0" at bounding box center [92, 372] width 138 height 43
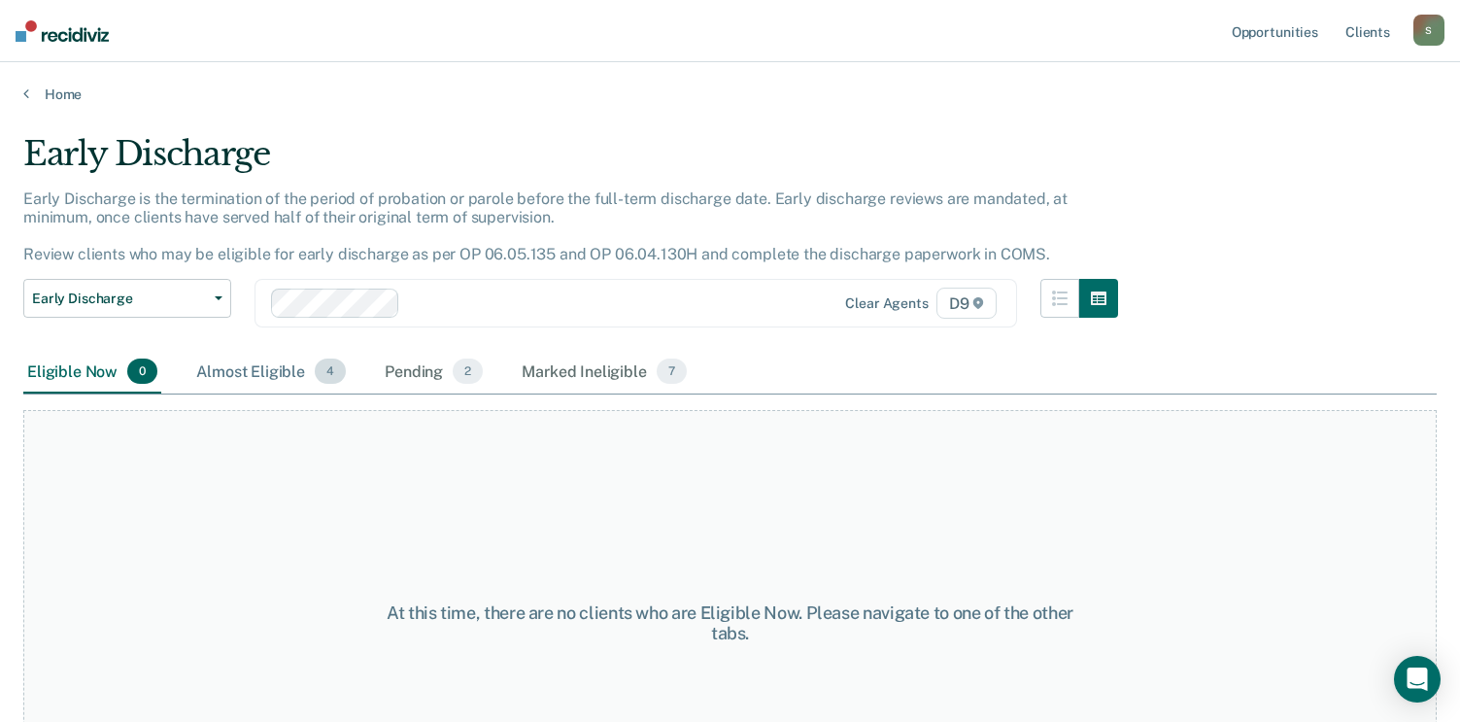
click at [251, 371] on div "Almost Eligible 4" at bounding box center [270, 372] width 157 height 43
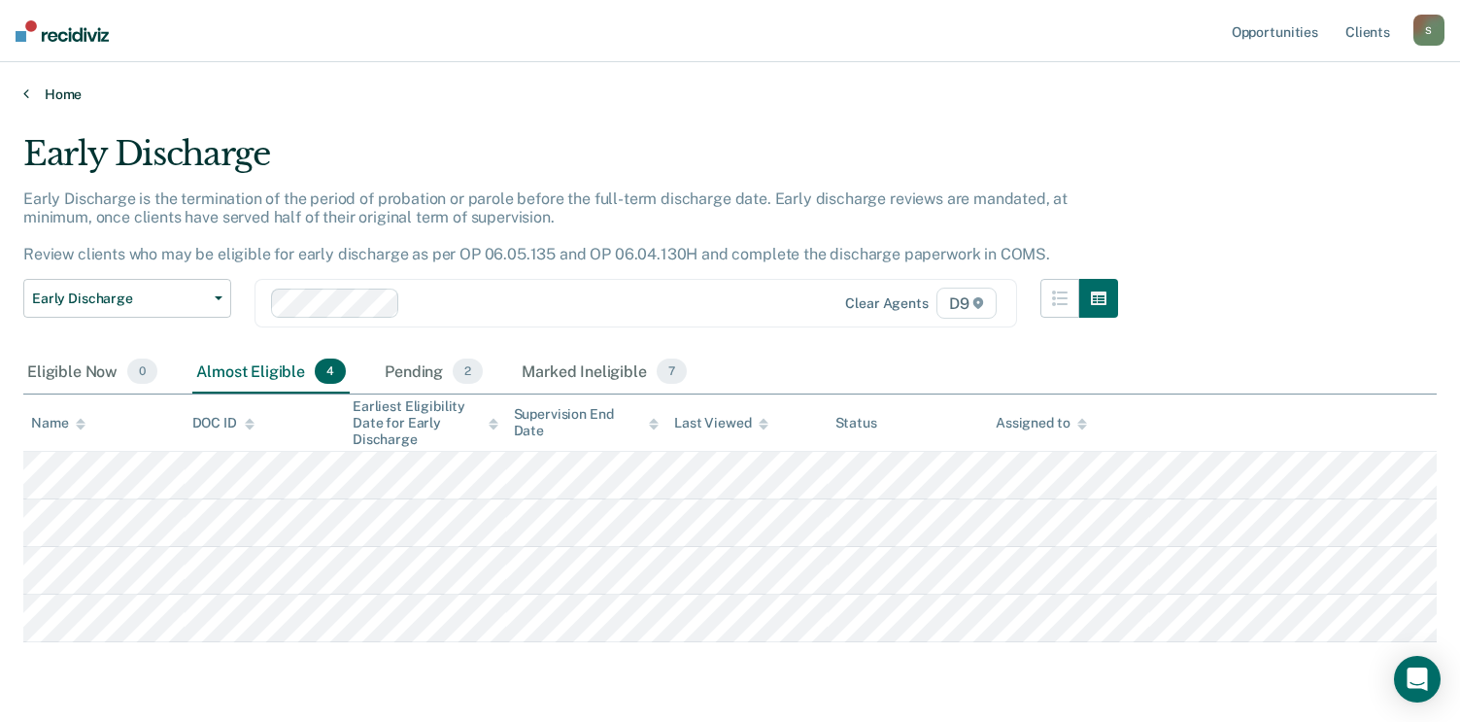
click at [52, 86] on link "Home" at bounding box center [729, 93] width 1413 height 17
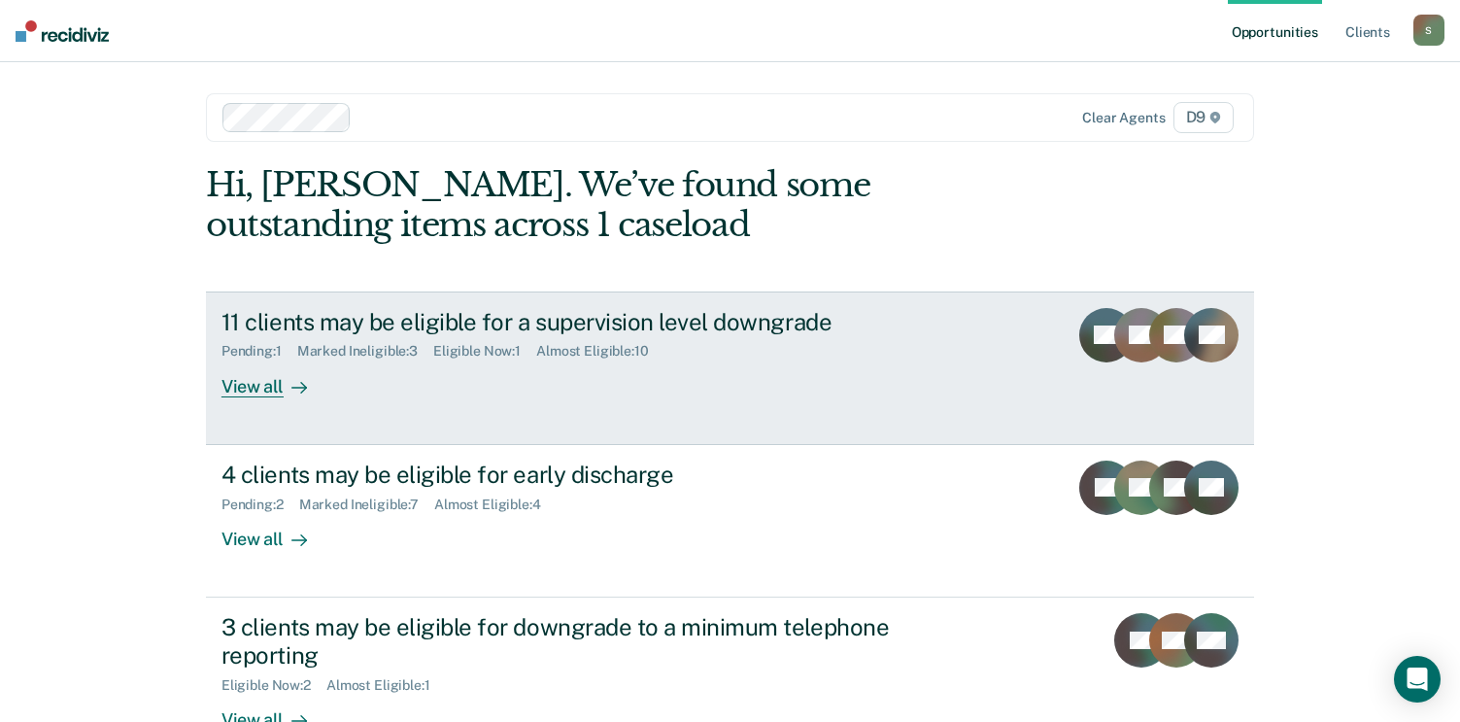
click at [243, 389] on div "View all" at bounding box center [275, 378] width 109 height 38
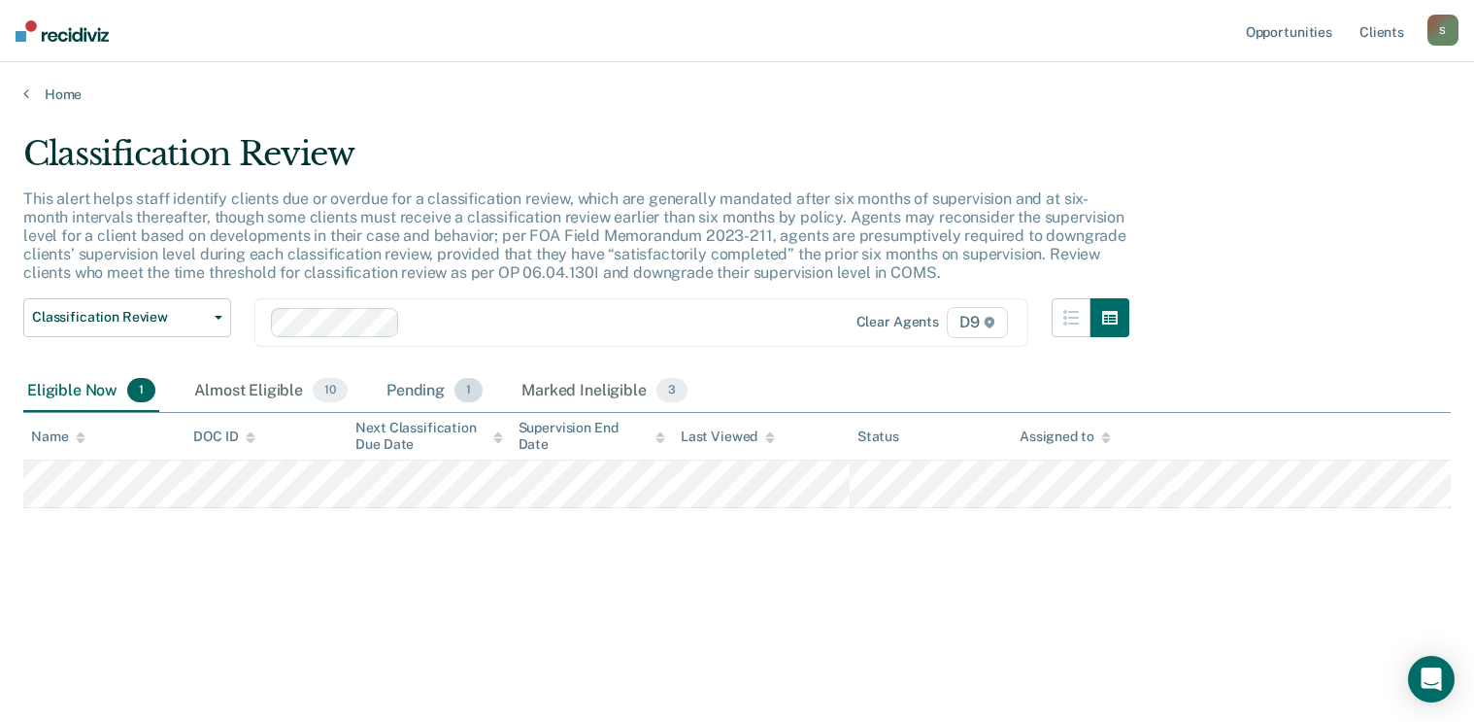
click at [420, 388] on div "Pending 1" at bounding box center [435, 391] width 104 height 43
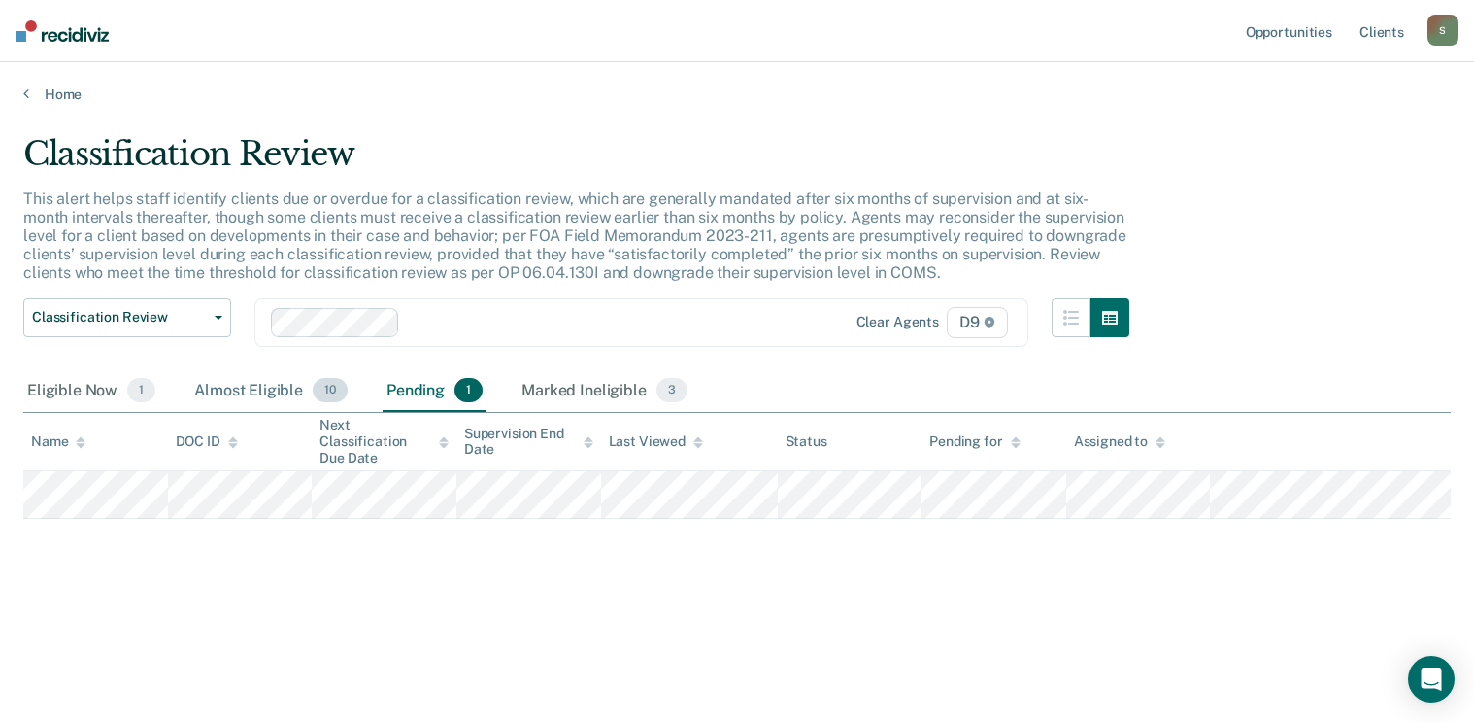
click at [250, 386] on div "Almost Eligible 10" at bounding box center [270, 391] width 161 height 43
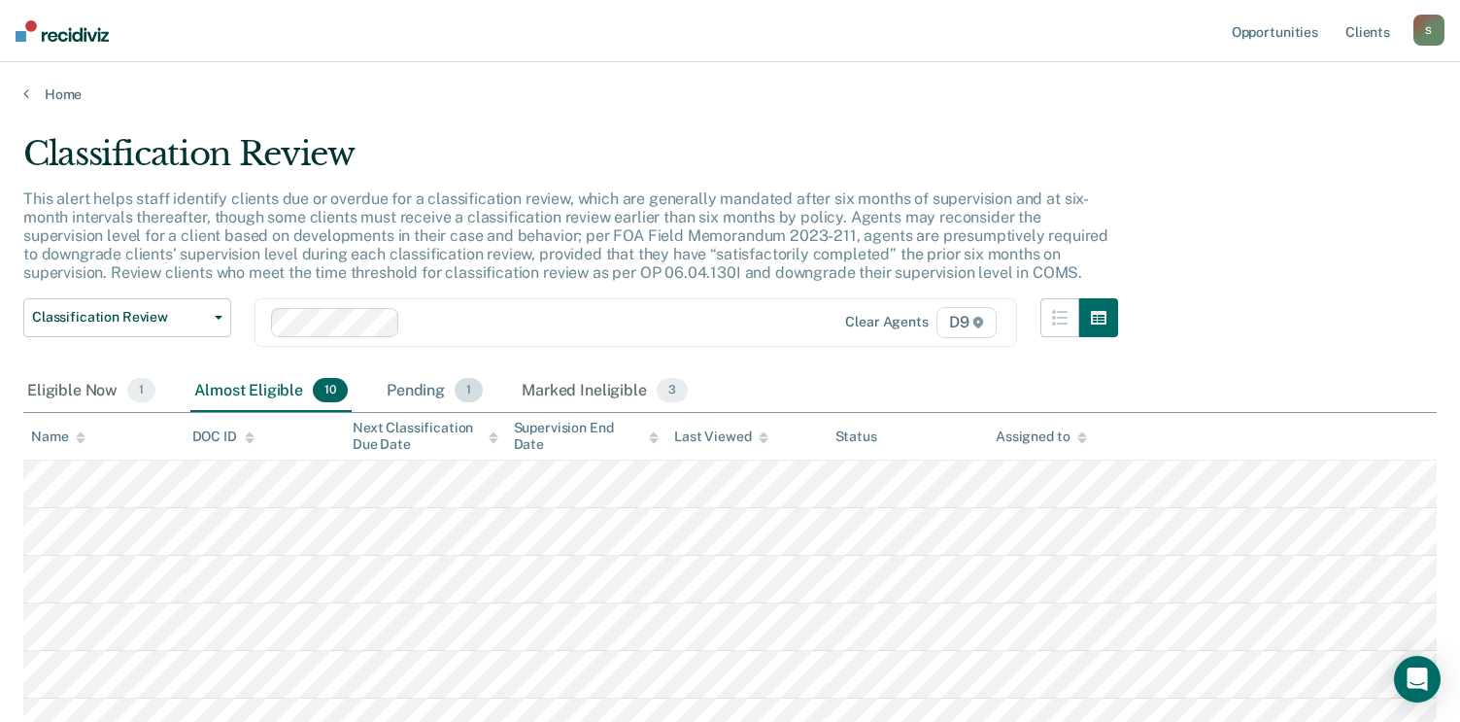
click at [440, 387] on div "Pending 1" at bounding box center [435, 391] width 104 height 43
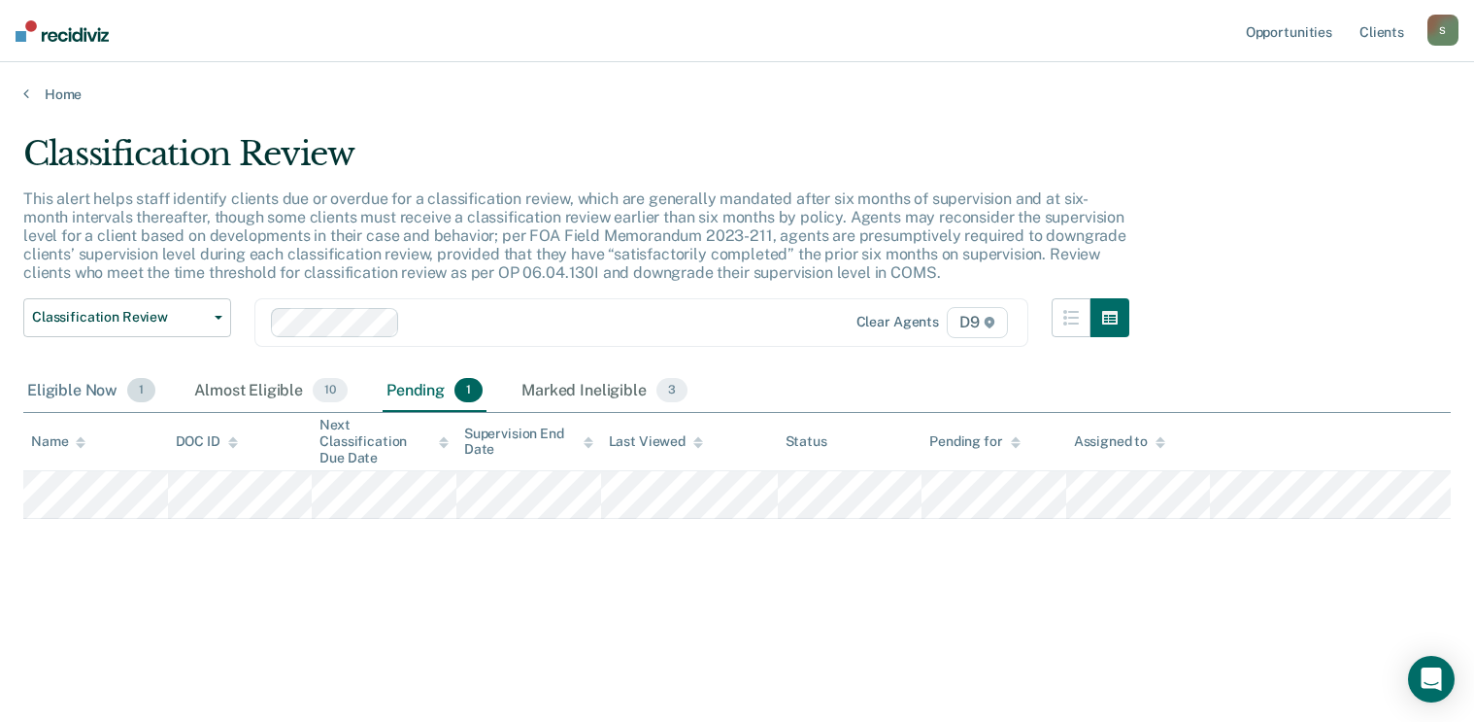
click at [83, 394] on div "Eligible Now 1" at bounding box center [91, 391] width 136 height 43
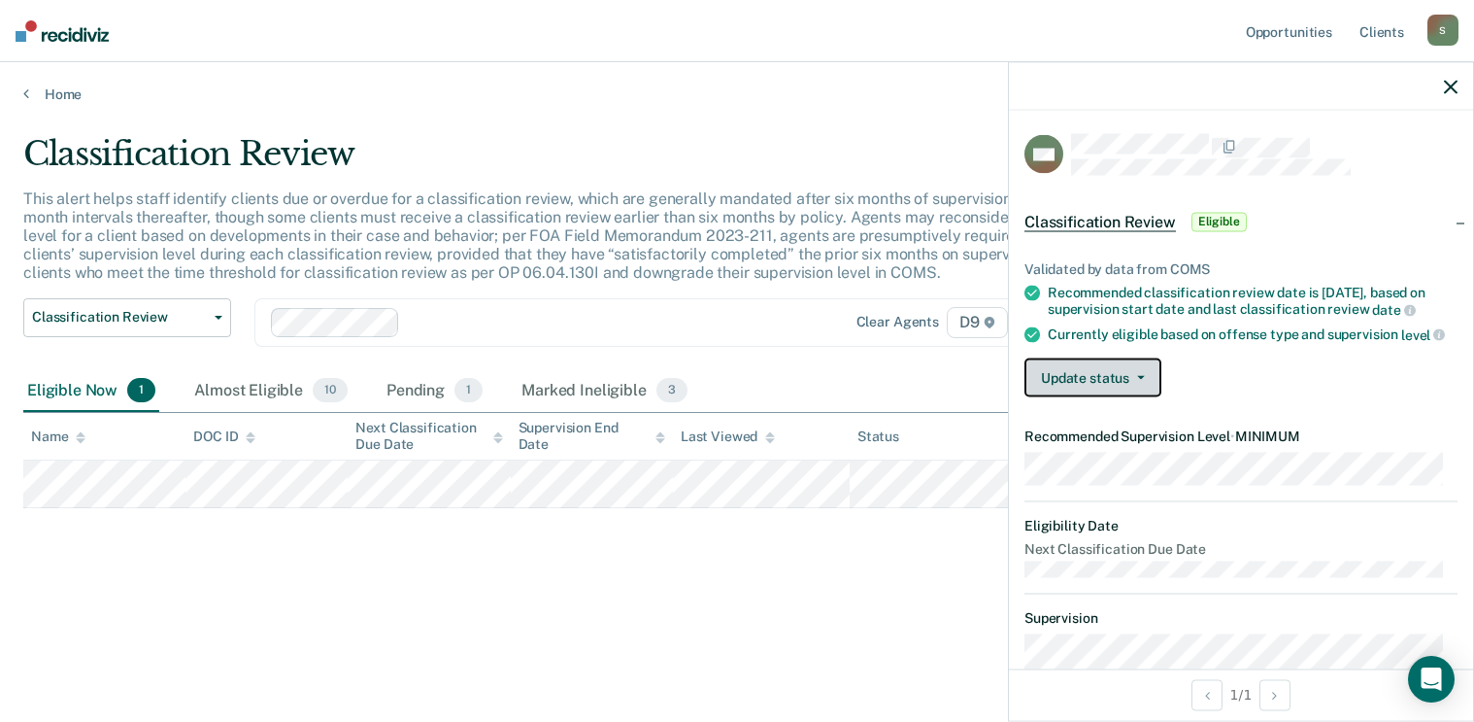
click at [1120, 397] on button "Update status" at bounding box center [1093, 377] width 137 height 39
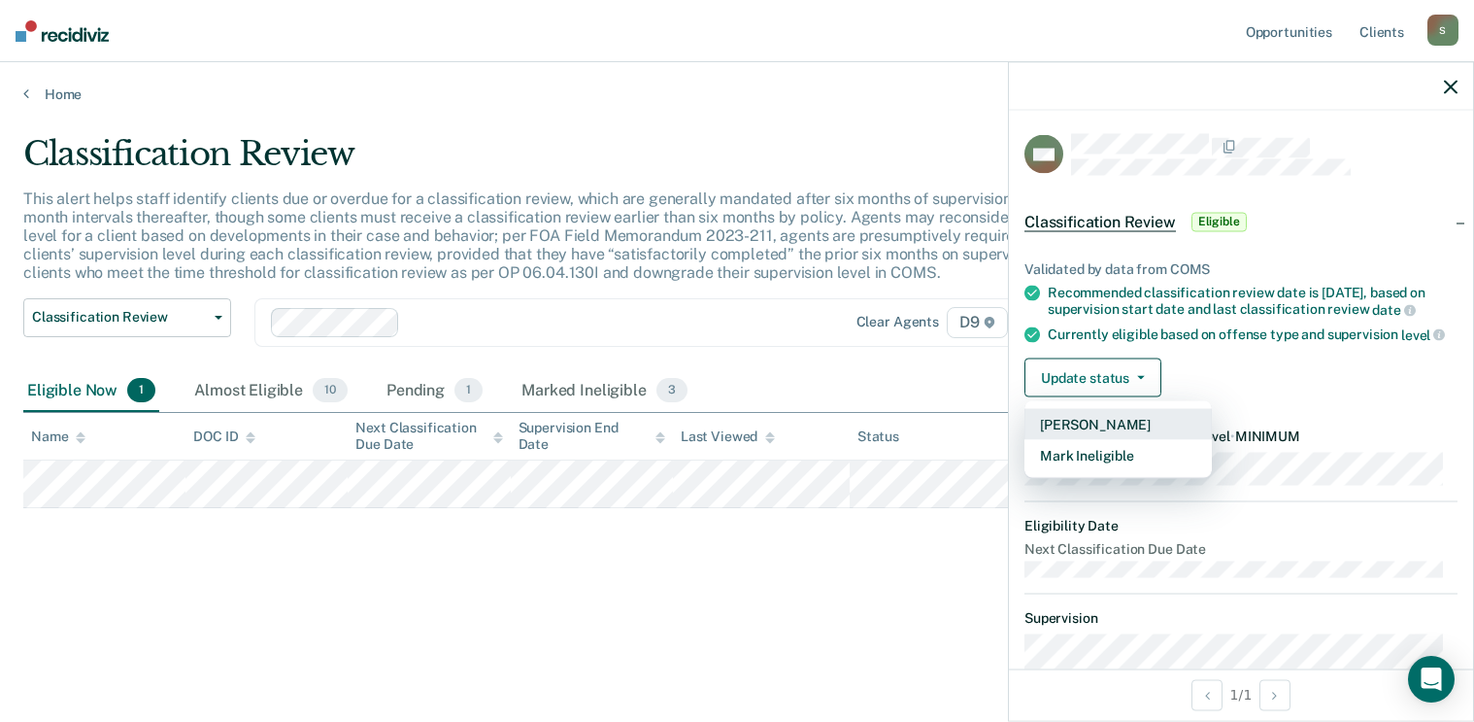
click at [1112, 440] on button "[PERSON_NAME]" at bounding box center [1118, 424] width 187 height 31
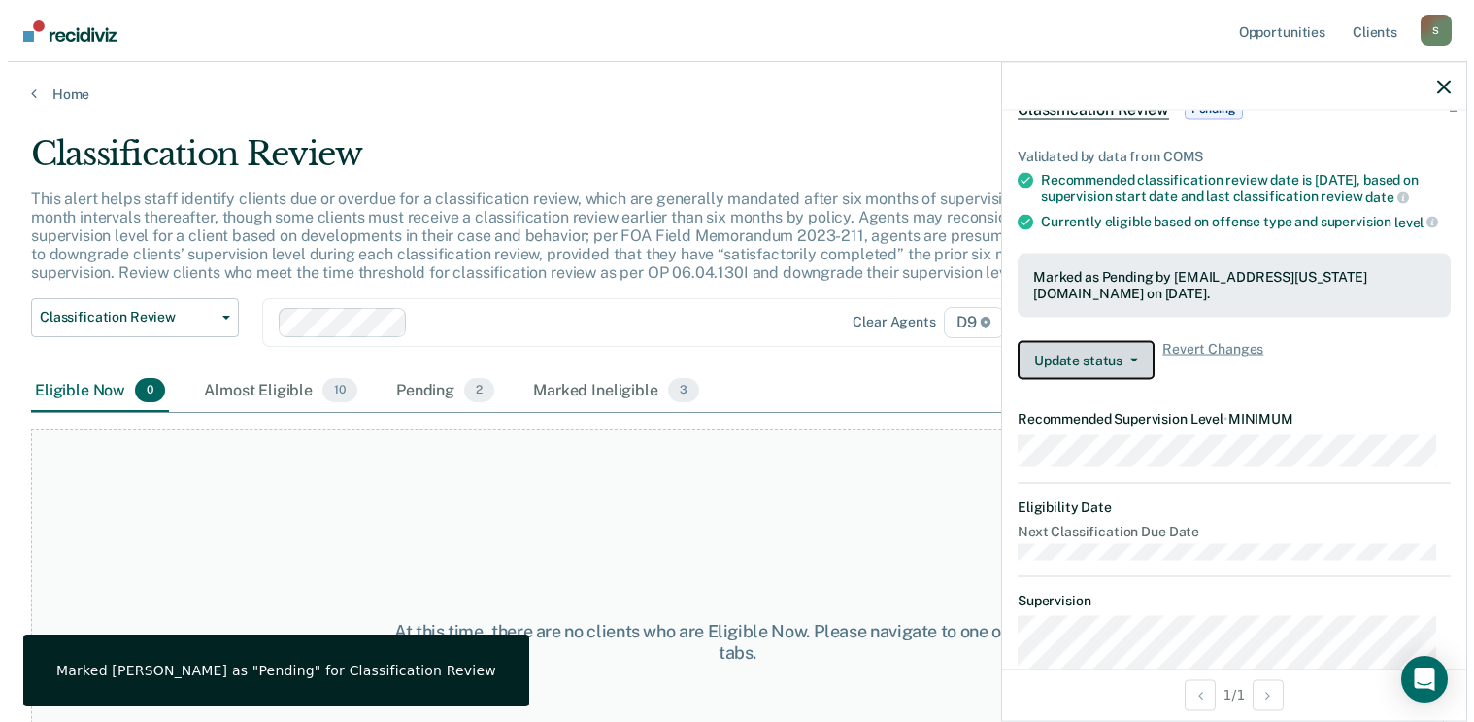
scroll to position [54, 0]
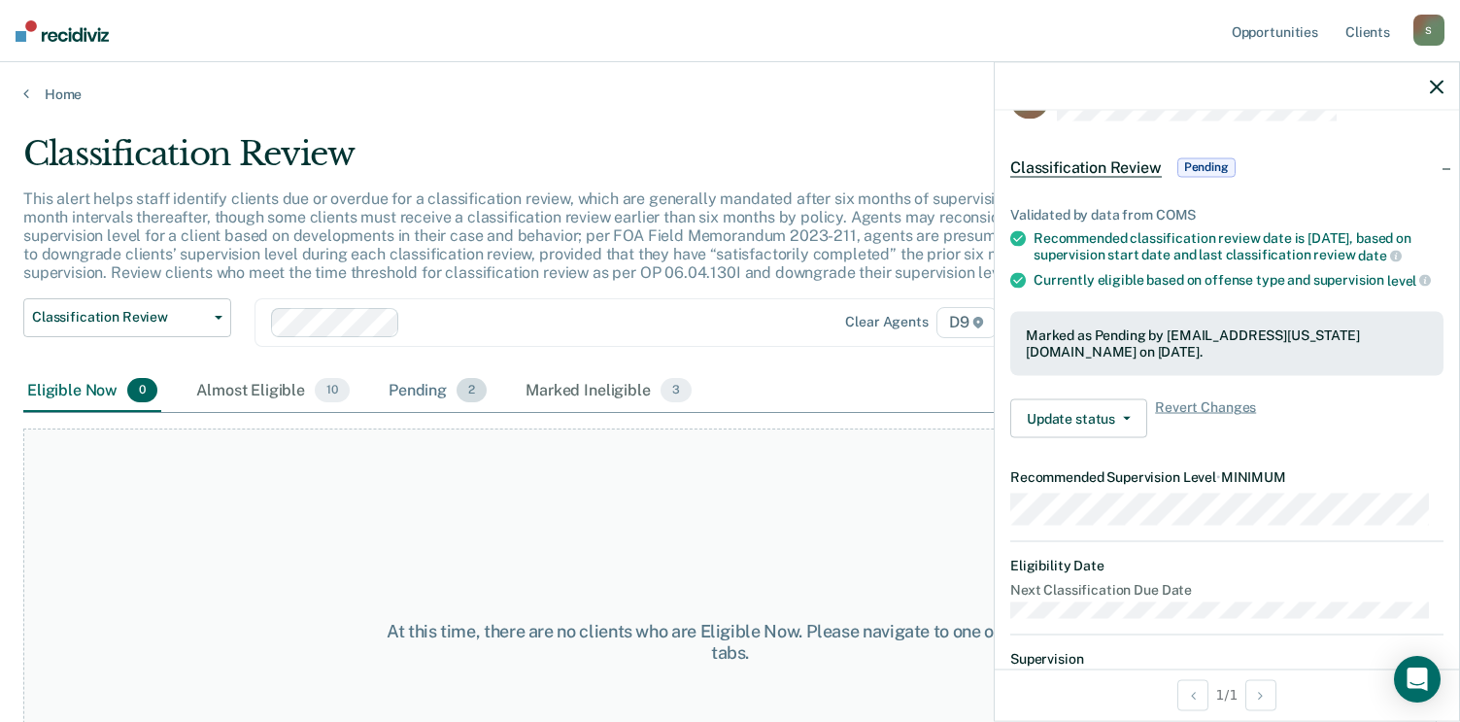
click at [450, 388] on div "Pending 2" at bounding box center [438, 391] width 106 height 43
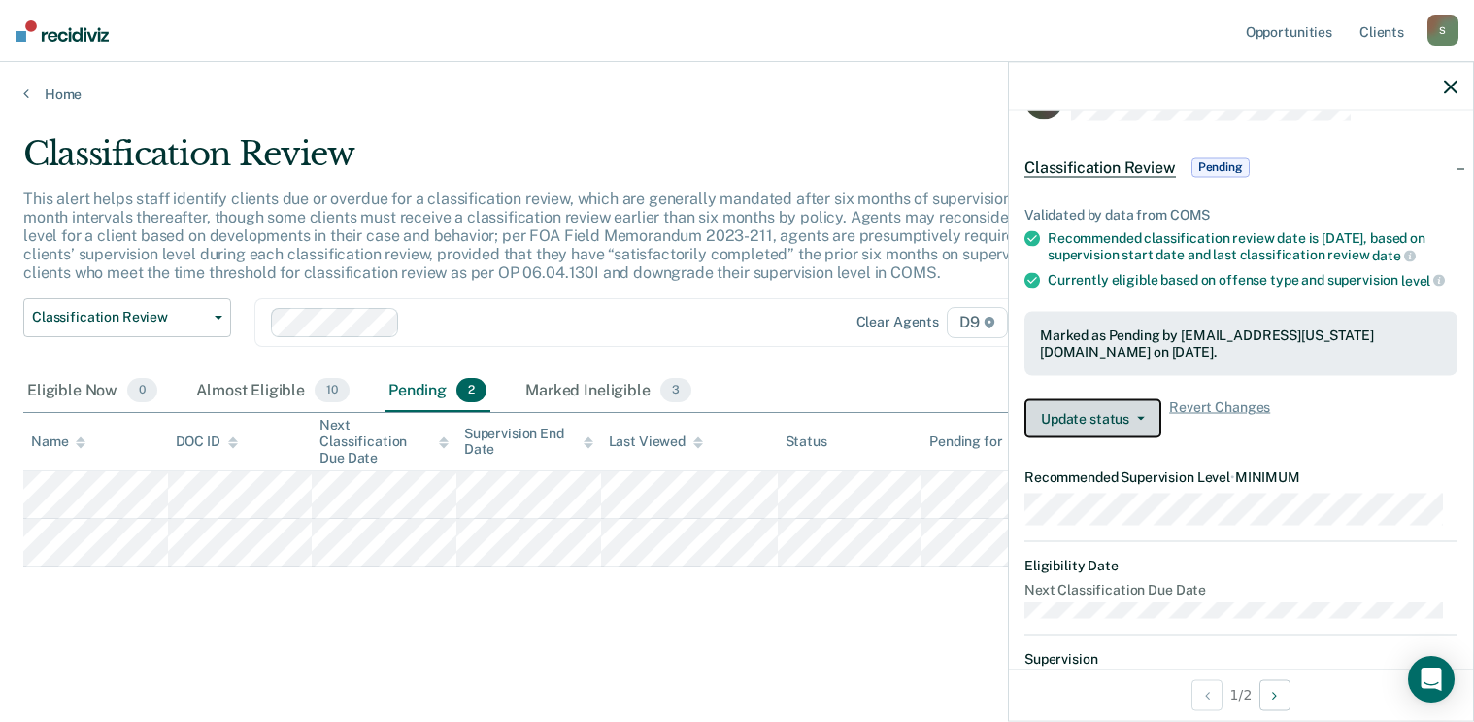
click at [1129, 424] on button "Update status" at bounding box center [1093, 417] width 137 height 39
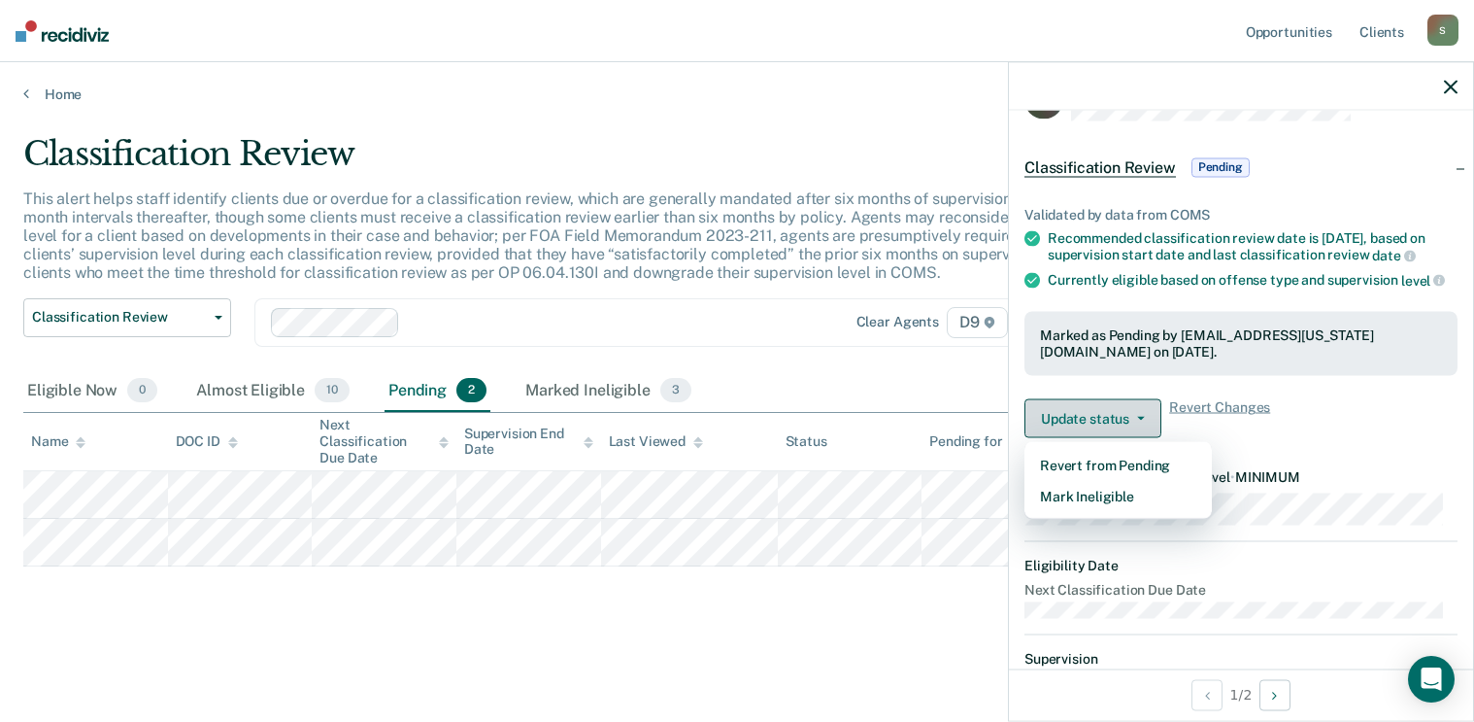
click at [1133, 426] on button "Update status" at bounding box center [1093, 417] width 137 height 39
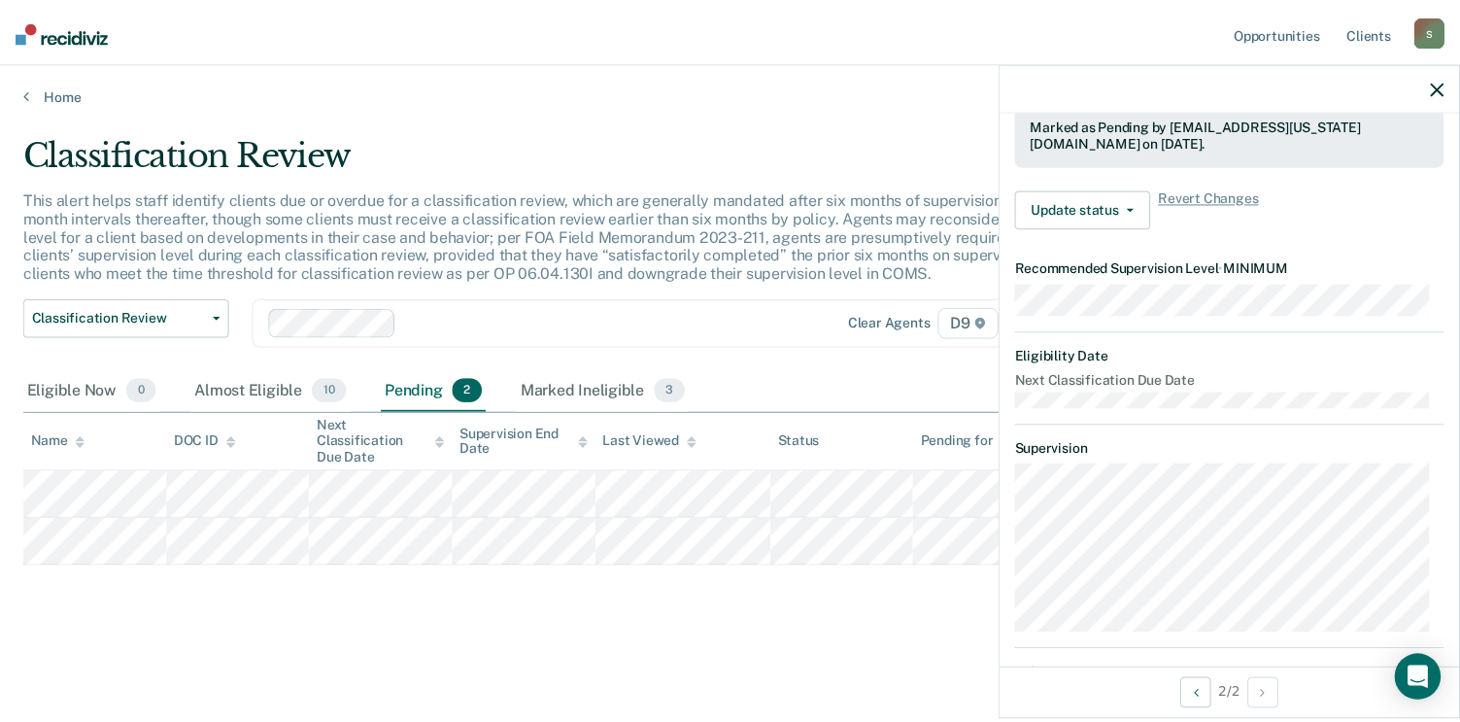
scroll to position [249, 0]
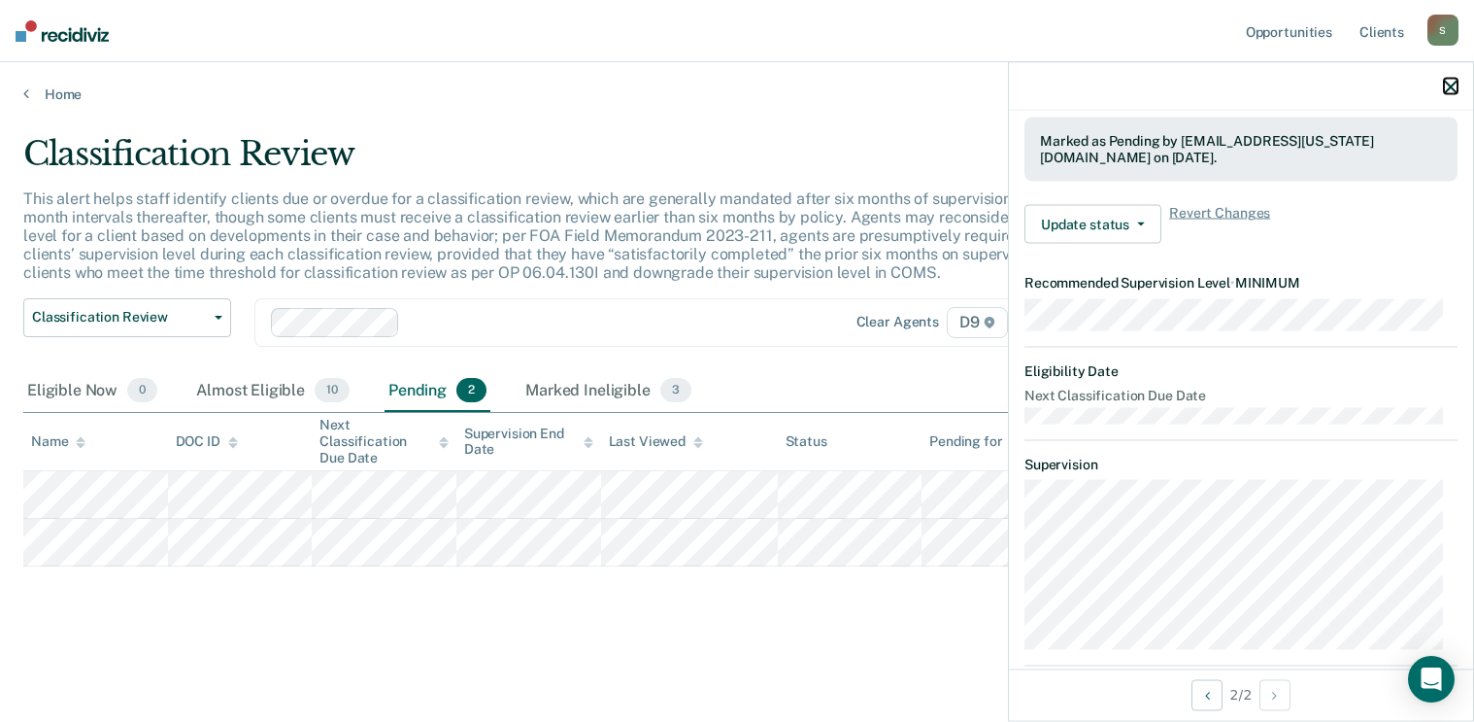
click at [1448, 83] on icon "button" at bounding box center [1451, 87] width 14 height 14
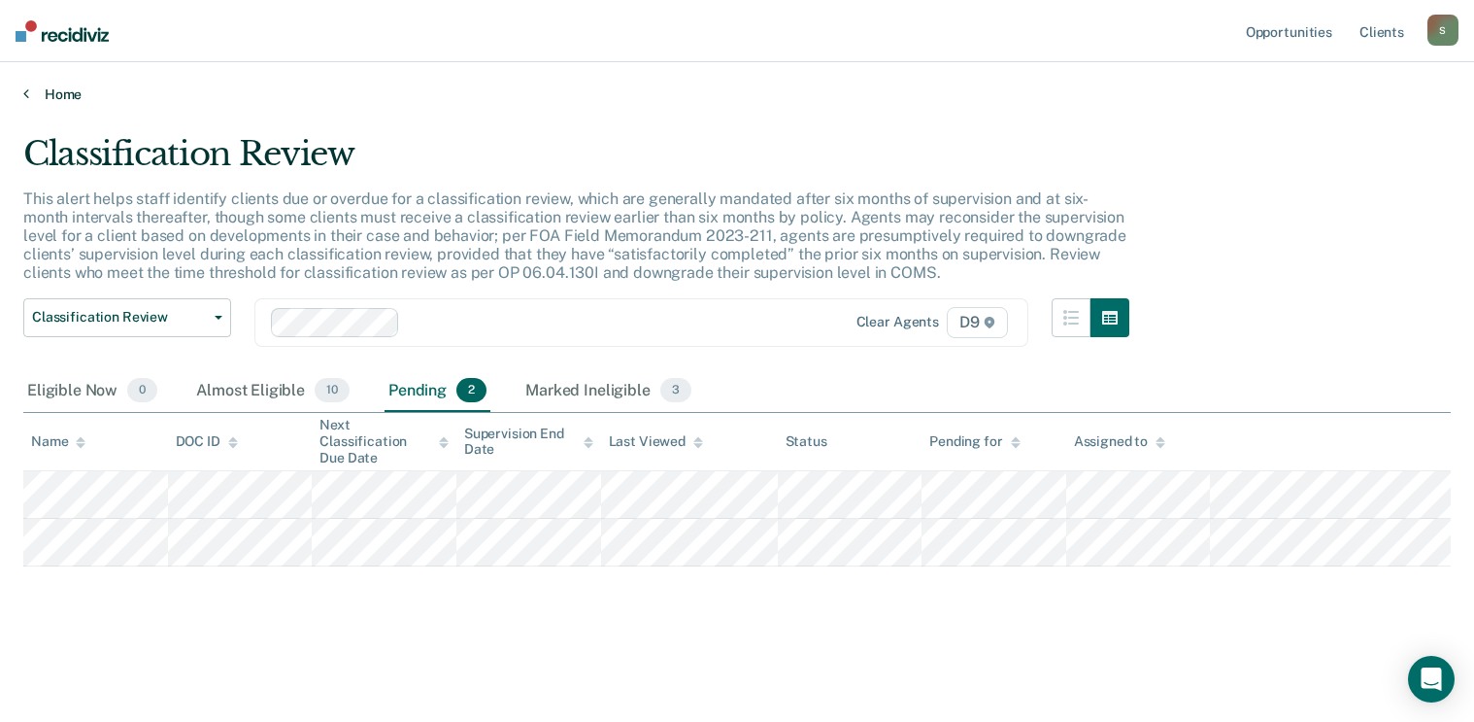
click at [64, 91] on link "Home" at bounding box center [737, 93] width 1428 height 17
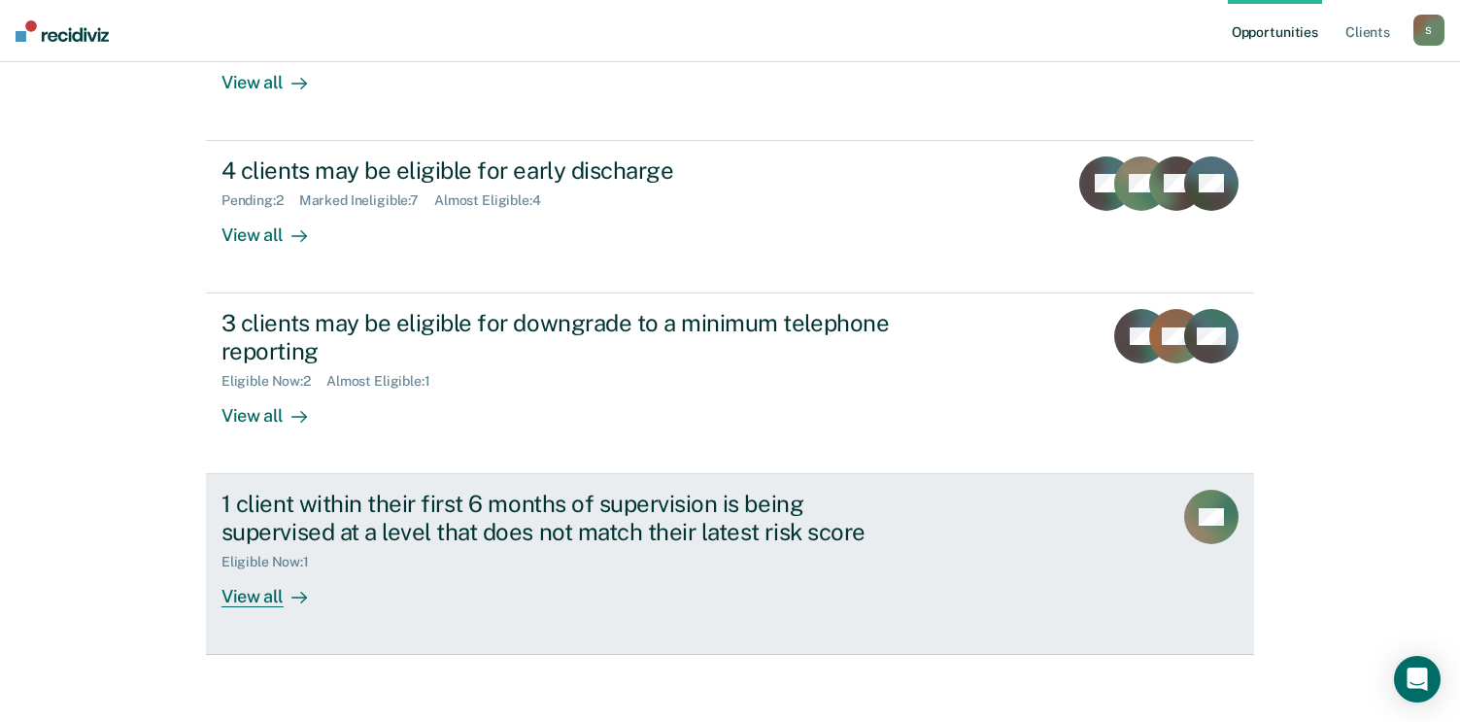
scroll to position [315, 0]
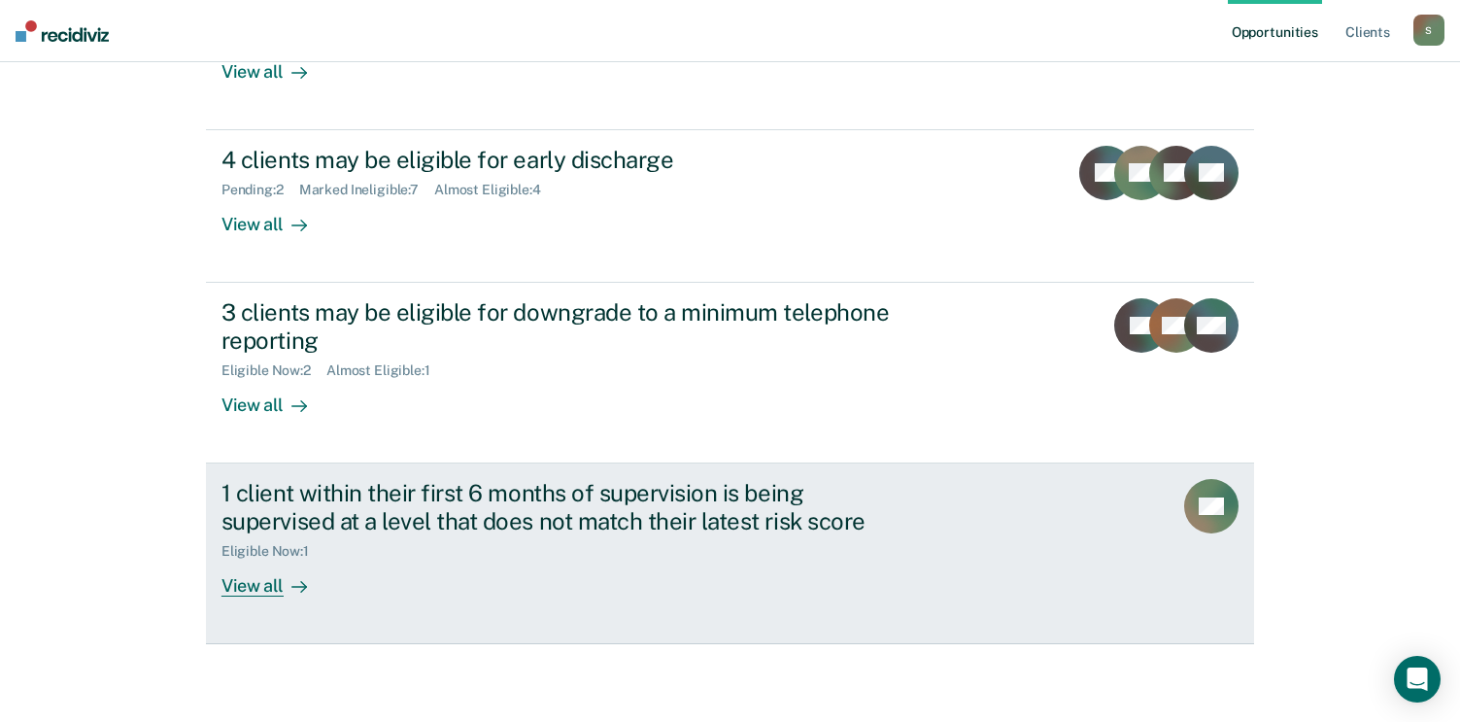
click at [241, 590] on div "View all" at bounding box center [275, 577] width 109 height 38
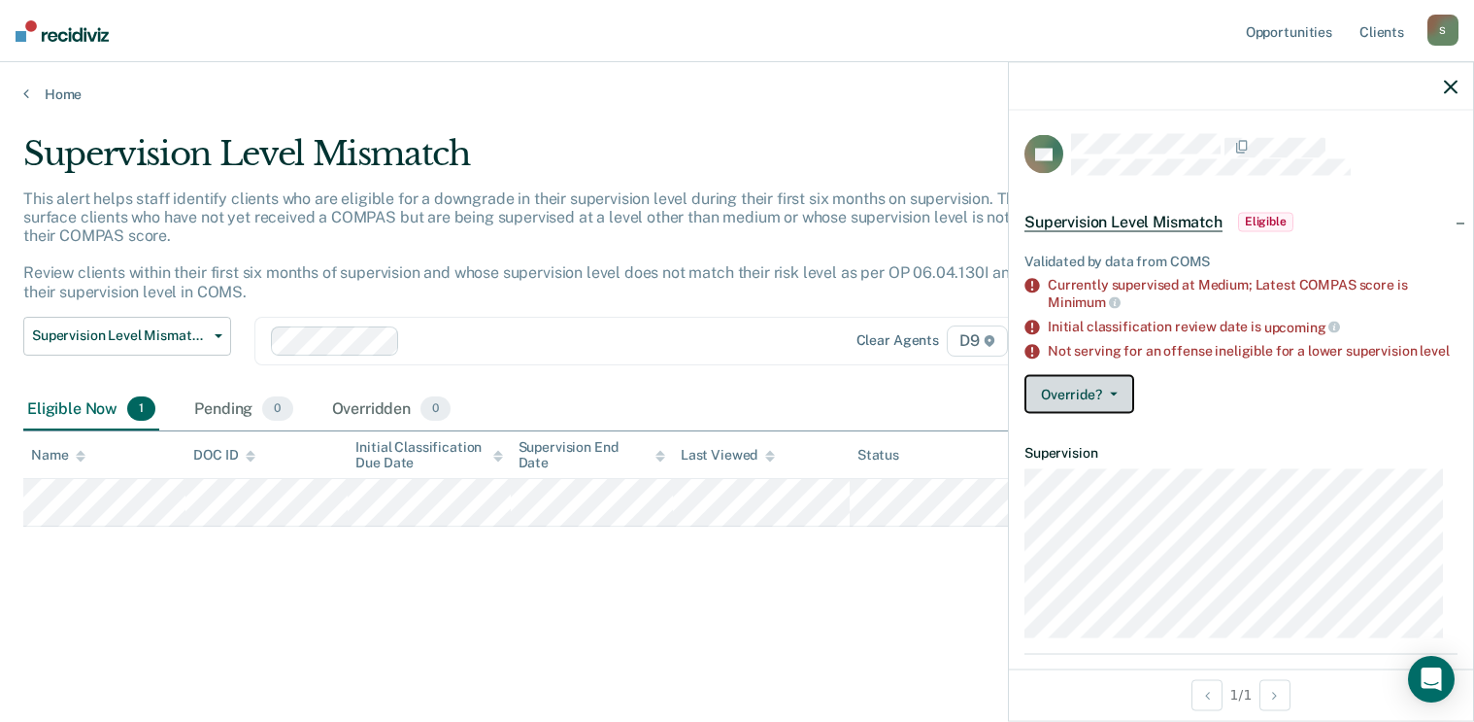
click at [1104, 403] on button "Override?" at bounding box center [1080, 394] width 110 height 39
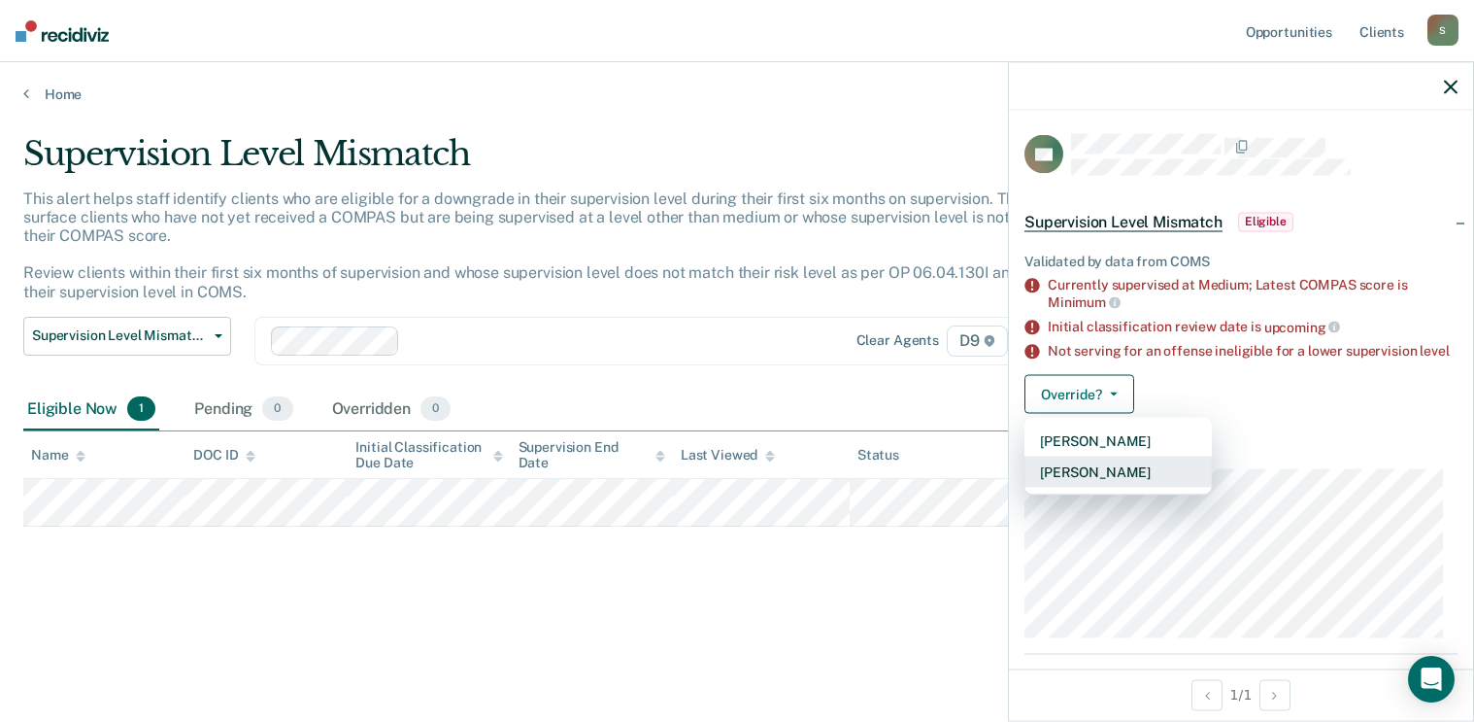
click at [1099, 488] on button "Mark Overridden" at bounding box center [1118, 471] width 187 height 31
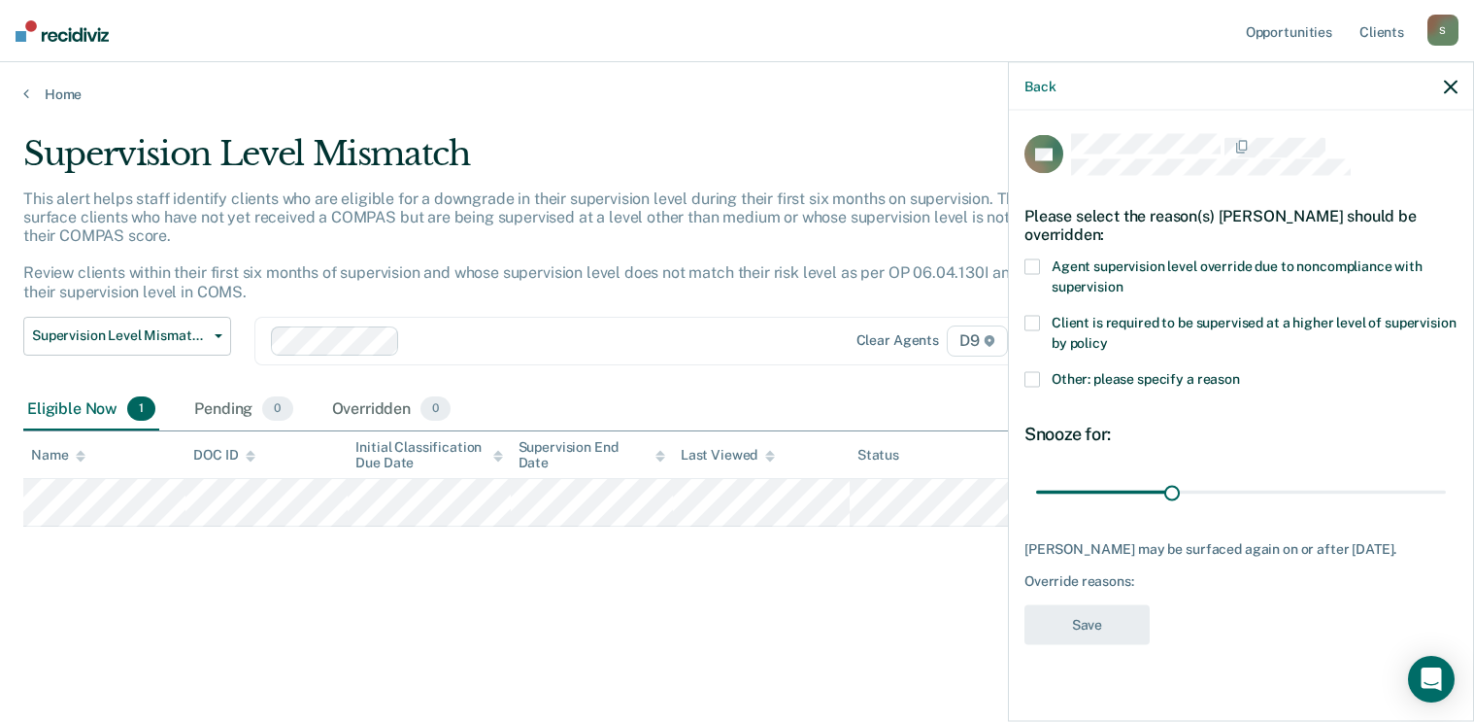
click at [1030, 379] on span at bounding box center [1033, 379] width 16 height 16
click at [1240, 371] on input "Other: please specify a reason" at bounding box center [1240, 371] width 0 height 0
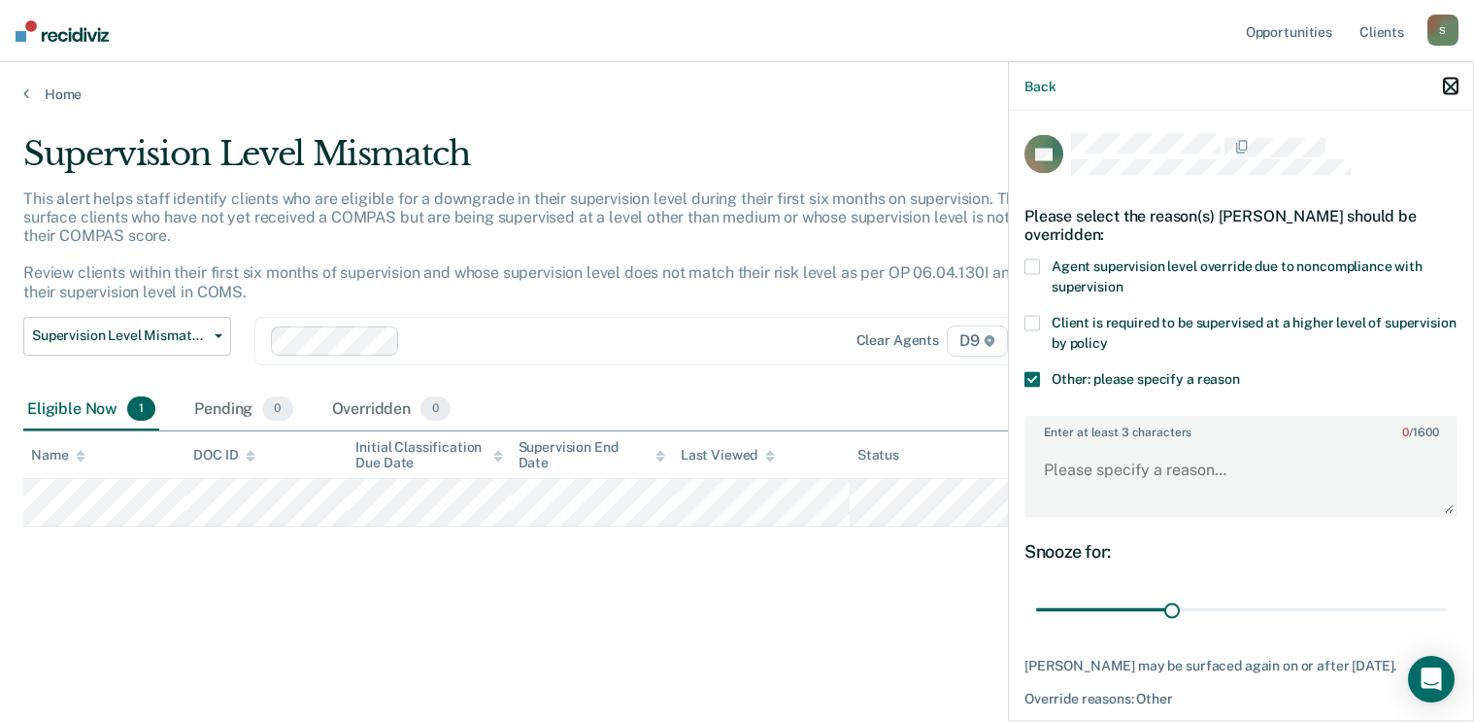
click at [1449, 83] on icon "button" at bounding box center [1451, 87] width 14 height 14
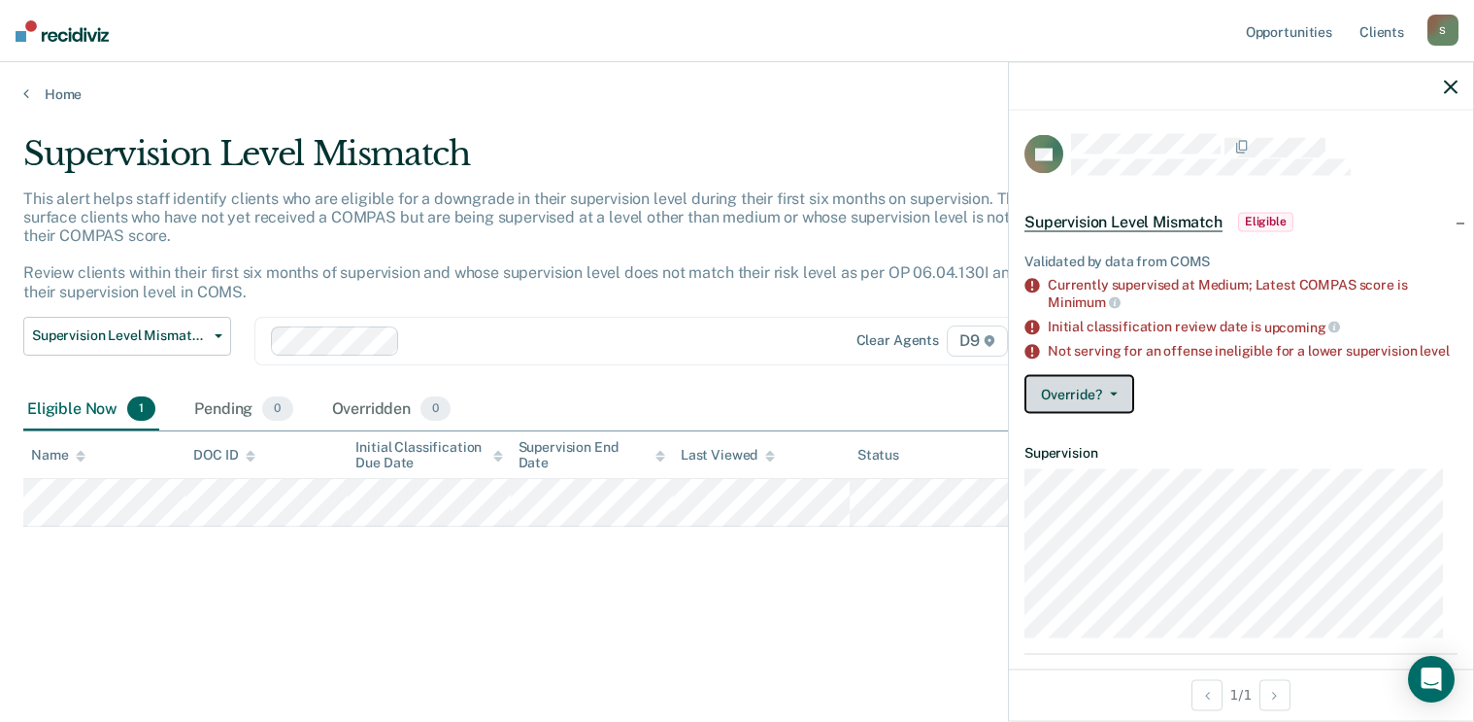
click at [1086, 414] on button "Override?" at bounding box center [1080, 394] width 110 height 39
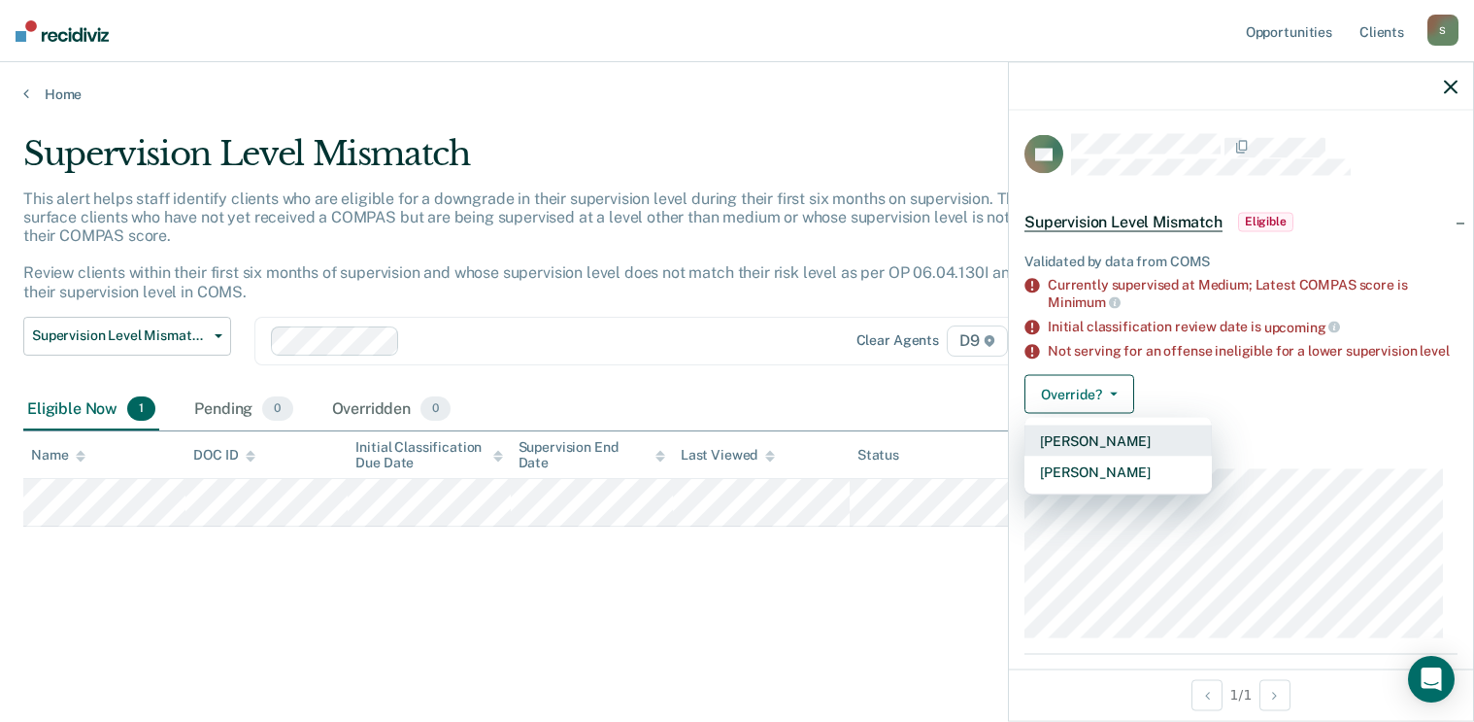
click at [1090, 449] on button "[PERSON_NAME]" at bounding box center [1118, 440] width 187 height 31
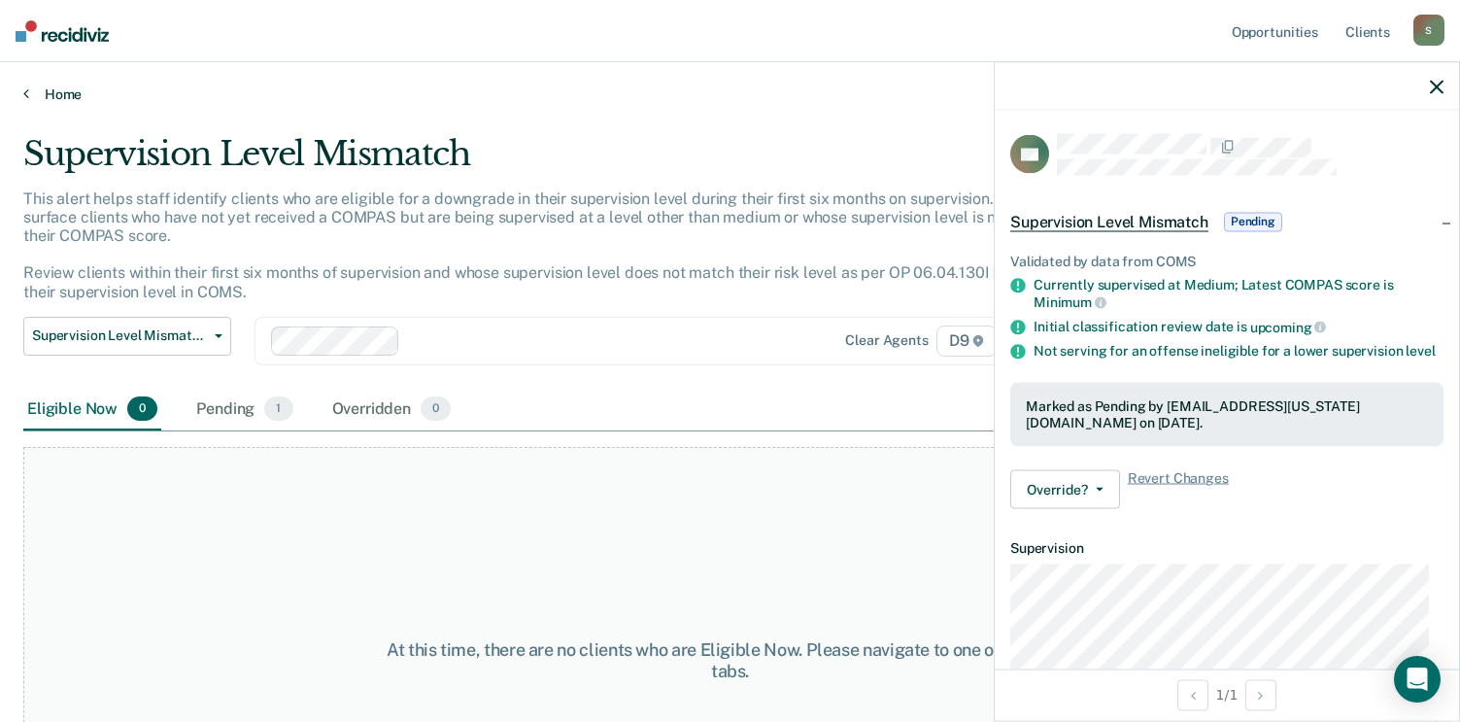
click at [72, 98] on link "Home" at bounding box center [729, 93] width 1413 height 17
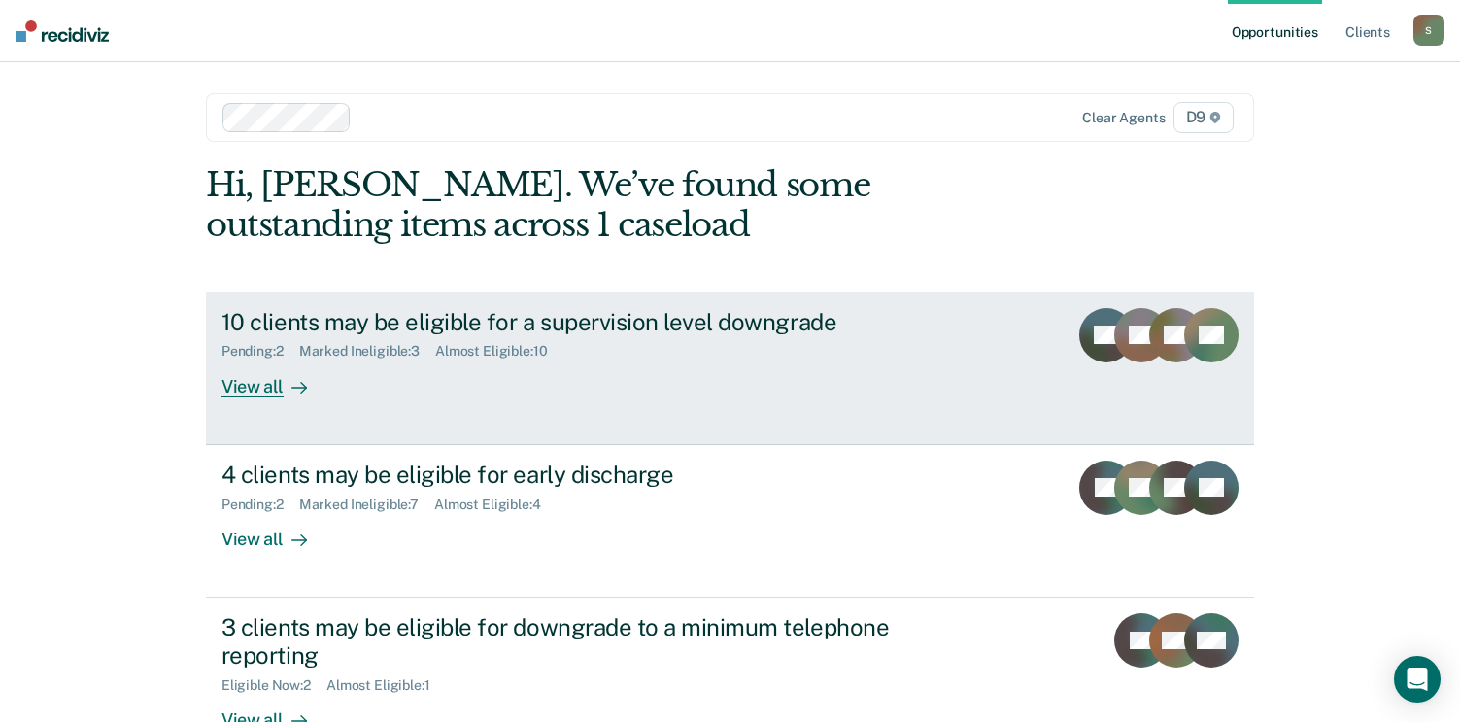
click at [285, 396] on div at bounding box center [295, 386] width 23 height 22
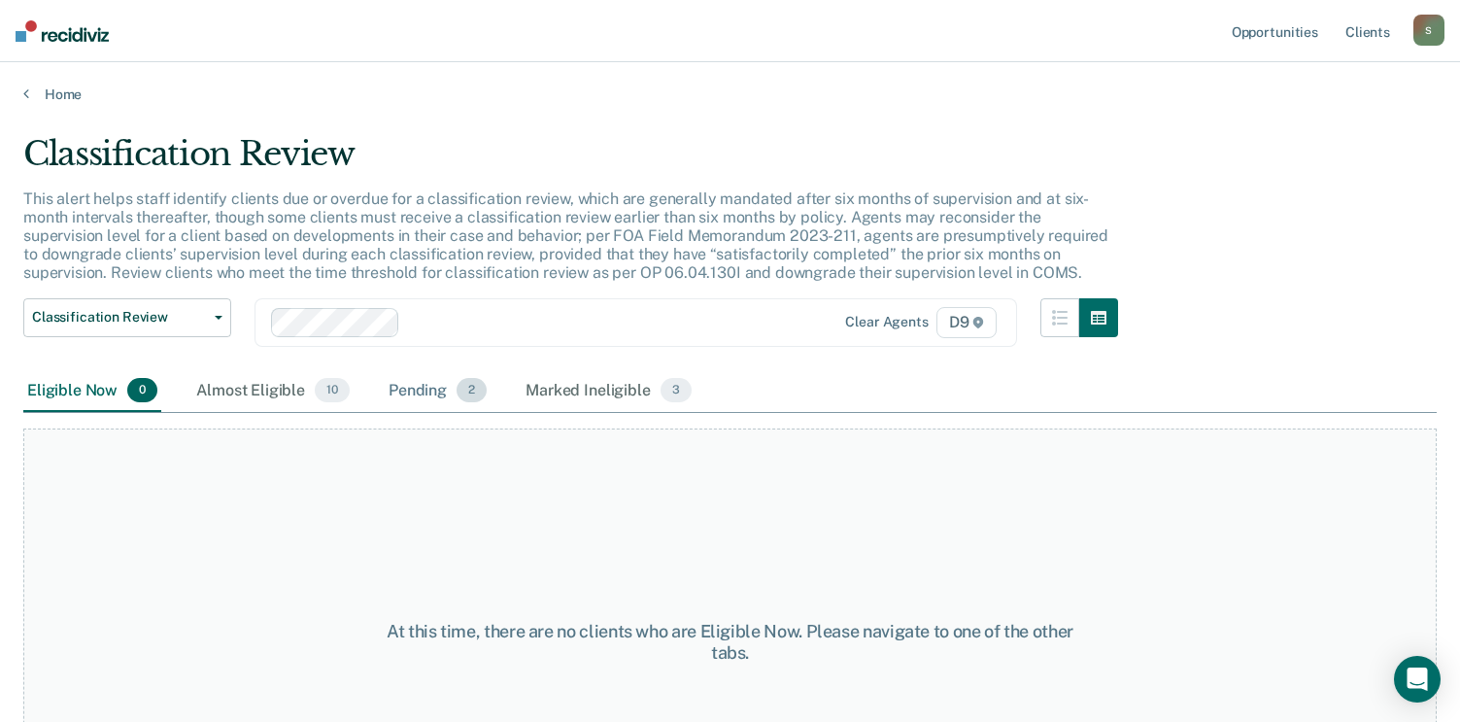
click at [412, 392] on div "Pending 2" at bounding box center [438, 391] width 106 height 43
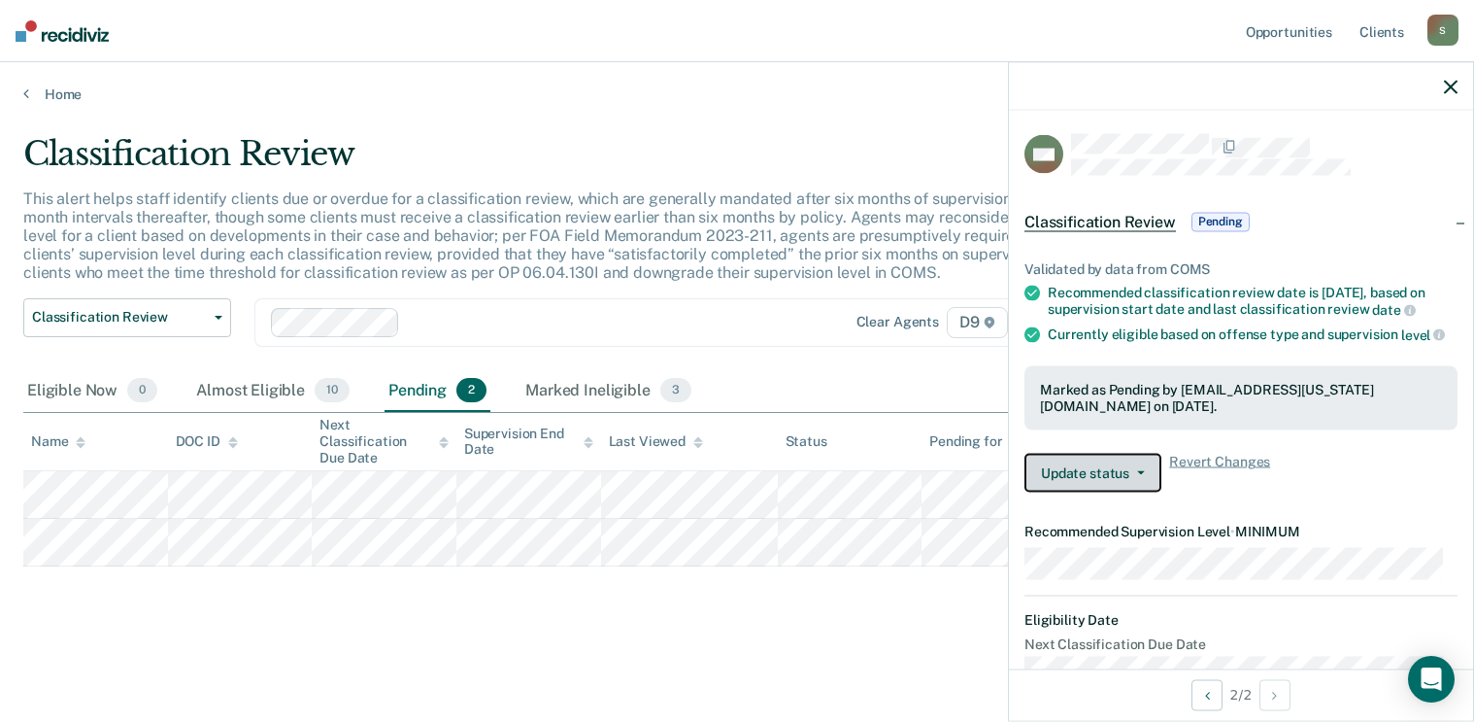
click at [1134, 491] on button "Update status" at bounding box center [1093, 472] width 137 height 39
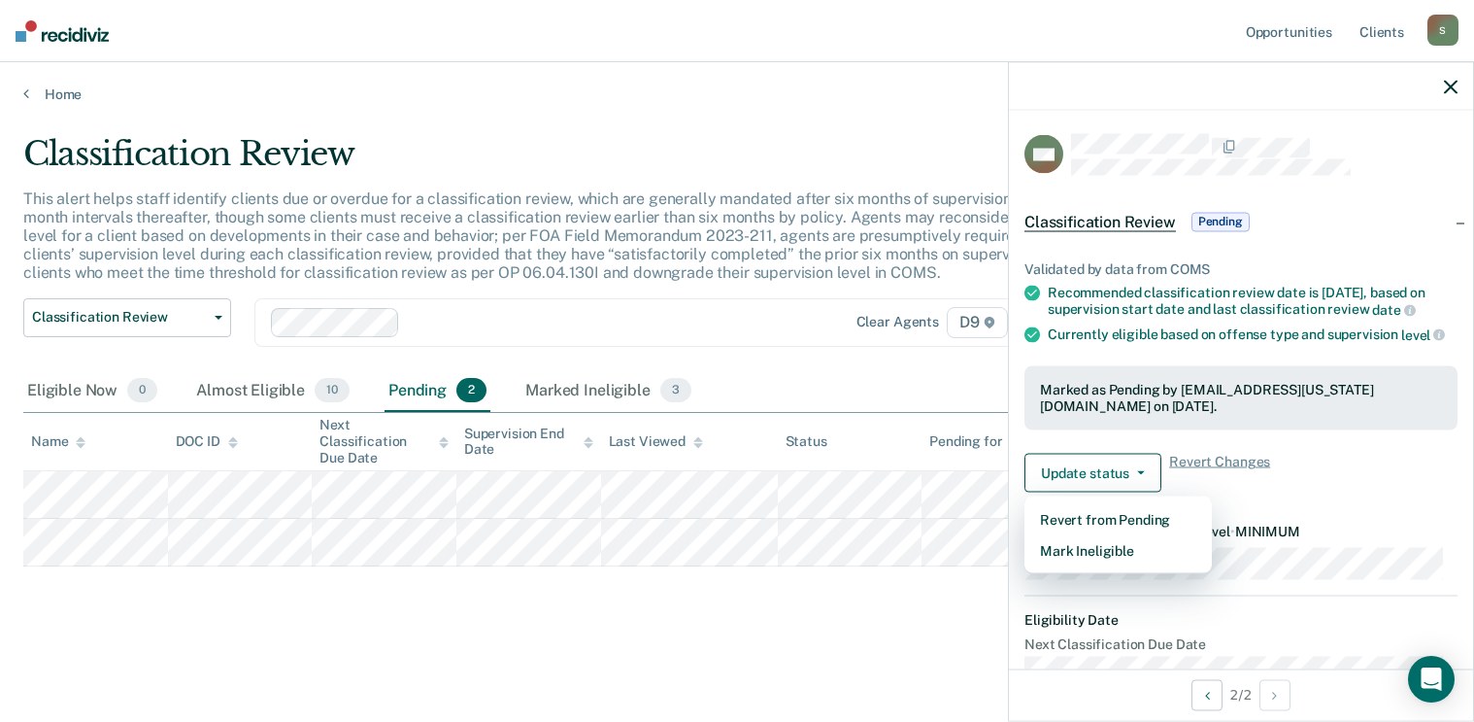
click at [564, 657] on main "Classification Review This alert helps staff identify clients due or overdue fo…" at bounding box center [737, 409] width 1474 height 613
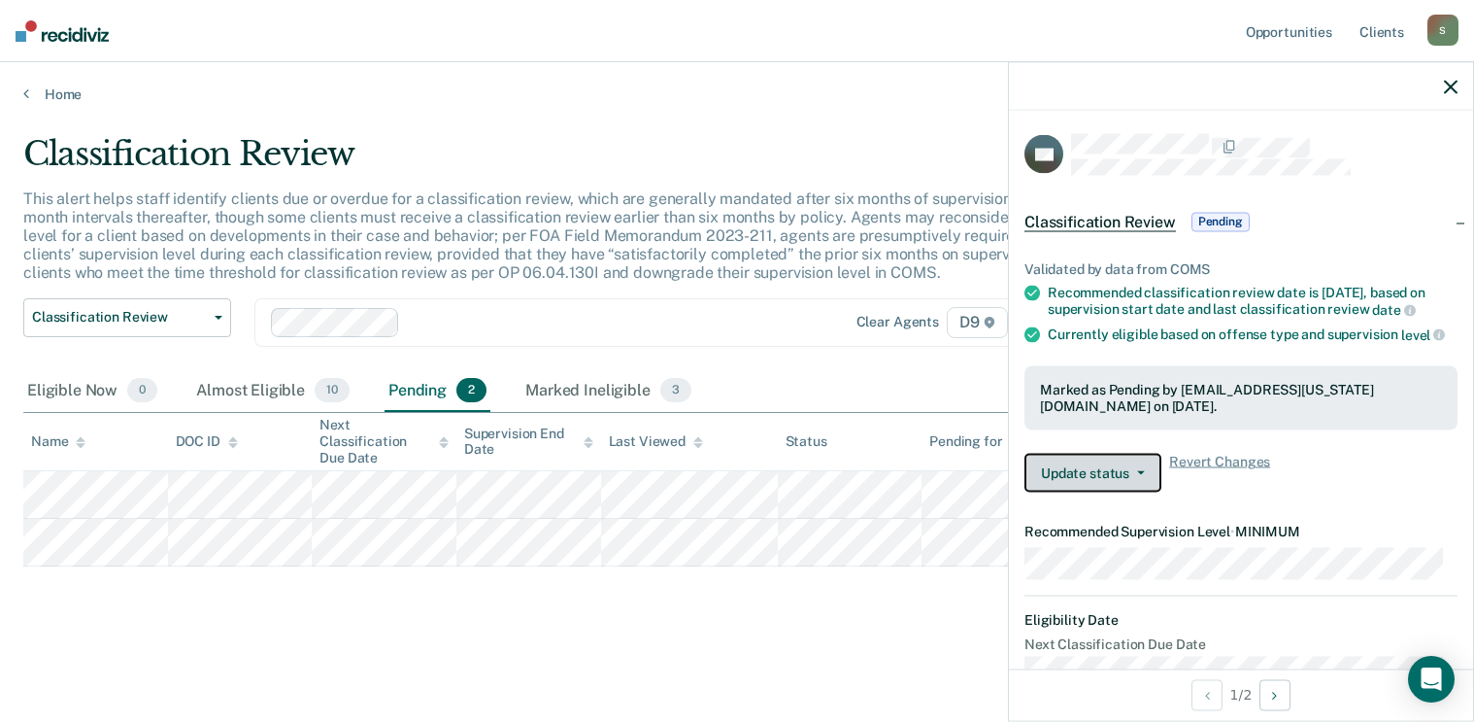
click at [1148, 481] on button "Update status" at bounding box center [1093, 472] width 137 height 39
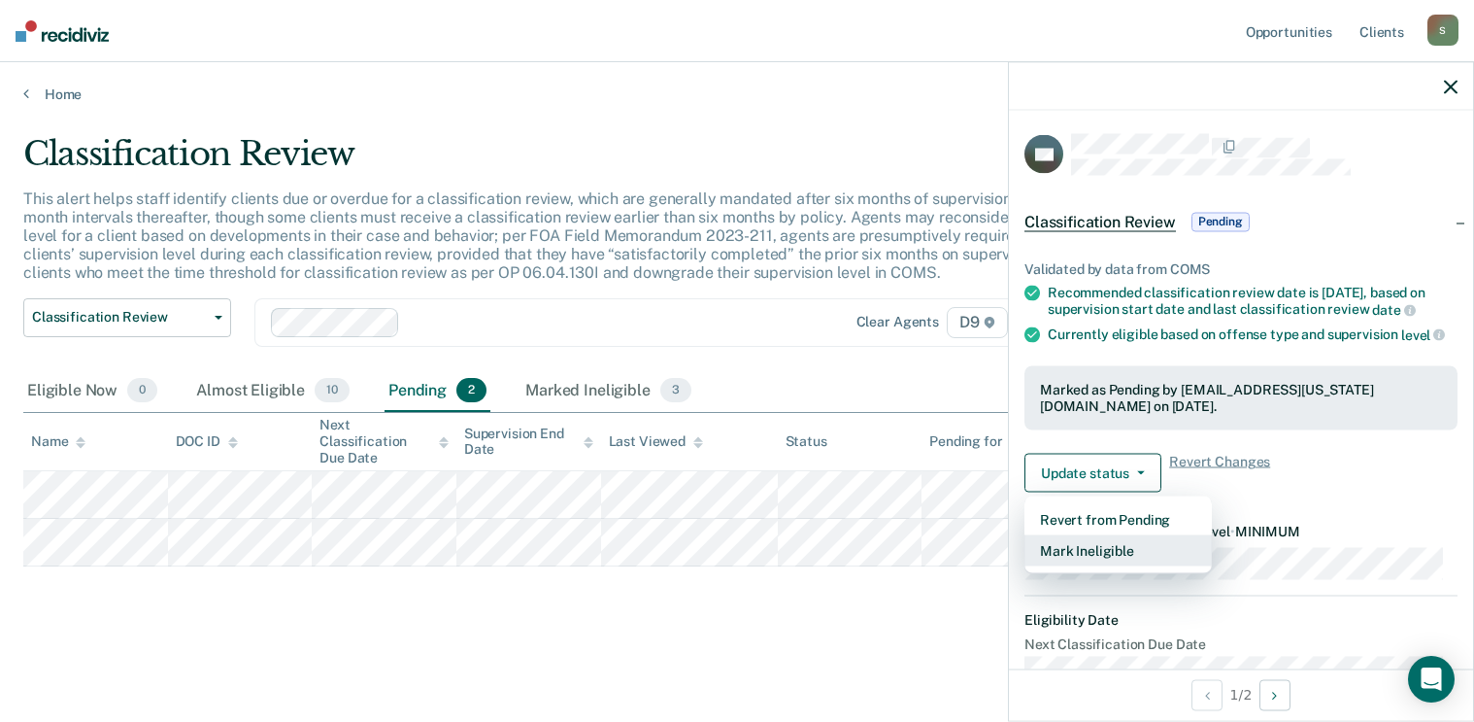
click at [1089, 565] on button "Mark Ineligible" at bounding box center [1118, 549] width 187 height 31
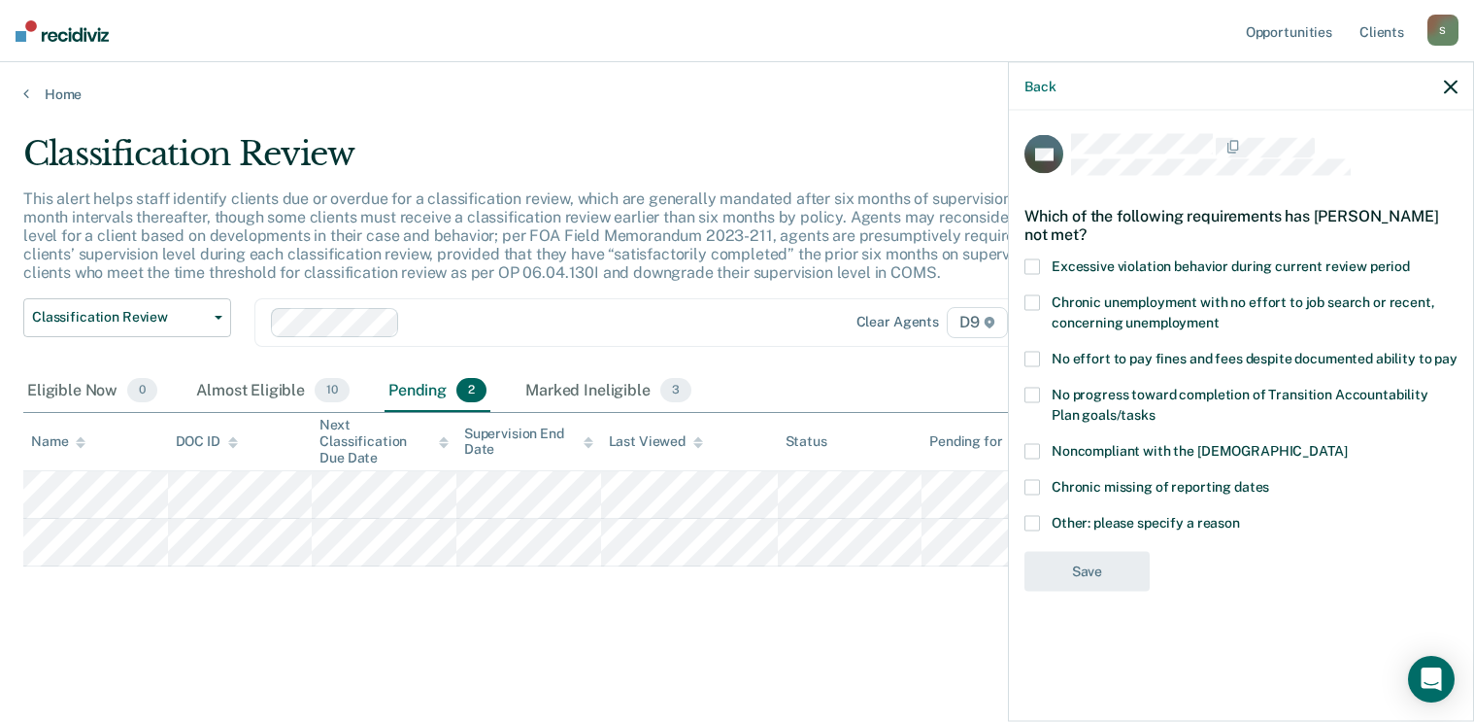
click at [1124, 455] on span "Noncompliant with the order of supervision" at bounding box center [1199, 450] width 295 height 16
click at [1347, 443] on input "Noncompliant with the order of supervision" at bounding box center [1347, 443] width 0 height 0
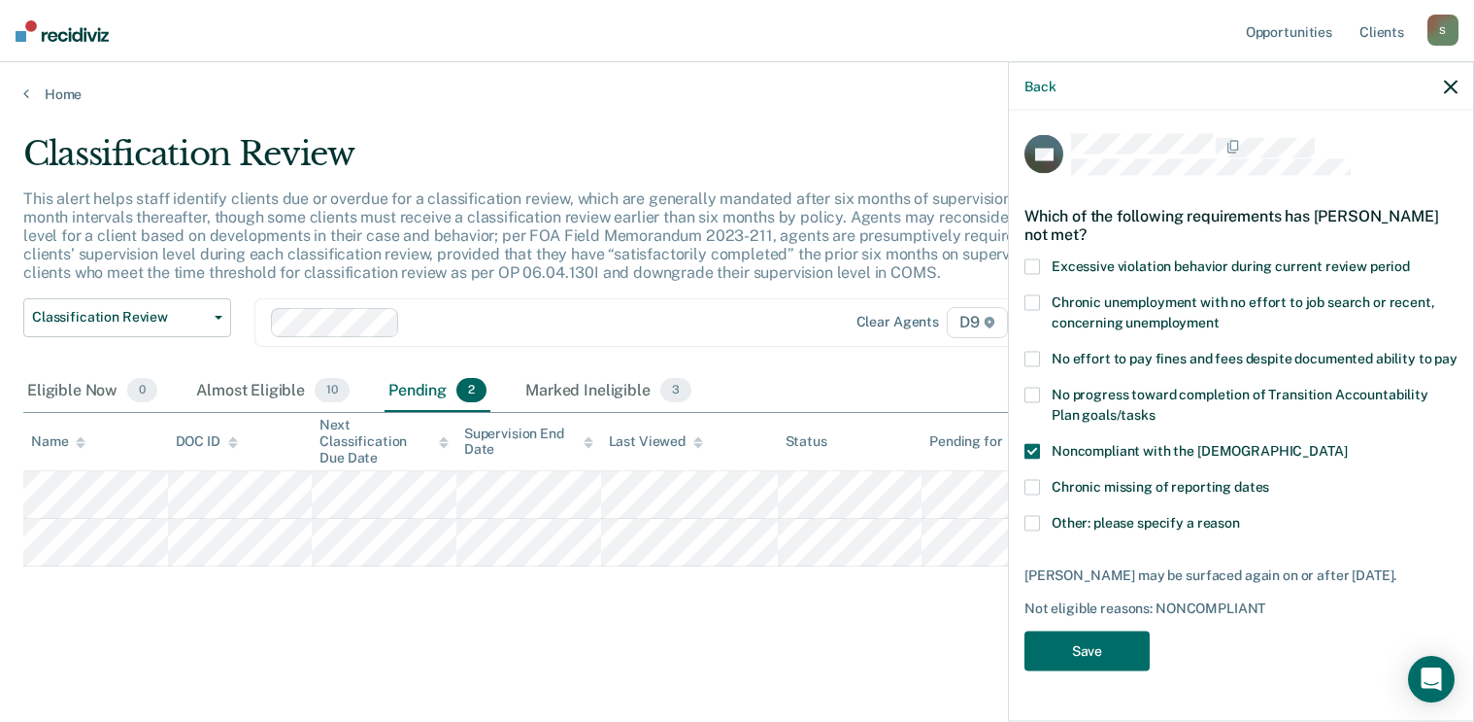
click at [1040, 521] on label "Other: please specify a reason" at bounding box center [1241, 525] width 433 height 20
click at [1240, 515] on input "Other: please specify a reason" at bounding box center [1240, 515] width 0 height 0
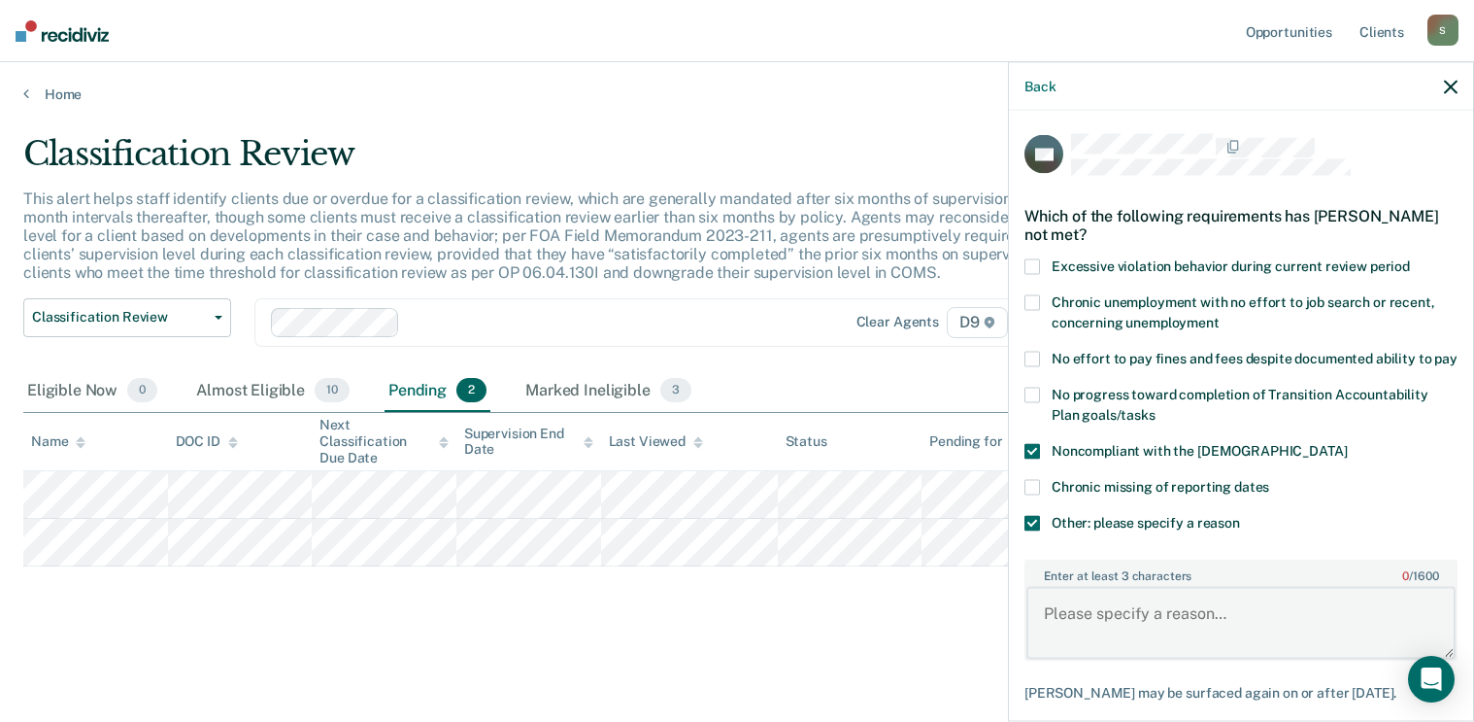
click at [1164, 632] on textarea "Enter at least 3 characters 0 / 1600" at bounding box center [1241, 623] width 429 height 72
type textarea "h"
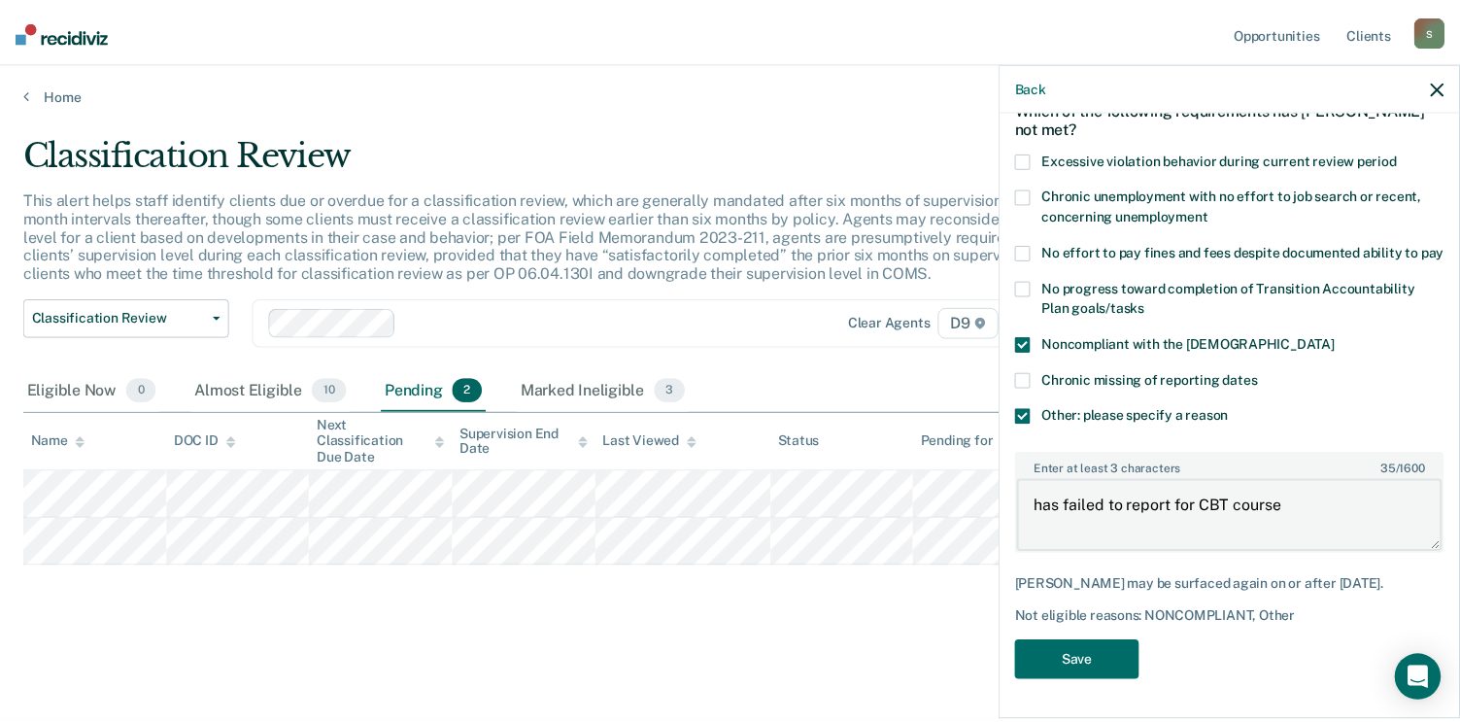
scroll to position [141, 0]
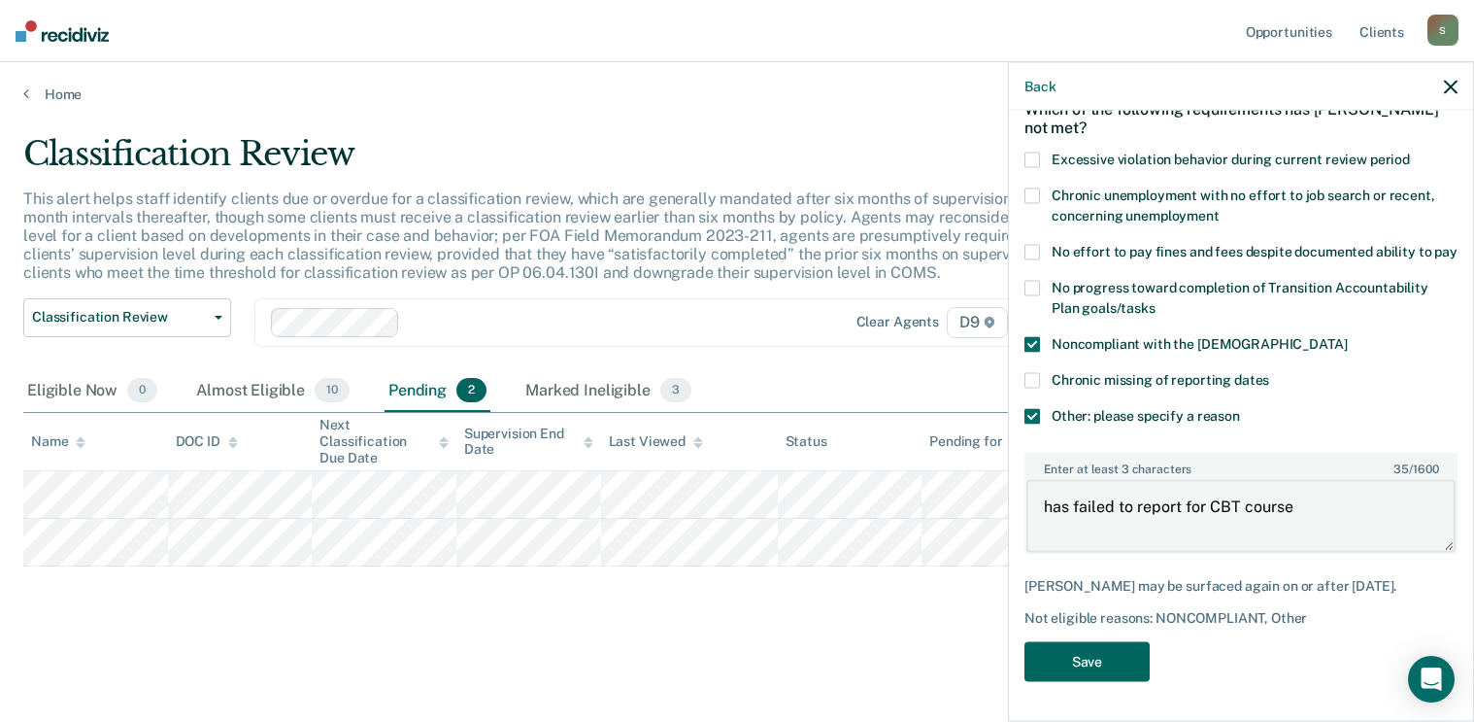
type textarea "has failed to report for CBT course"
click at [1131, 647] on button "Save" at bounding box center [1087, 662] width 125 height 40
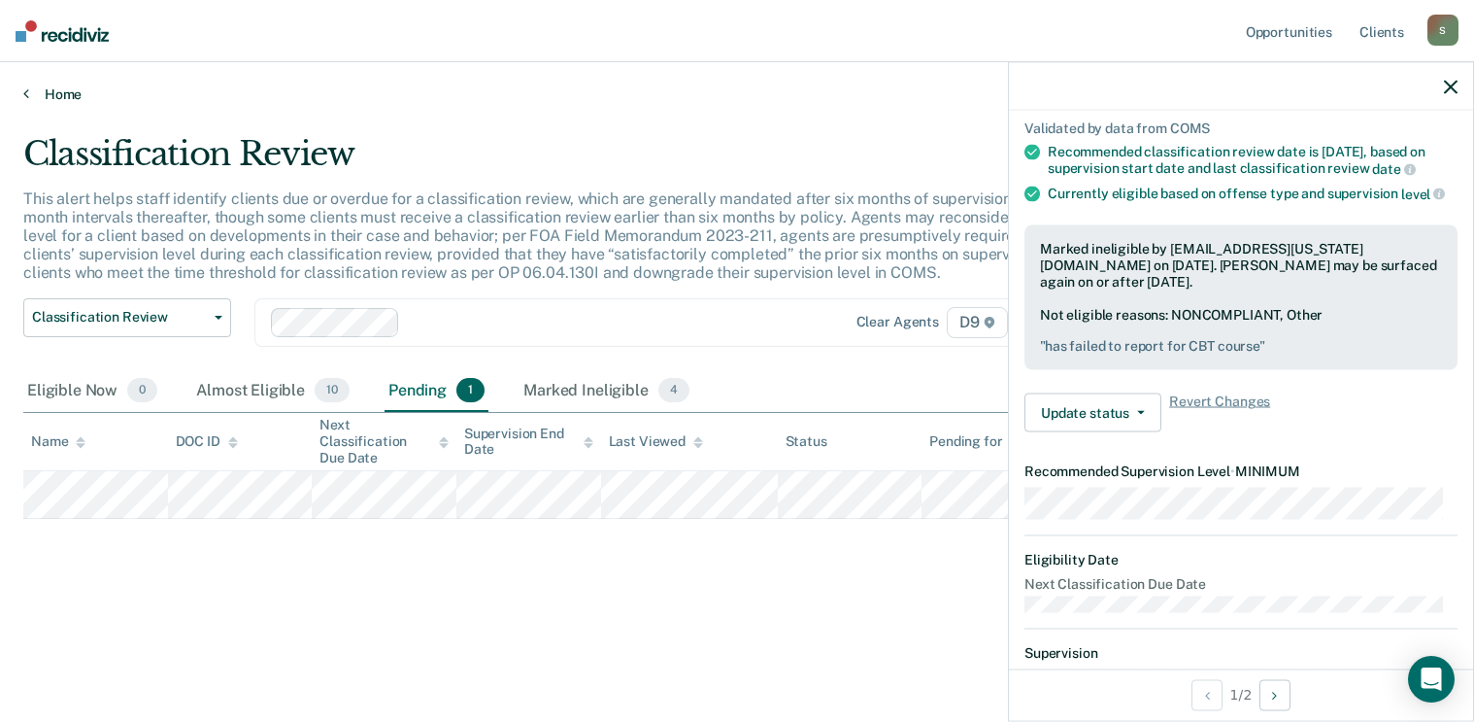
click at [47, 89] on link "Home" at bounding box center [737, 93] width 1428 height 17
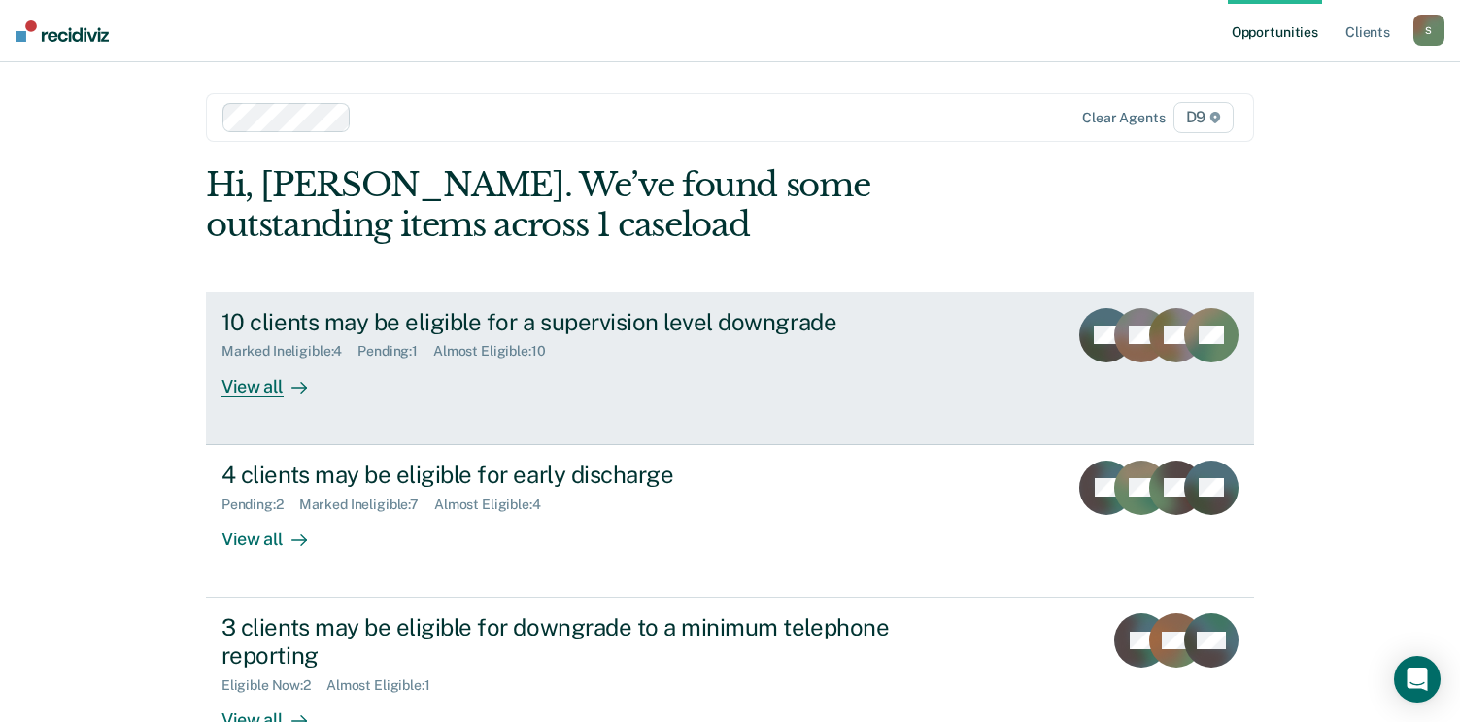
click at [575, 317] on div "10 clients may be eligible for a supervision level downgrade" at bounding box center [562, 322] width 682 height 28
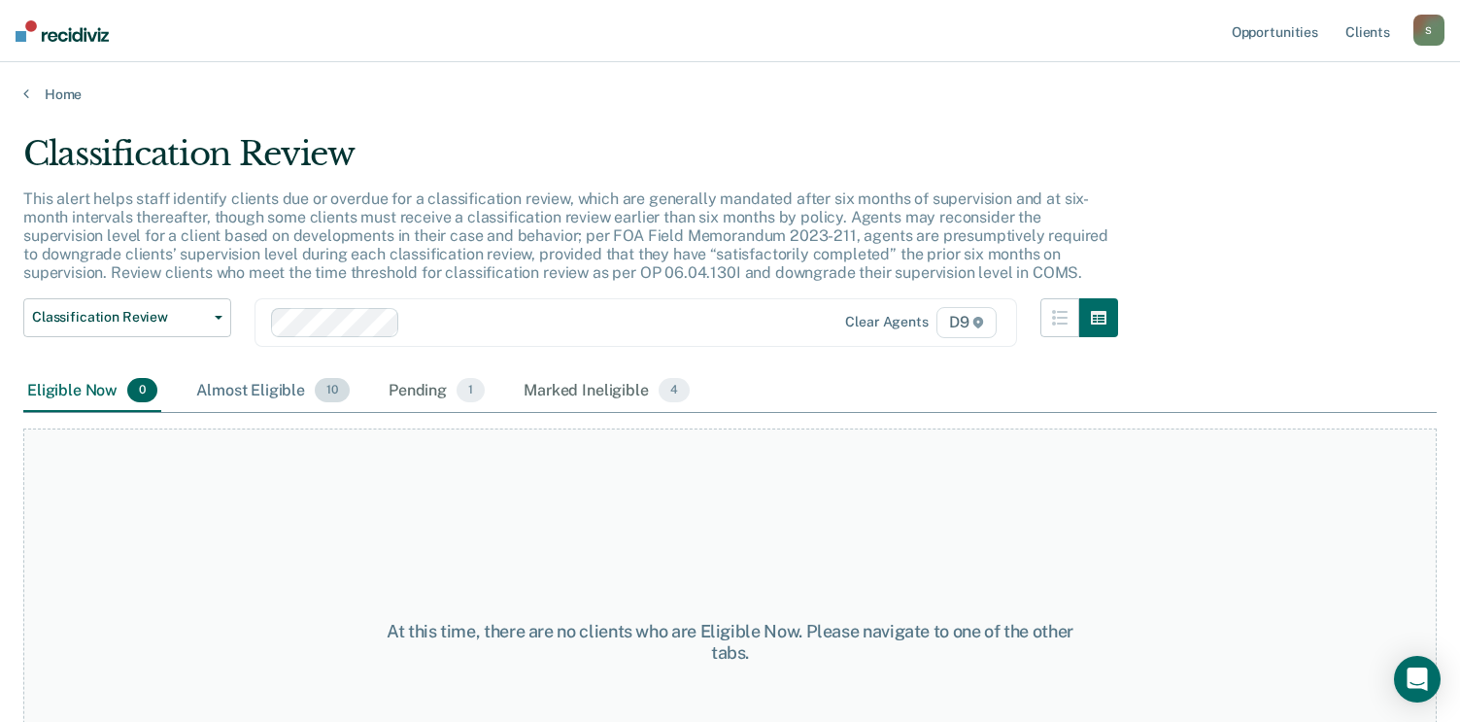
click at [261, 394] on div "Almost Eligible 10" at bounding box center [272, 391] width 161 height 43
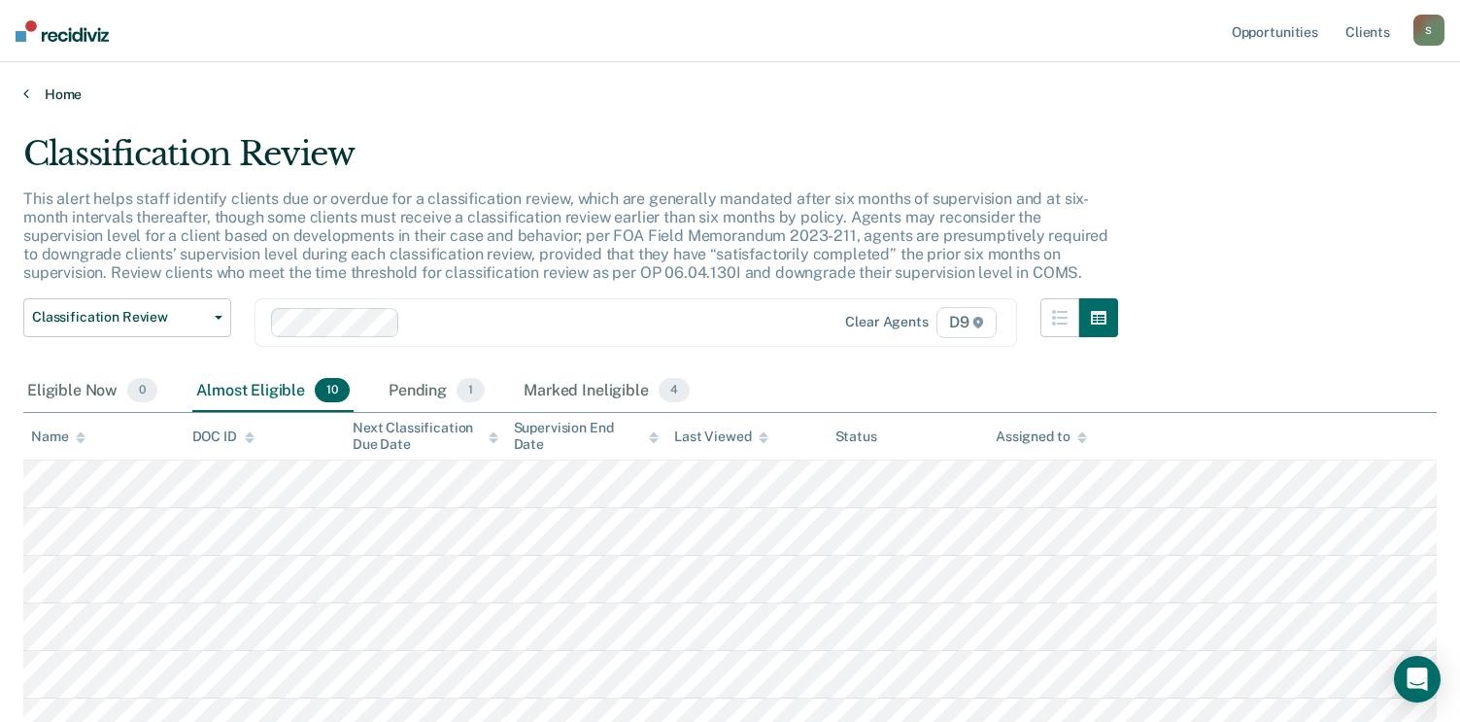
click at [45, 87] on link "Home" at bounding box center [729, 93] width 1413 height 17
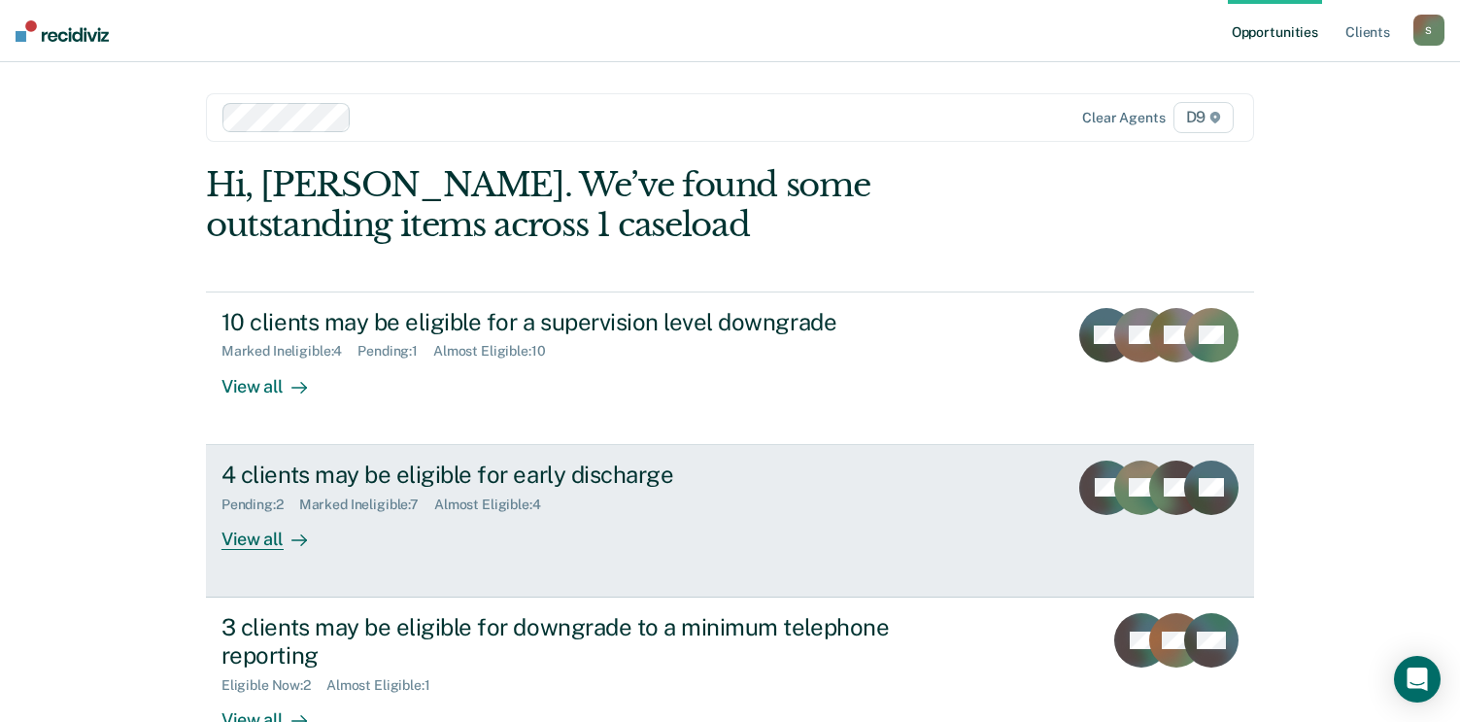
click at [355, 471] on div "4 clients may be eligible for early discharge" at bounding box center [562, 474] width 682 height 28
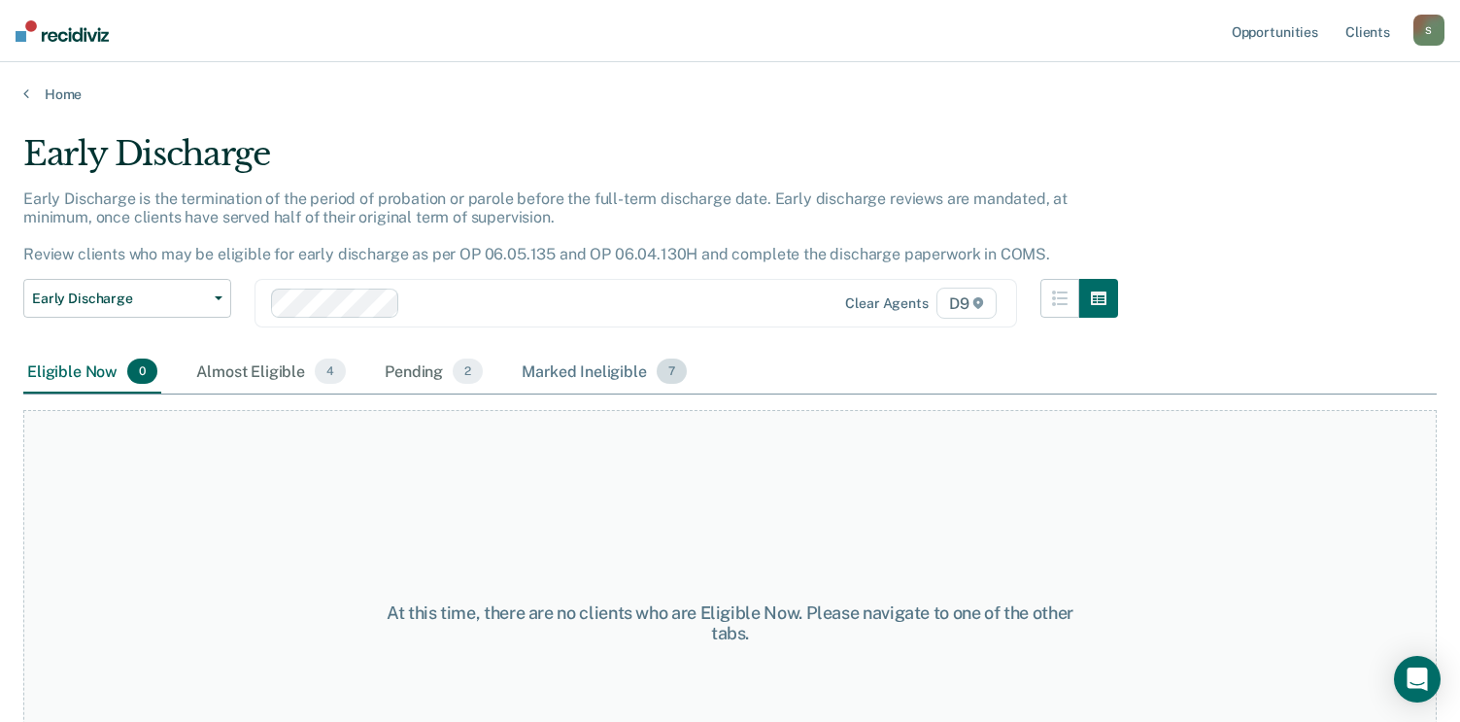
click at [556, 377] on div "Marked Ineligible 7" at bounding box center [604, 372] width 173 height 43
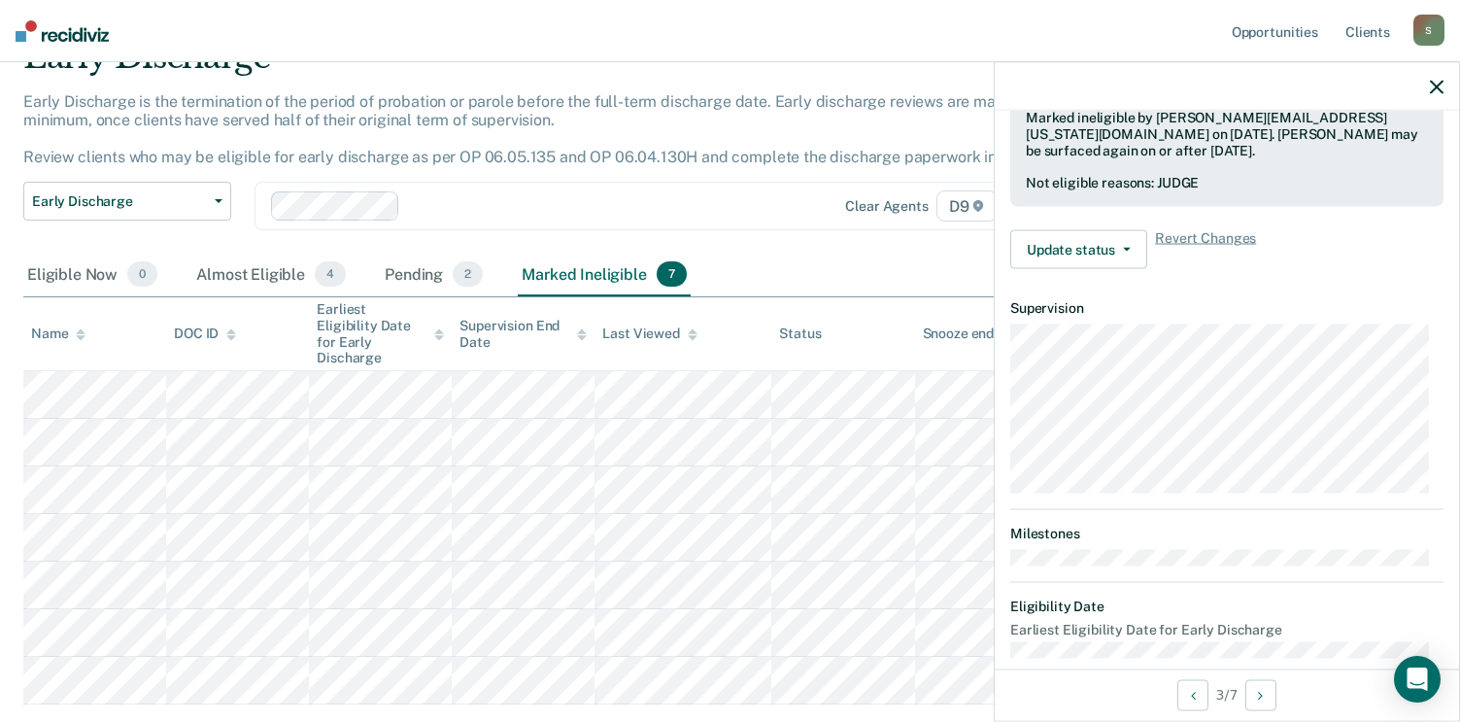
scroll to position [559, 0]
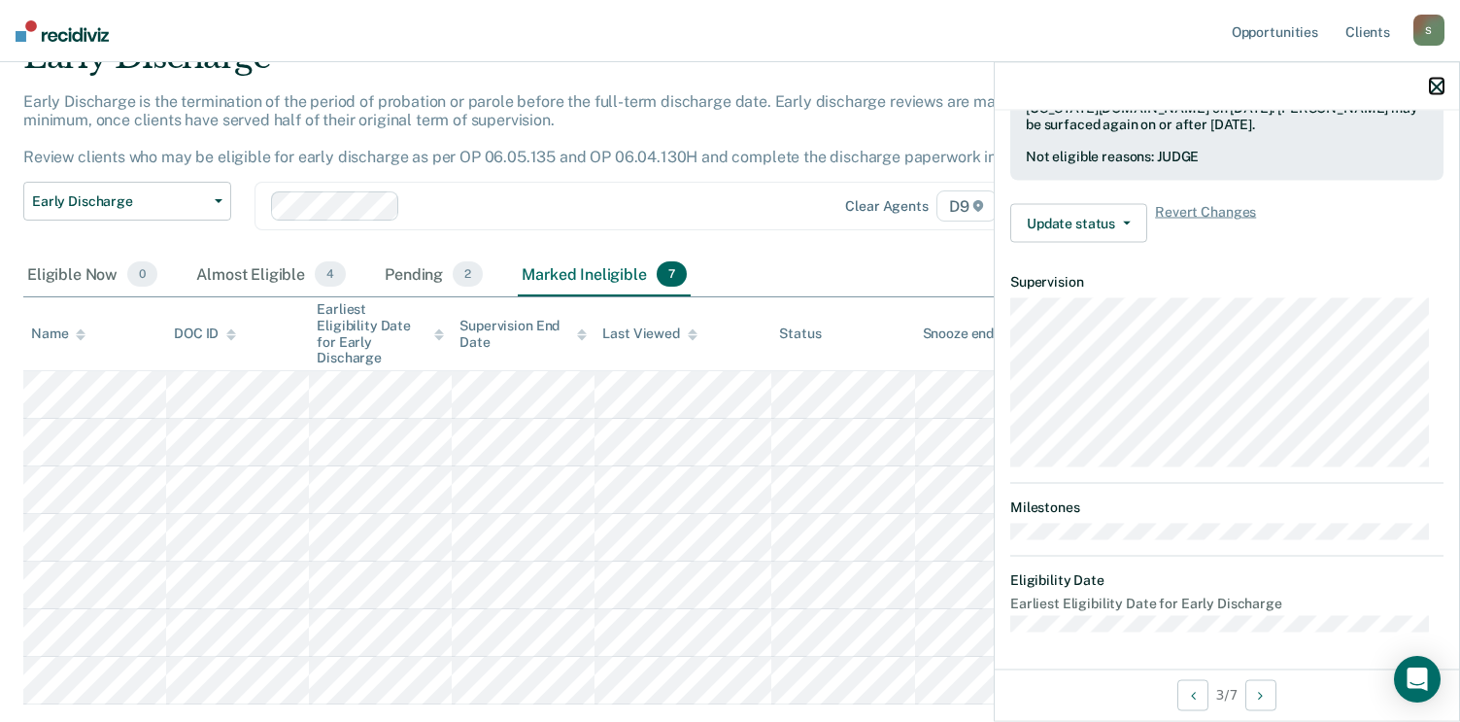
click at [1431, 84] on icon "button" at bounding box center [1437, 87] width 14 height 14
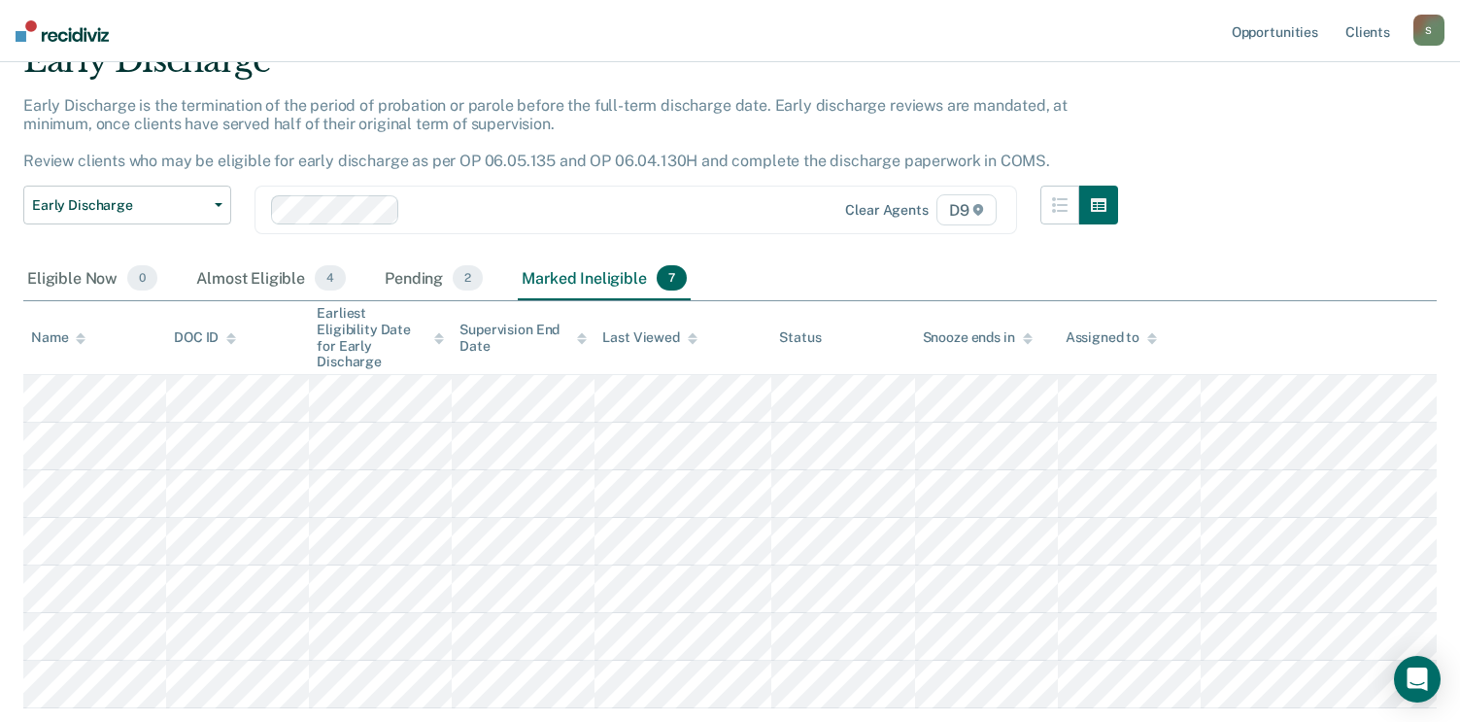
scroll to position [0, 0]
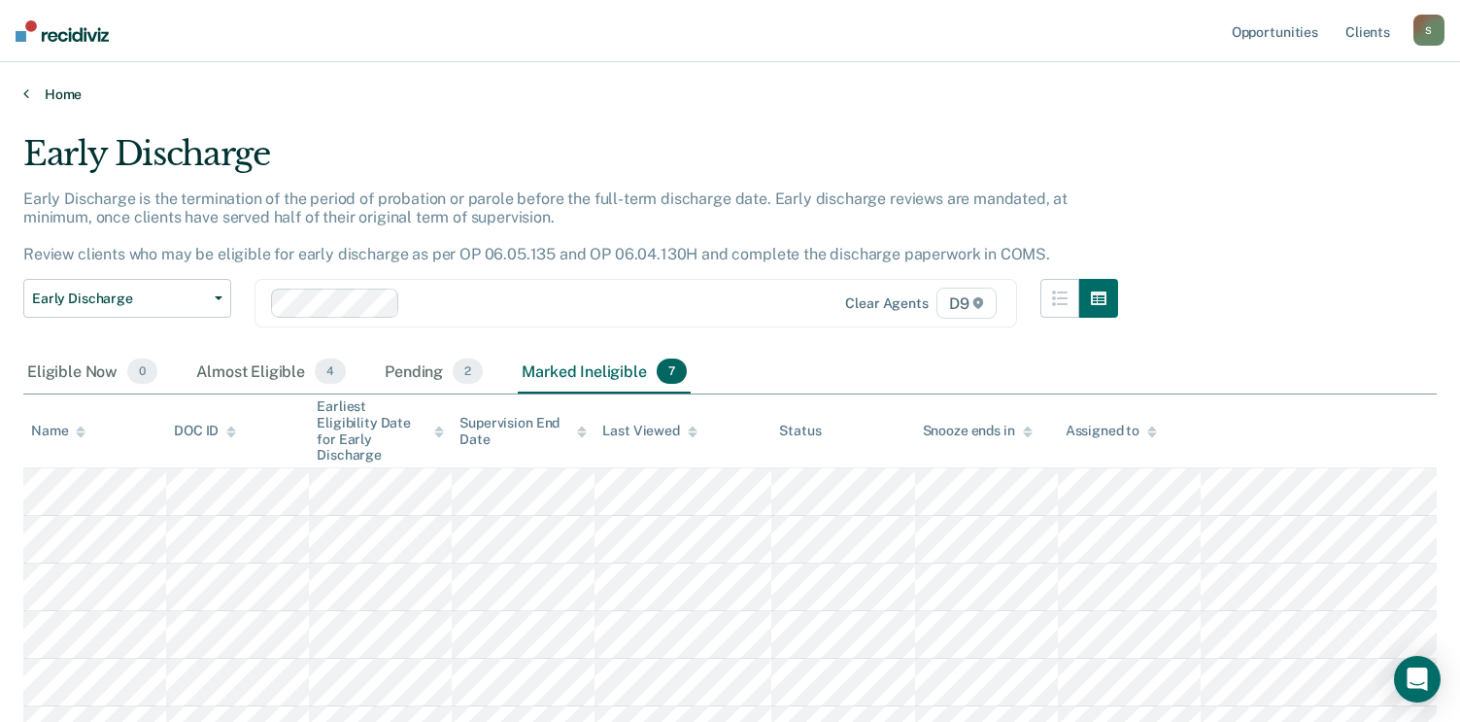
click at [37, 86] on link "Home" at bounding box center [729, 93] width 1413 height 17
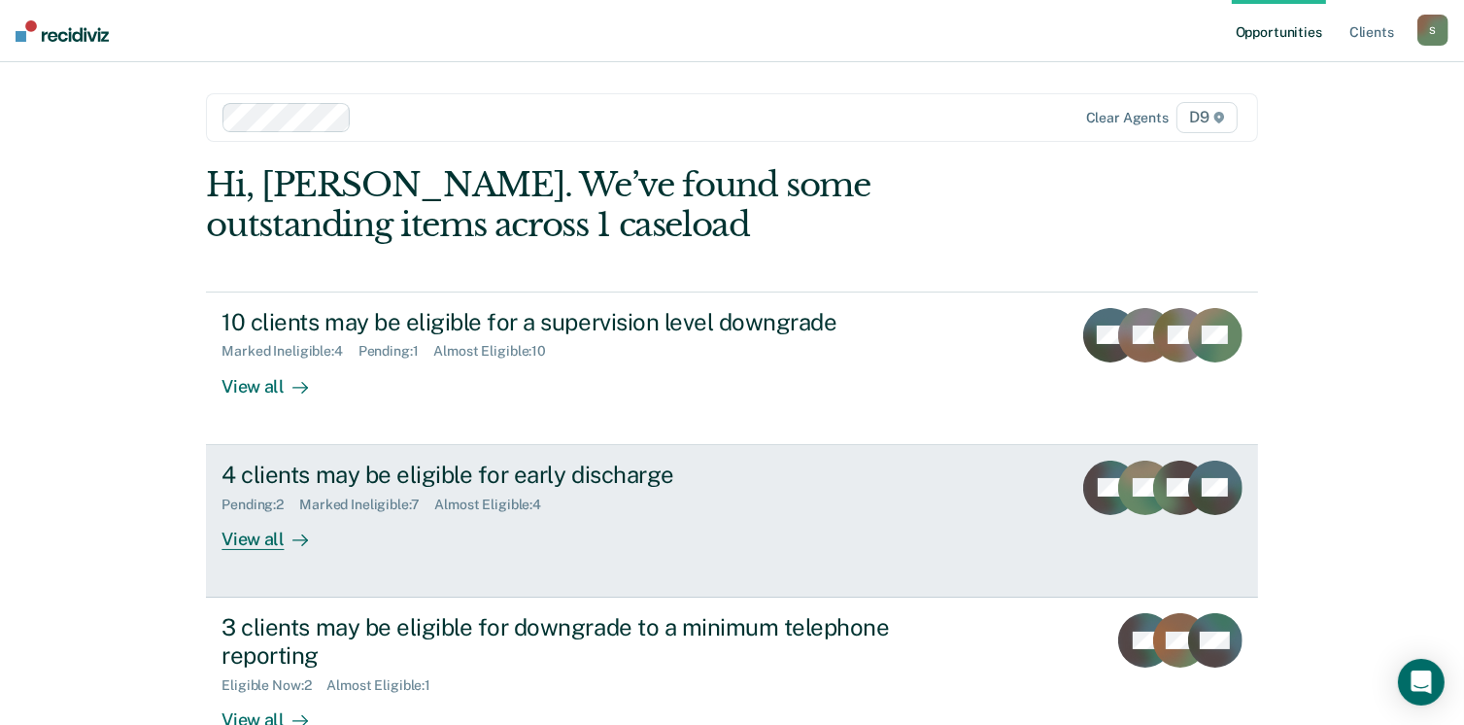
click at [521, 491] on div "Pending : 2 Marked Ineligible : 7 Almost Eligible : 4" at bounding box center [562, 501] width 682 height 24
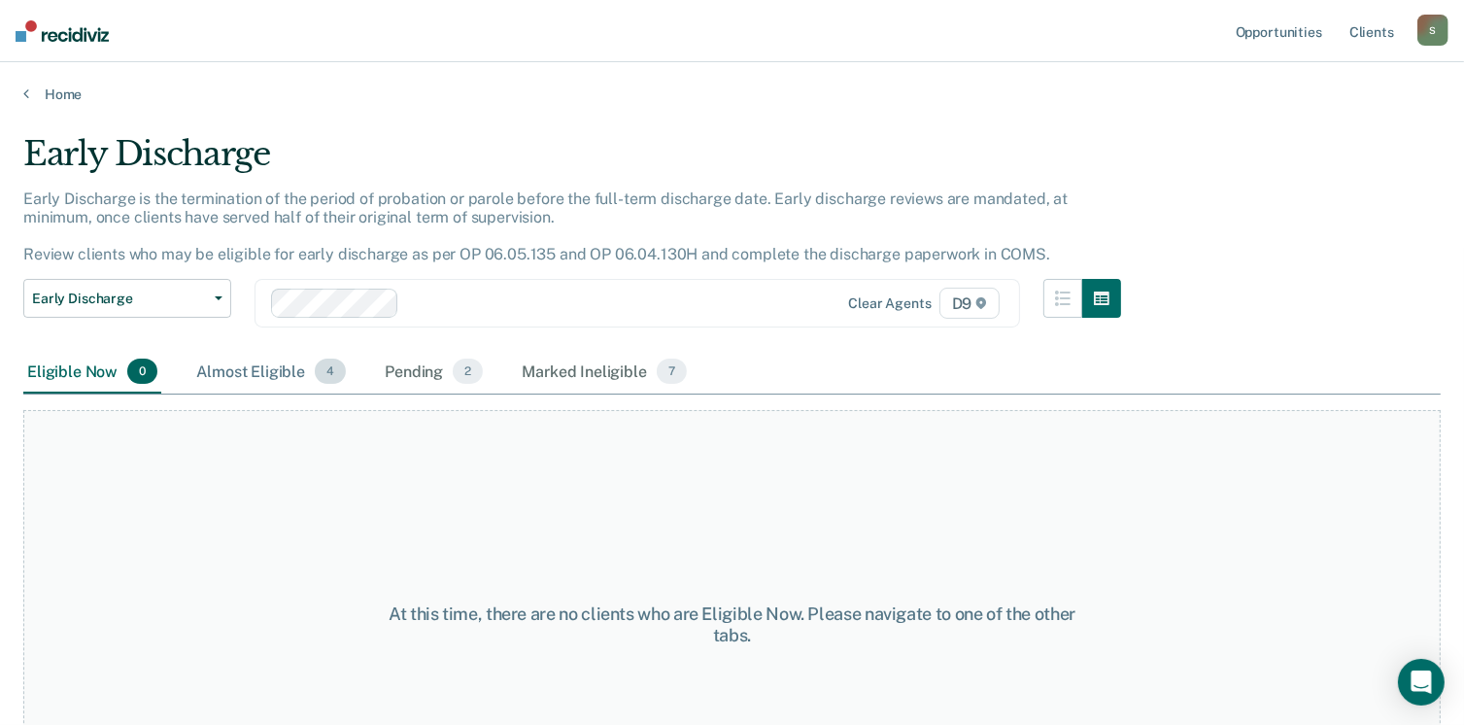
click at [268, 367] on div "Almost Eligible 4" at bounding box center [270, 372] width 157 height 43
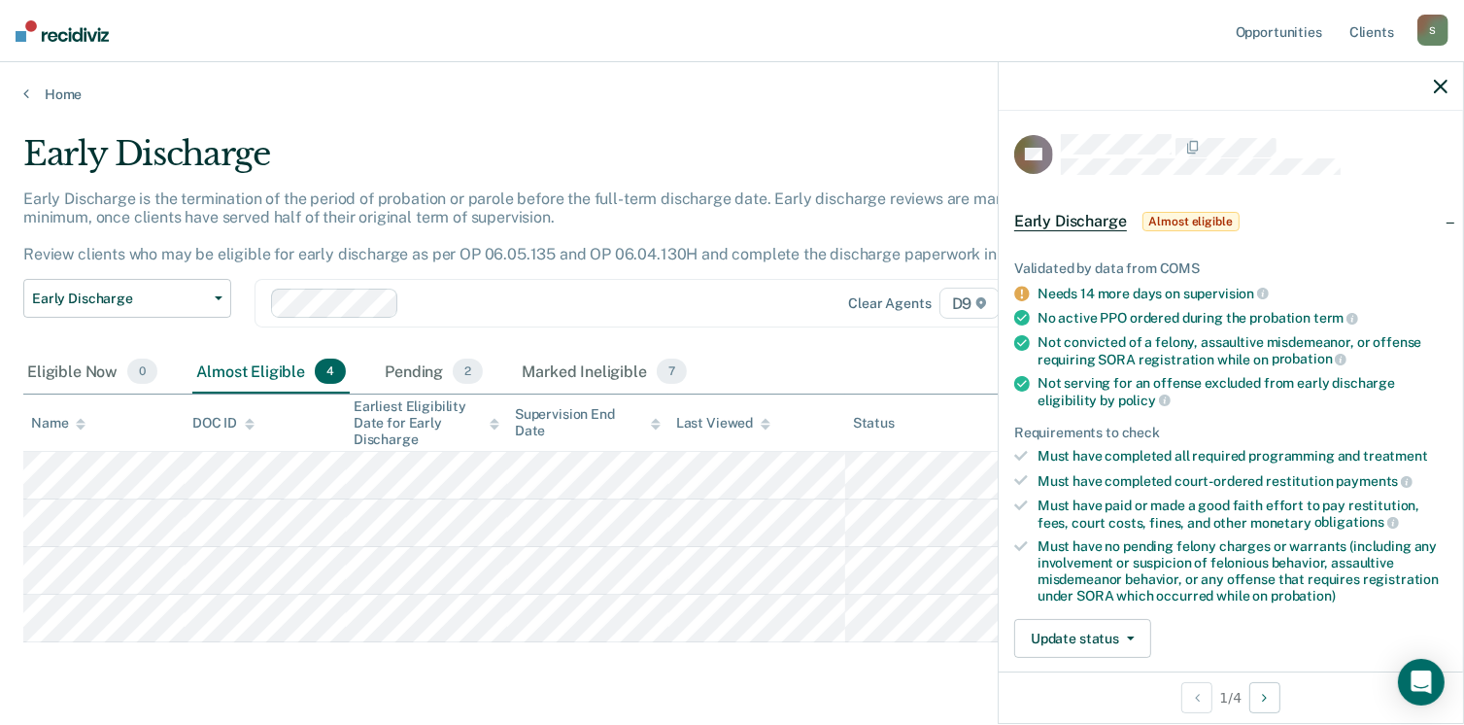
click at [1433, 86] on div at bounding box center [1230, 86] width 464 height 49
click at [1435, 96] on div at bounding box center [1230, 86] width 464 height 49
click at [65, 87] on link "Home" at bounding box center [731, 93] width 1417 height 17
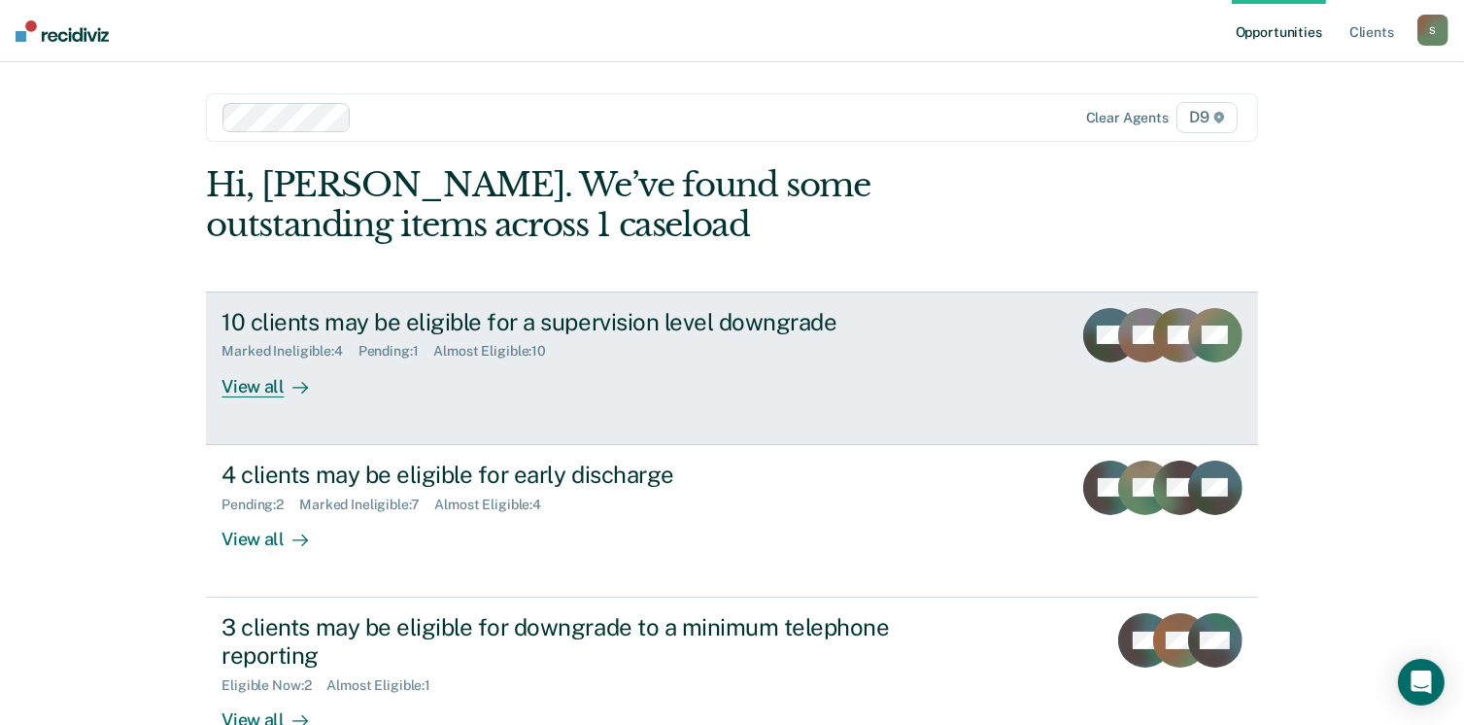
click at [279, 336] on div "Marked Ineligible : 4 Pending : 1 Almost Eligible : 10" at bounding box center [562, 347] width 682 height 24
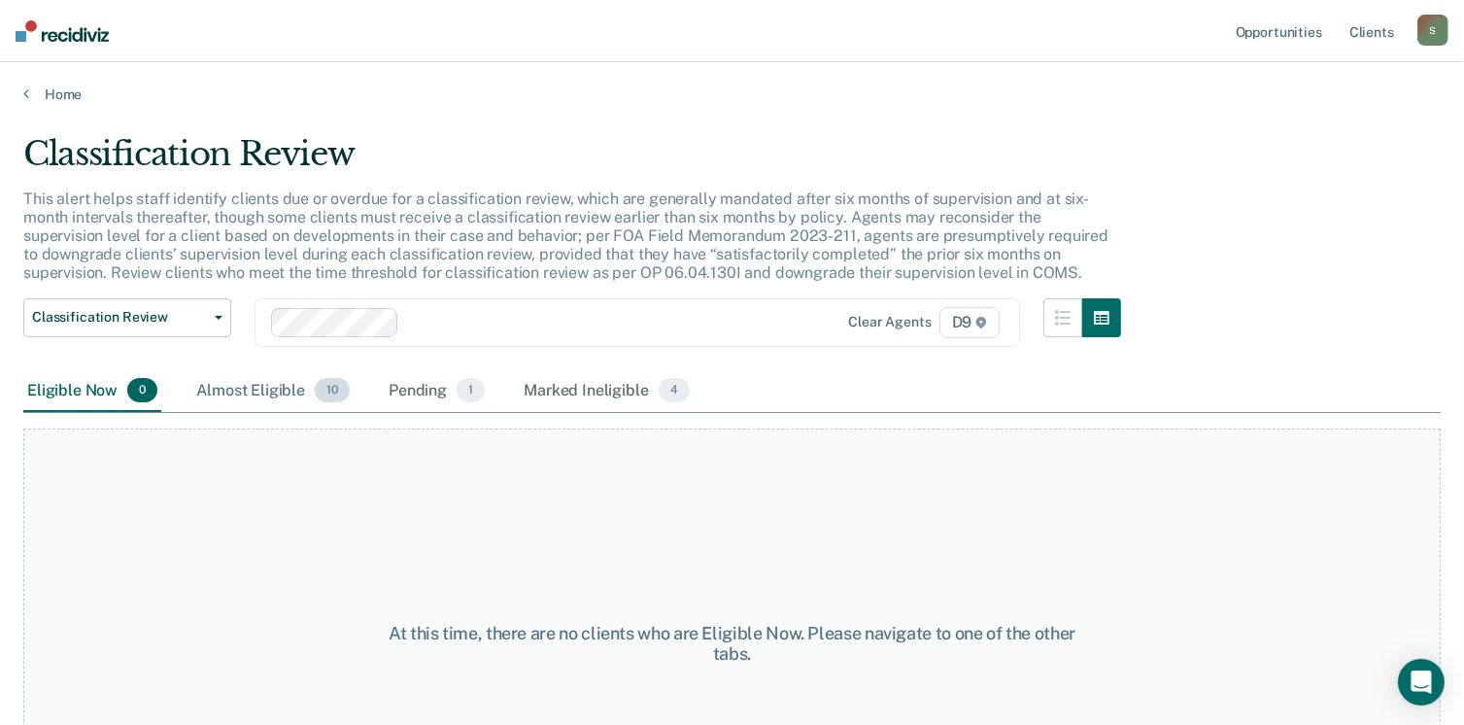
click at [287, 384] on div "Almost Eligible 10" at bounding box center [272, 391] width 161 height 43
